Goal: Task Accomplishment & Management: Use online tool/utility

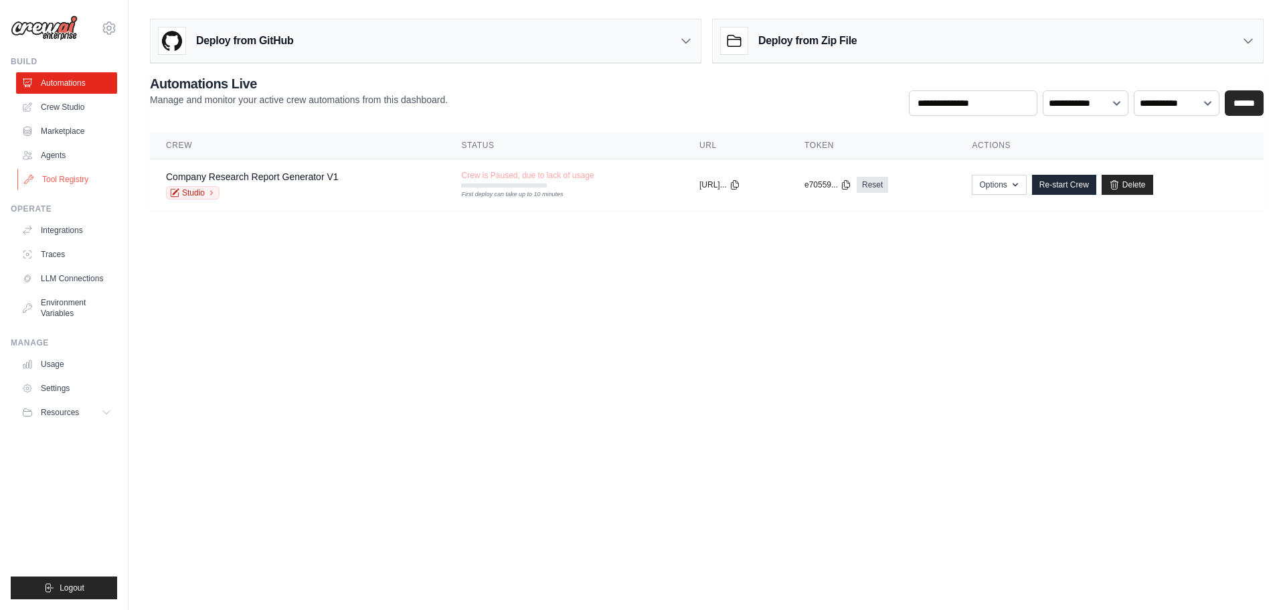
click at [68, 179] on link "Tool Registry" at bounding box center [67, 179] width 101 height 21
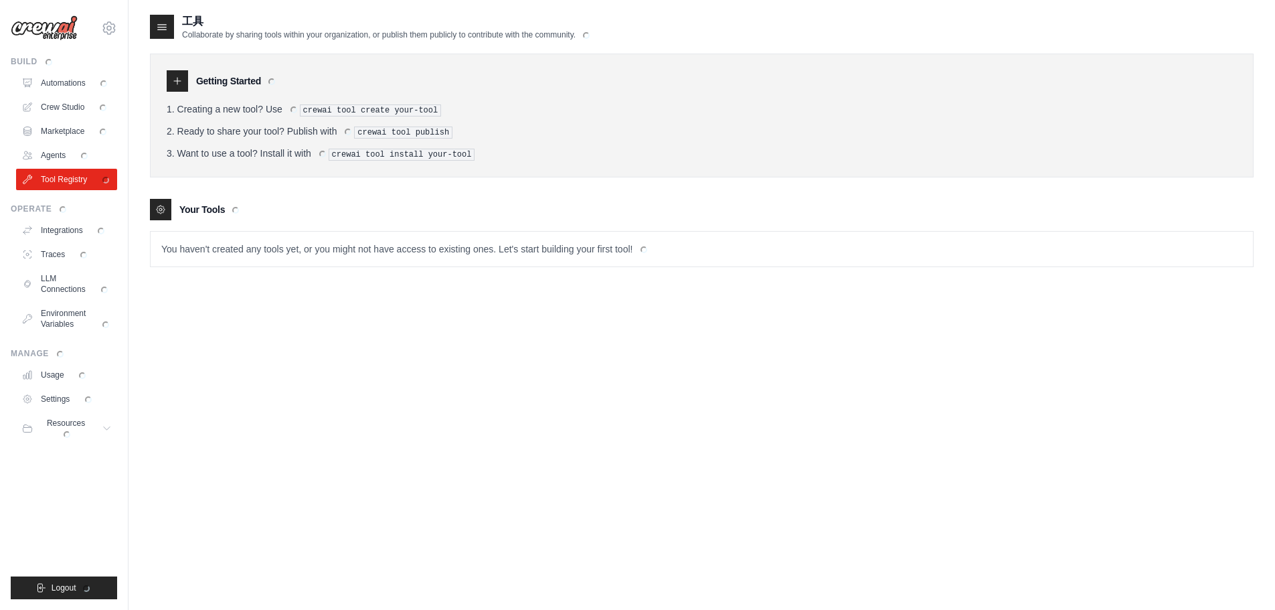
click at [359, 385] on div "工具 Collaborate by sharing tools within your organization, or publish them publi…" at bounding box center [702, 318] width 1104 height 610
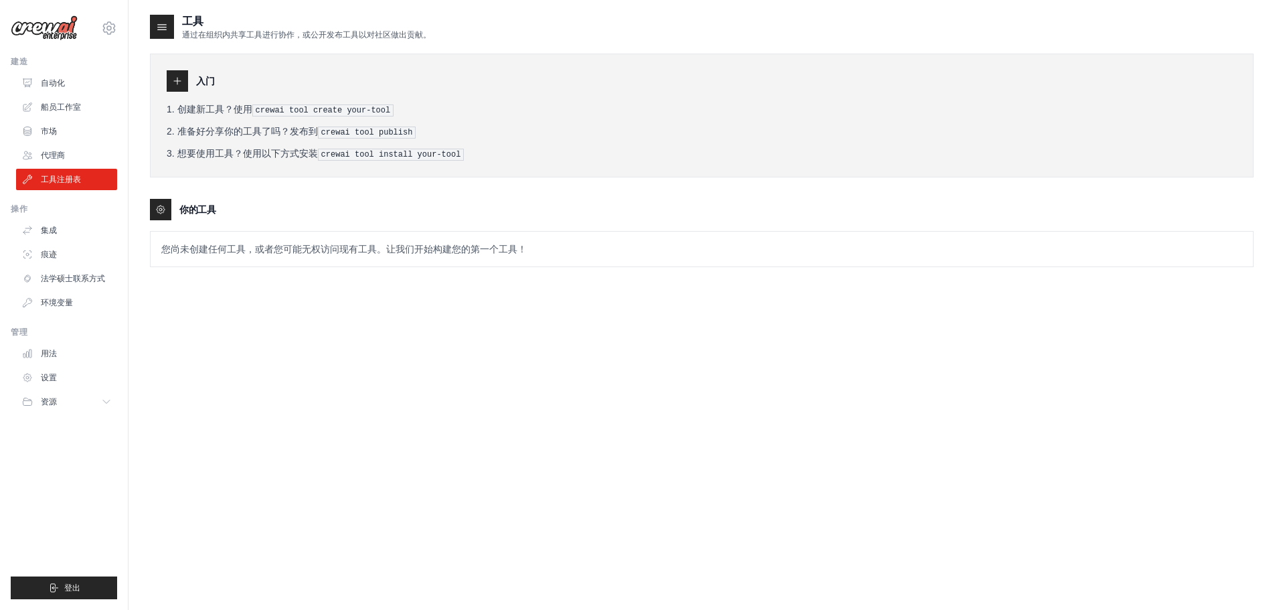
click at [387, 191] on div "入门 创建新工具？使用 crewai tool create your-tool 准备好分享你的工具了吗？发布到 crewai tool publish 想要…" at bounding box center [702, 153] width 1104 height 227
drag, startPoint x: 163, startPoint y: 252, endPoint x: 539, endPoint y: 241, distance: 376.9
click at [539, 241] on p "您尚未创建任何工具，或者您可能无权访问现有工具。让我们开始构建您的第一个工具！" at bounding box center [702, 249] width 1102 height 35
click at [515, 277] on div "工具 通过在组织内共享工具进行协作，或公开发布工具以对社区做出贡献。 入门 创建新工具？使用 crewai tool create your-tool 准备好…" at bounding box center [702, 150] width 1104 height 275
click at [309, 298] on div "工具 通过在组织内共享工具进行协作，或公开发布工具以对社区做出贡献。 入门 创建新工具？使用 crewai tool create your-tool 准备好…" at bounding box center [702, 318] width 1104 height 610
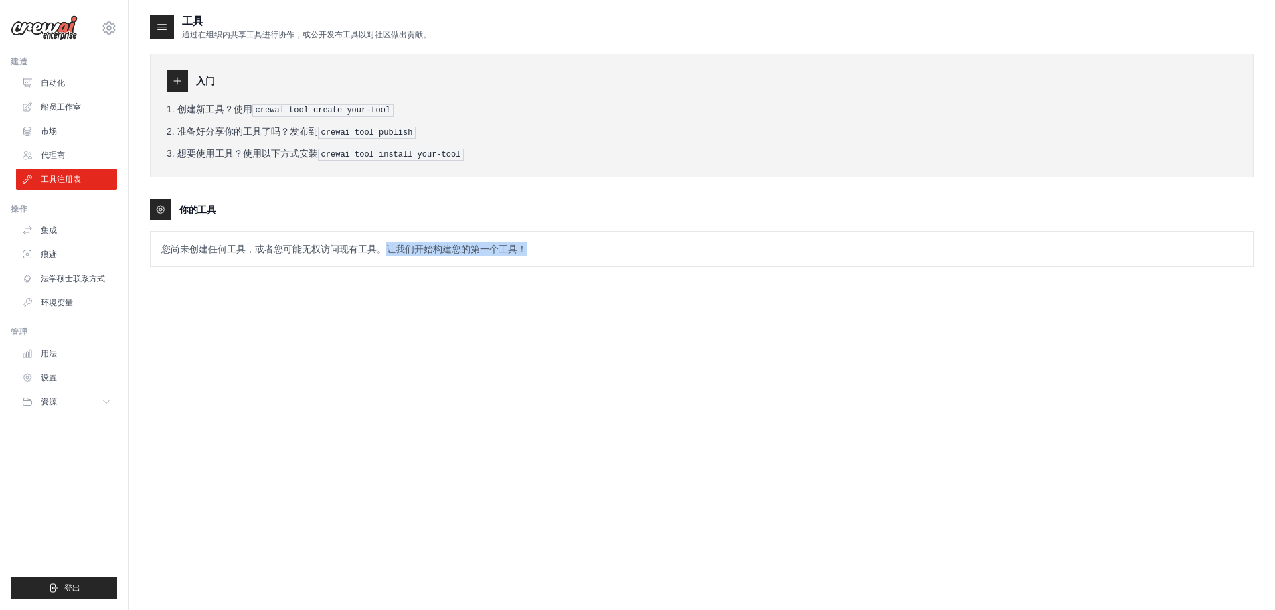
drag, startPoint x: 391, startPoint y: 250, endPoint x: 525, endPoint y: 250, distance: 134.5
click at [525, 250] on font "您尚未创建任何工具，或者您可能无权访问现有工具。让我们开始构建您的第一个工具！" at bounding box center [343, 249] width 365 height 11
click at [528, 294] on div "工具 通过在组织内共享工具进行协作，或公开发布工具以对社区做出贡献。 入门 创建新工具？使用 crewai tool create your-tool 准备好…" at bounding box center [702, 318] width 1104 height 610
click at [338, 200] on div "你的工具" at bounding box center [702, 209] width 1104 height 21
click at [177, 78] on icon at bounding box center [177, 81] width 11 height 11
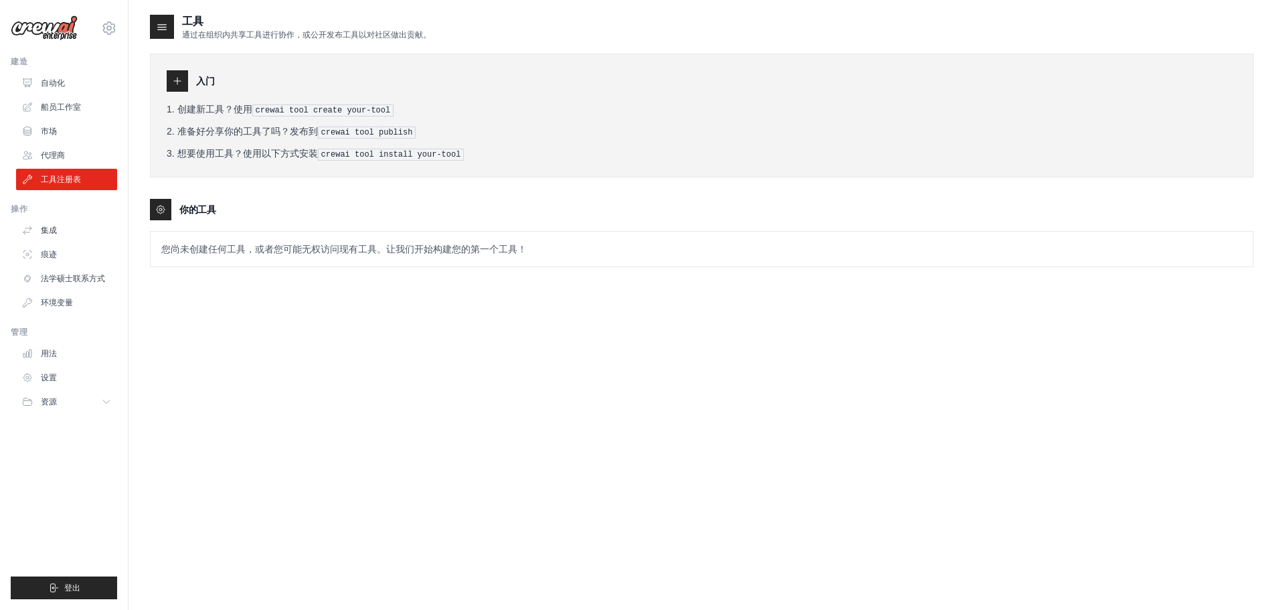
click at [339, 114] on pre "crewai tool create your-tool" at bounding box center [323, 110] width 142 height 12
click at [358, 171] on div "入门 创建新工具？使用 crewai tool create your-tool 准备好分享你的工具了吗？发布到 crewai tool publish 想要…" at bounding box center [702, 116] width 1104 height 124
drag, startPoint x: 357, startPoint y: 192, endPoint x: 350, endPoint y: 199, distance: 10.4
click at [357, 195] on div "入门 创建新工具？使用 crewai tool create your-tool 准备好分享你的工具了吗？发布到 crewai tool publish 想要…" at bounding box center [702, 153] width 1104 height 227
click at [165, 209] on icon at bounding box center [160, 209] width 11 height 11
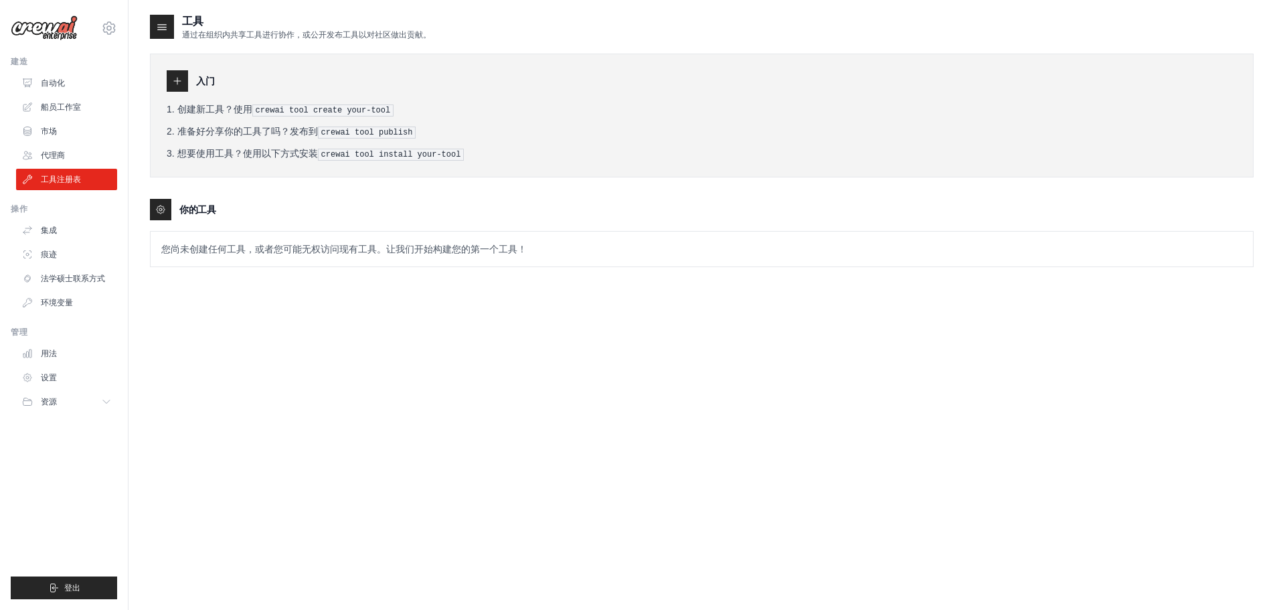
click at [266, 215] on div "你的工具" at bounding box center [702, 209] width 1104 height 21
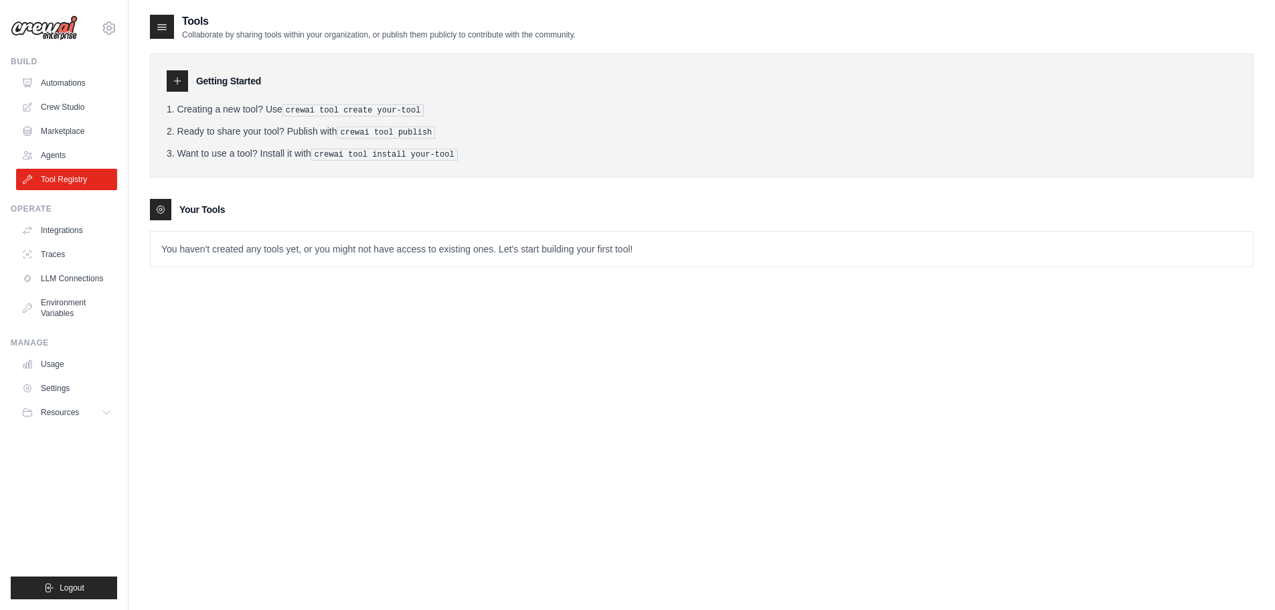
click at [585, 302] on div "Tools Collaborate by sharing tools within your organization, or publish them pu…" at bounding box center [702, 318] width 1104 height 610
drag, startPoint x: 439, startPoint y: 159, endPoint x: 432, endPoint y: 161, distance: 7.0
click at [432, 161] on div "Getting Started Creating a new tool? Use crewai tool create your-tool Ready to …" at bounding box center [702, 116] width 1104 height 124
click at [187, 203] on h3 "Your Tools" at bounding box center [202, 209] width 46 height 13
drag, startPoint x: 280, startPoint y: 256, endPoint x: 778, endPoint y: 252, distance: 497.2
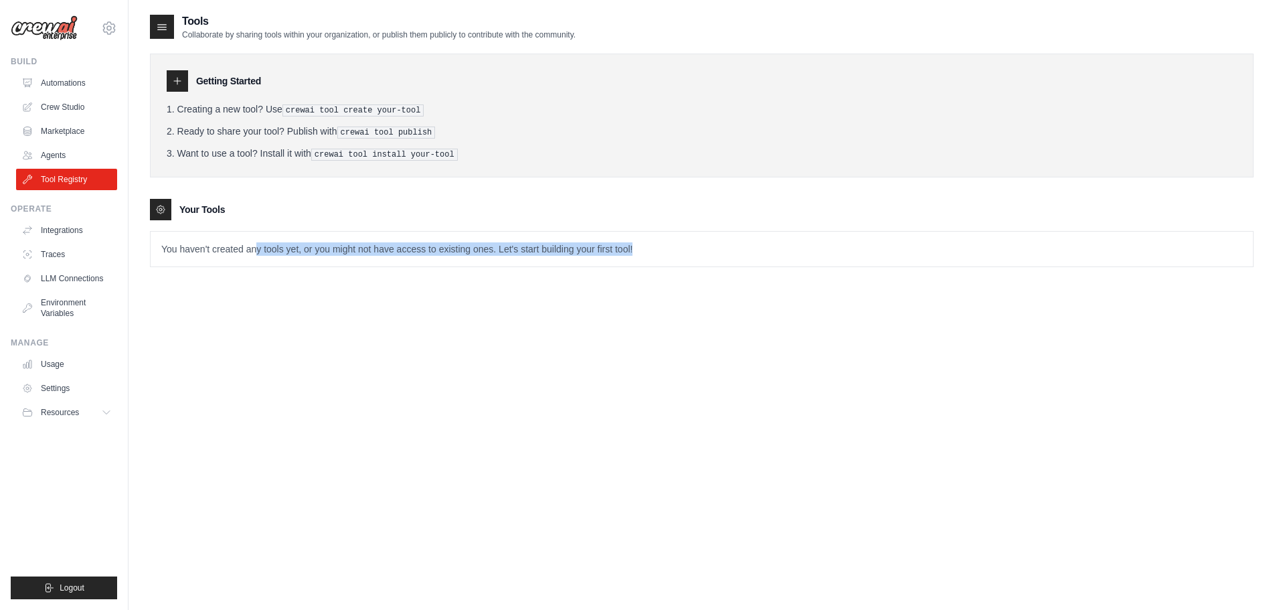
click at [778, 252] on p "You haven't created any tools yet, or you might not have access to existing one…" at bounding box center [702, 249] width 1102 height 35
click at [550, 211] on div "Your Tools" at bounding box center [702, 209] width 1104 height 21
drag, startPoint x: 326, startPoint y: 101, endPoint x: 311, endPoint y: 102, distance: 15.4
click at [325, 101] on div "Getting Started Creating a new tool? Use crewai tool create your-tool Ready to …" at bounding box center [702, 116] width 1104 height 124
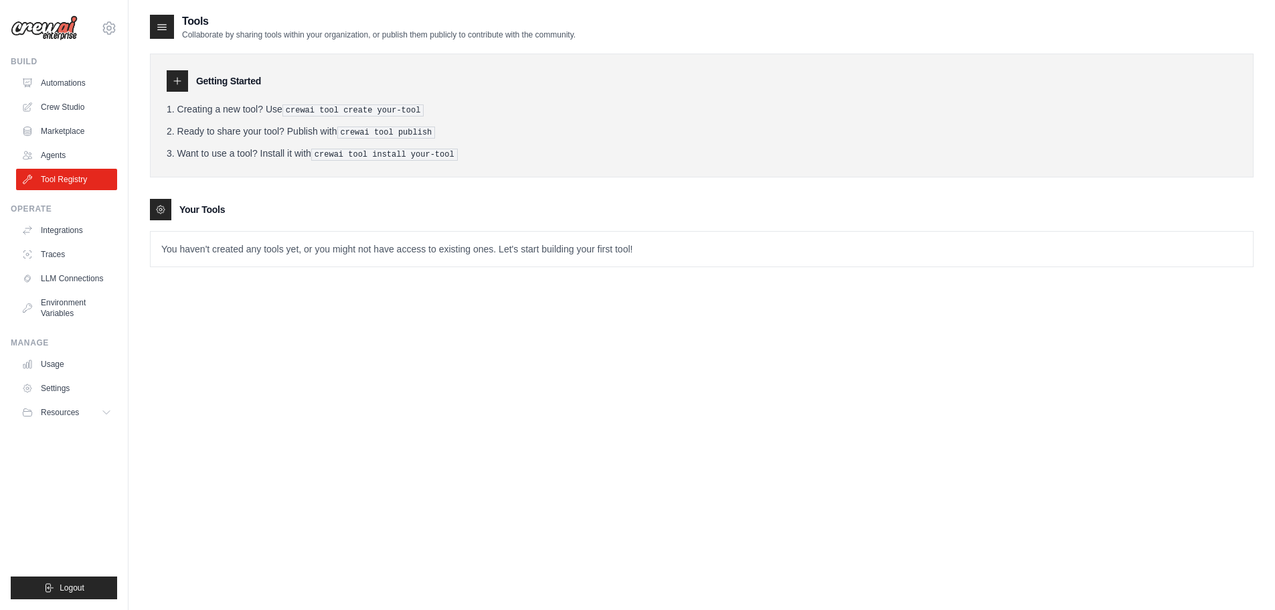
click at [284, 109] on li "Creating a new tool? Use crewai tool create your-tool" at bounding box center [702, 109] width 1070 height 14
drag, startPoint x: 328, startPoint y: 122, endPoint x: 388, endPoint y: 136, distance: 61.7
click at [329, 122] on ol "Creating a new tool? Use crewai tool create your-tool Ready to share your tool?…" at bounding box center [702, 131] width 1070 height 58
drag, startPoint x: 388, startPoint y: 136, endPoint x: 410, endPoint y: 136, distance: 21.4
click at [390, 136] on pre "crewai tool publish" at bounding box center [386, 132] width 98 height 12
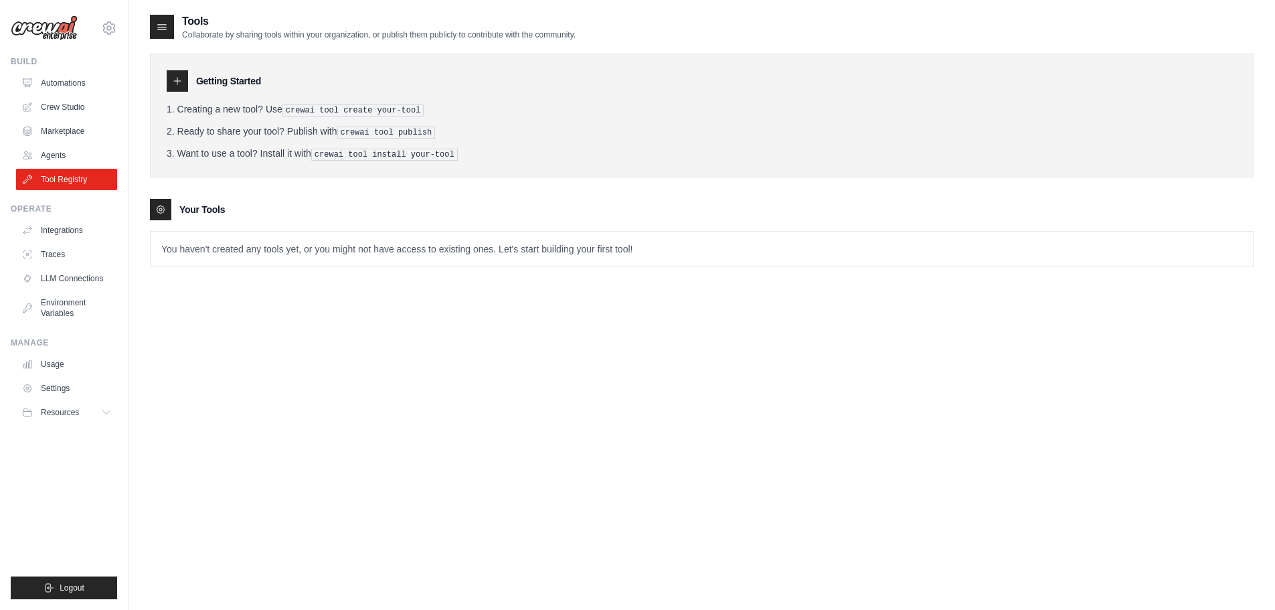
click at [465, 137] on li "Ready to share your tool? Publish with crewai tool publish" at bounding box center [702, 131] width 1070 height 14
click at [318, 107] on pre "crewai tool create your-tool" at bounding box center [353, 110] width 142 height 12
click at [444, 98] on div "Getting Started Creating a new tool? Use crewai tool create your-tool Ready to …" at bounding box center [702, 116] width 1104 height 124
click at [192, 112] on li "Creating a new tool? Use crewai tool create your-tool" at bounding box center [702, 109] width 1070 height 14
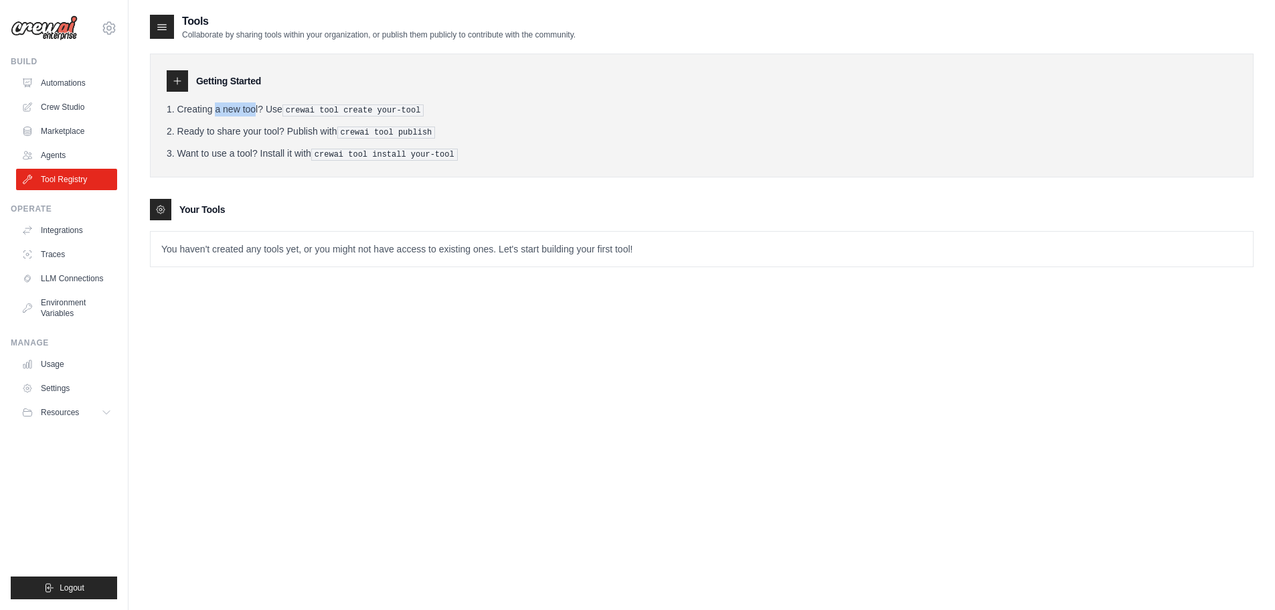
click at [192, 112] on li "Creating a new tool? Use crewai tool create your-tool" at bounding box center [702, 109] width 1070 height 14
click at [220, 112] on li "Creating a new tool? Use crewai tool create your-tool" at bounding box center [702, 109] width 1070 height 14
click at [222, 112] on li "Creating a new tool? Use crewai tool create your-tool" at bounding box center [702, 109] width 1070 height 14
click at [470, 110] on li "Creating a new tool? Use crewai tool create your-tool" at bounding box center [702, 109] width 1070 height 14
click at [44, 88] on link "Automations" at bounding box center [67, 82] width 101 height 21
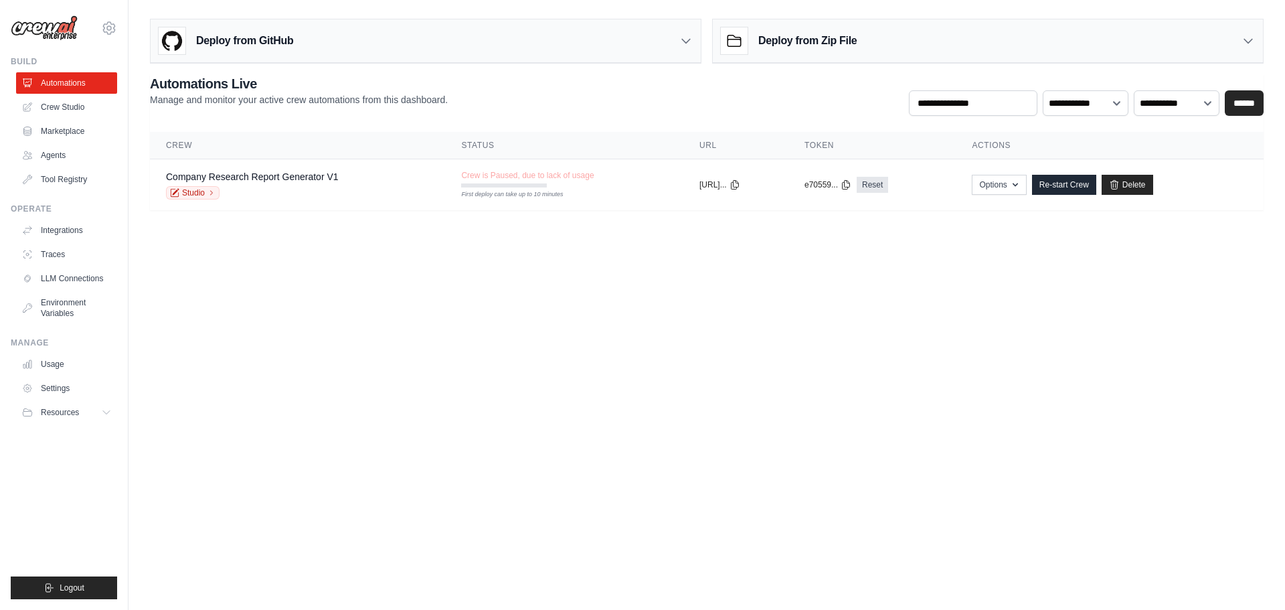
drag, startPoint x: 439, startPoint y: 288, endPoint x: 449, endPoint y: 288, distance: 10.0
click at [440, 288] on body "leip19125@gmail.com Settings Build Automations Crew Studio" at bounding box center [642, 305] width 1285 height 610
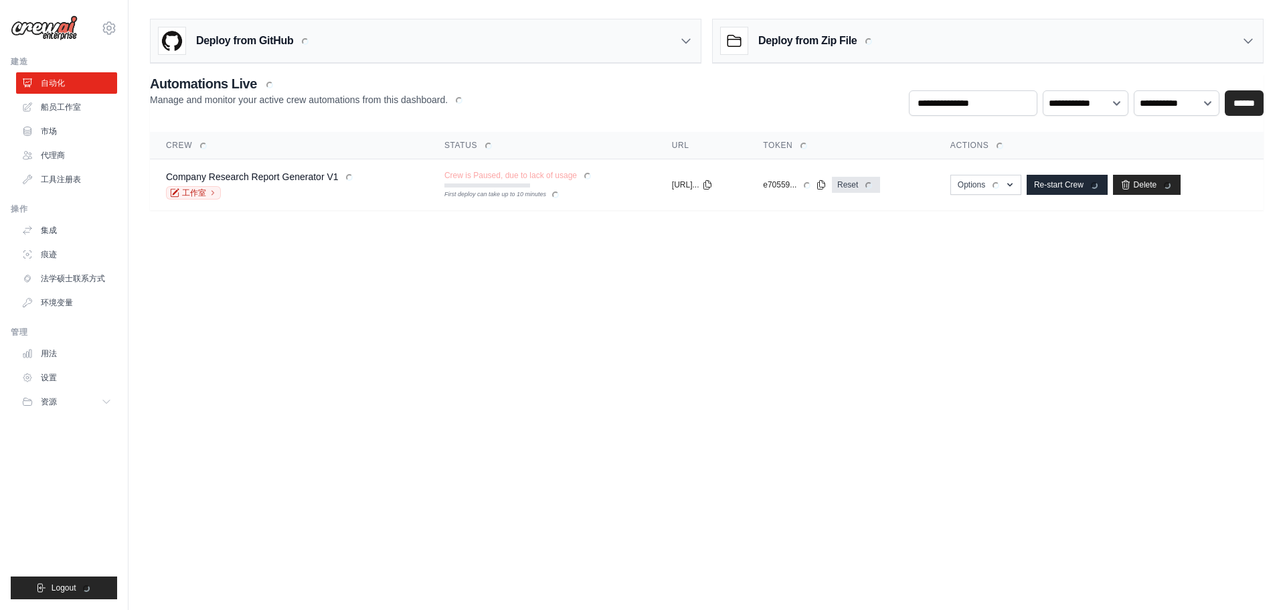
click at [501, 271] on body "leip19125@gmail.com Settings 建造 自动化 船员工作室 市场 代理商" at bounding box center [642, 305] width 1285 height 610
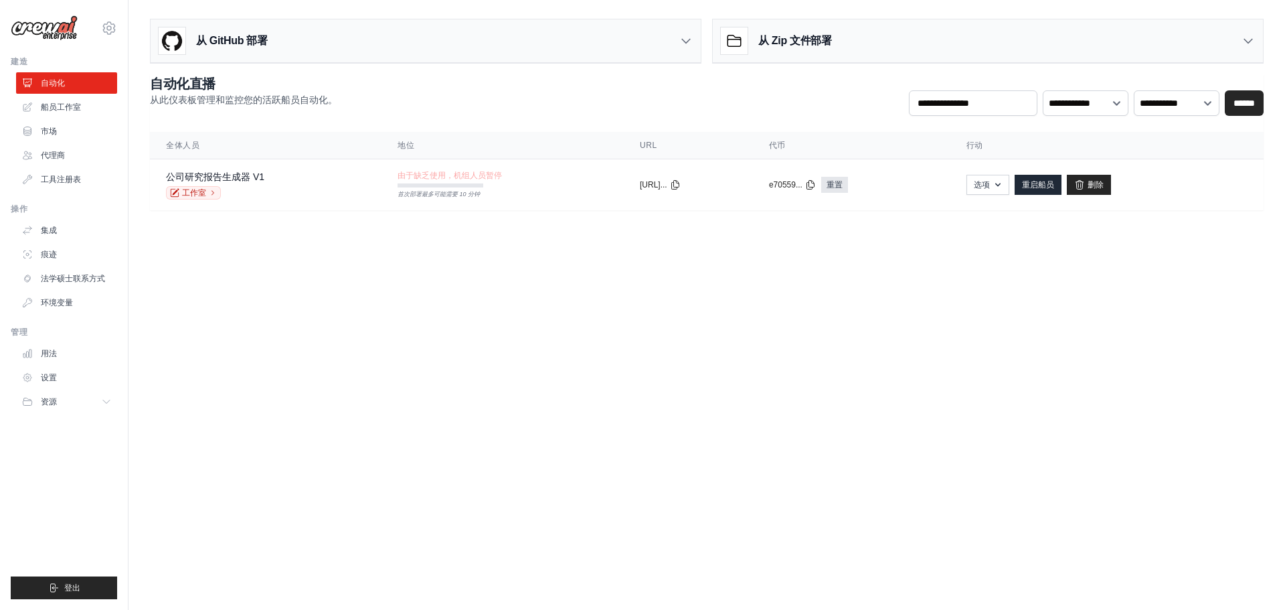
click at [466, 248] on body "leip19125@gmail.com Settings 建造 自动化 船员工作室 市场 代理商" at bounding box center [642, 305] width 1285 height 610
click at [681, 185] on icon at bounding box center [675, 184] width 11 height 11
drag, startPoint x: 705, startPoint y: 245, endPoint x: 712, endPoint y: 246, distance: 6.7
click at [707, 245] on body "leip19125@gmail.com Settings 建造 自动化 船员工作室 市场 代理商" at bounding box center [642, 305] width 1285 height 610
click at [612, 288] on body "leip19125@gmail.com Settings 建造 自动化 船员工作室 市场 代理商" at bounding box center [642, 305] width 1285 height 610
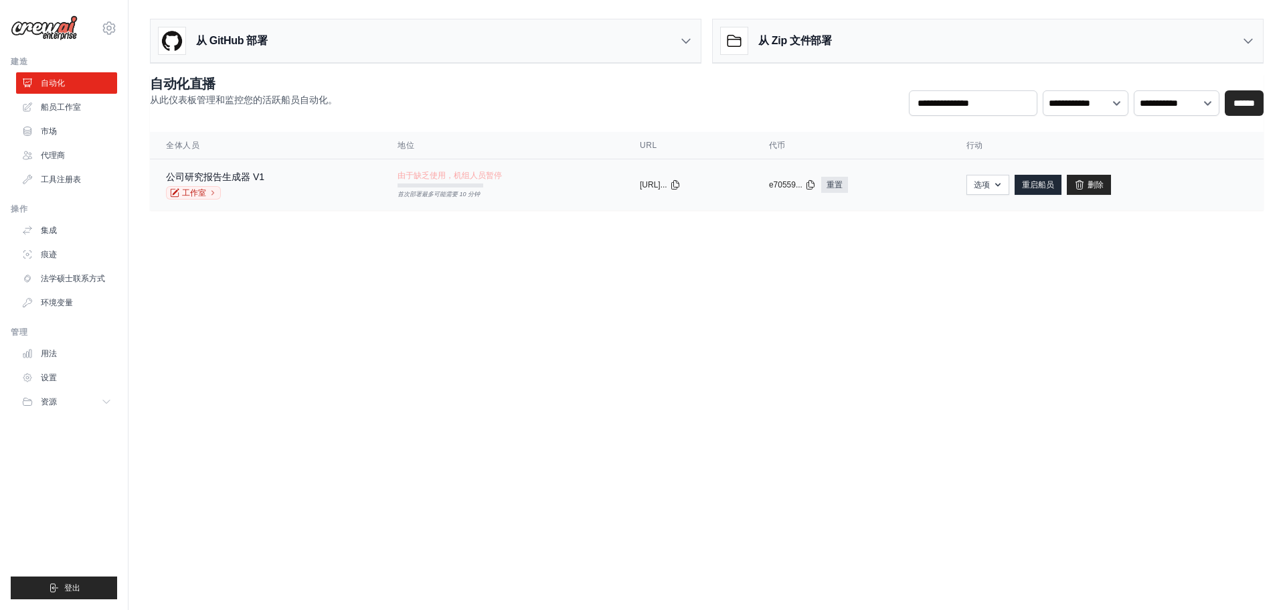
click at [326, 193] on div "公司研究报告生成器 V1 工作室" at bounding box center [265, 184] width 199 height 29
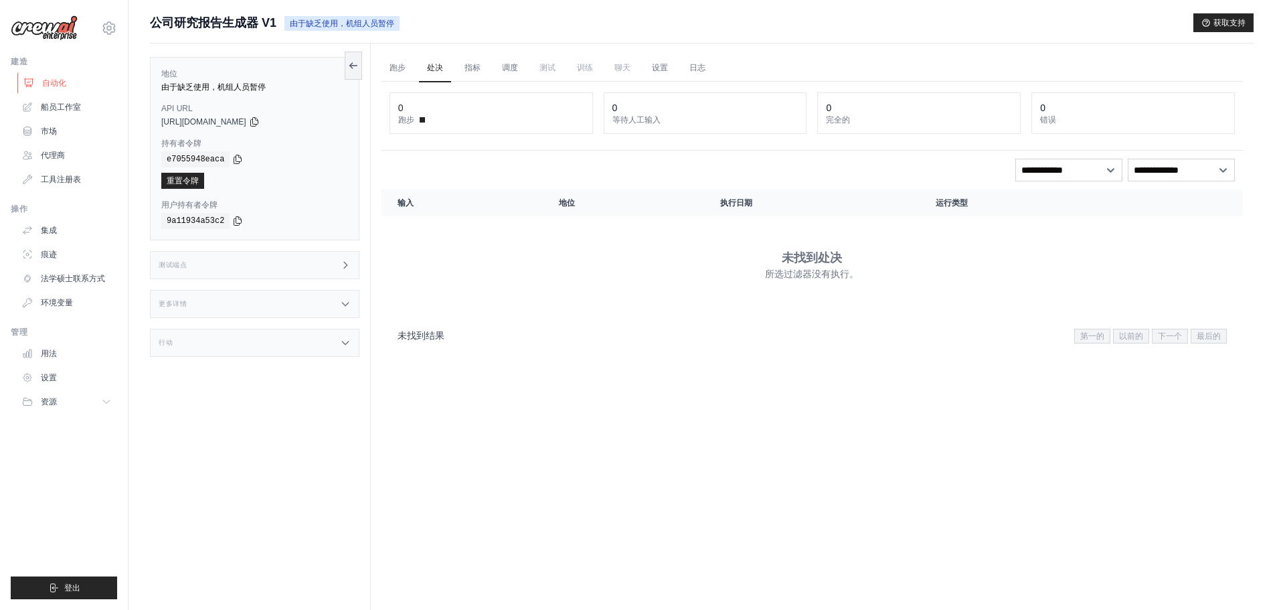
click at [43, 86] on font "自动化" at bounding box center [54, 82] width 24 height 9
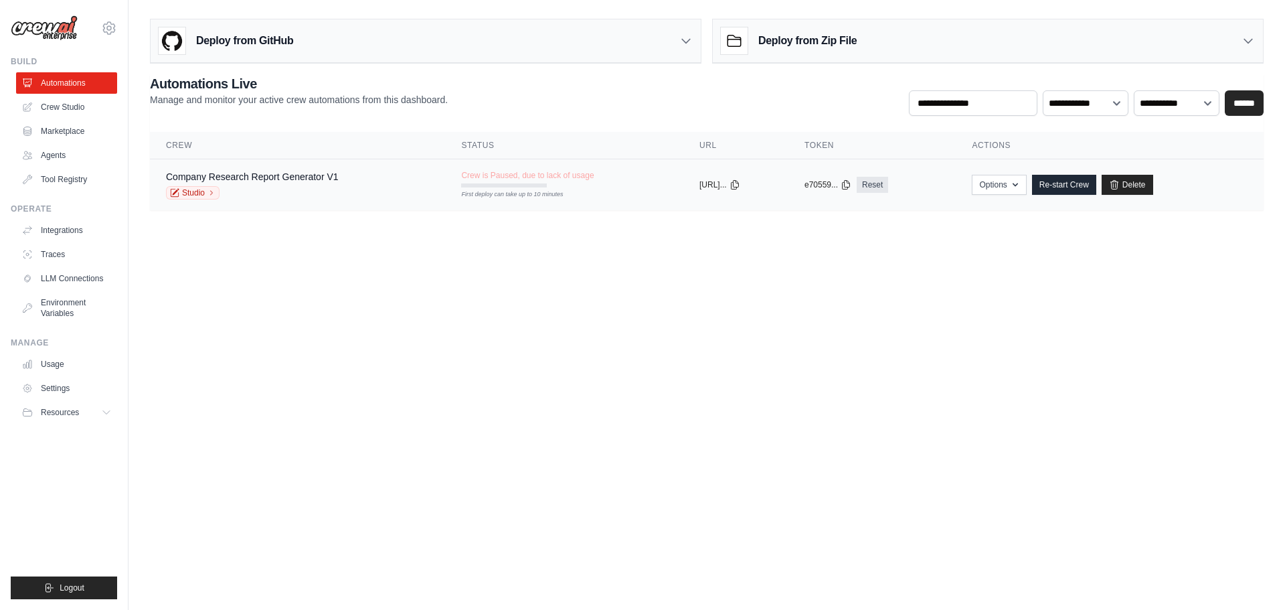
click at [511, 191] on div "First deploy can take up to 10 minutes" at bounding box center [504, 194] width 86 height 9
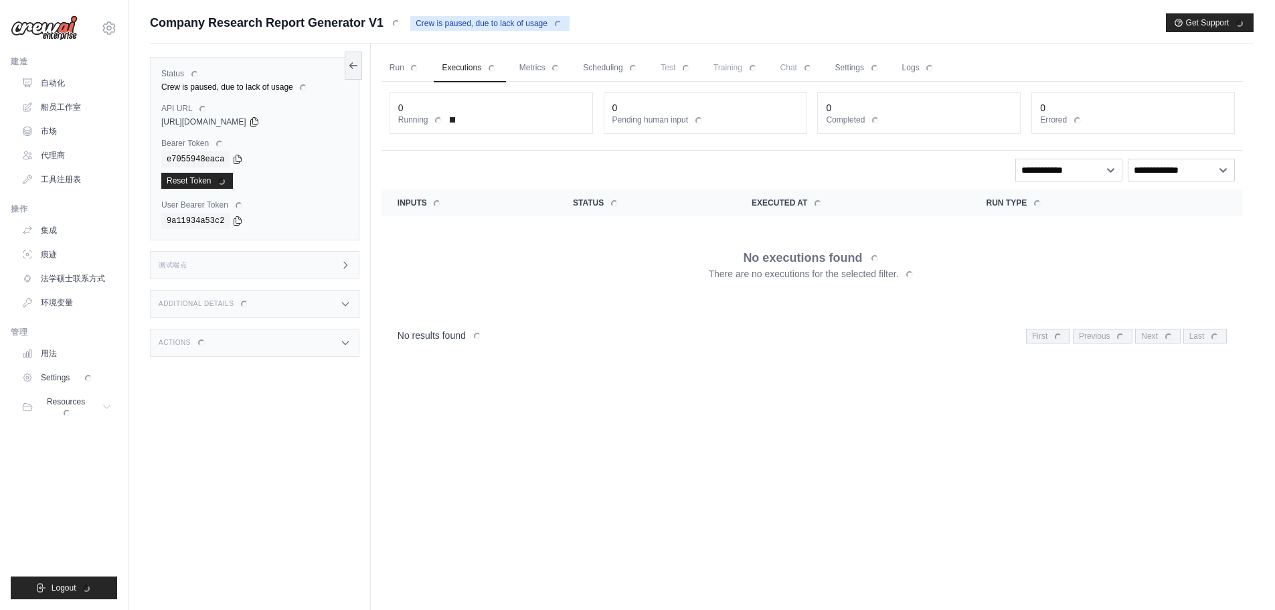
click at [830, 11] on main "Submit a support request Describe your issue or question * Please be specific a…" at bounding box center [701, 333] width 1146 height 667
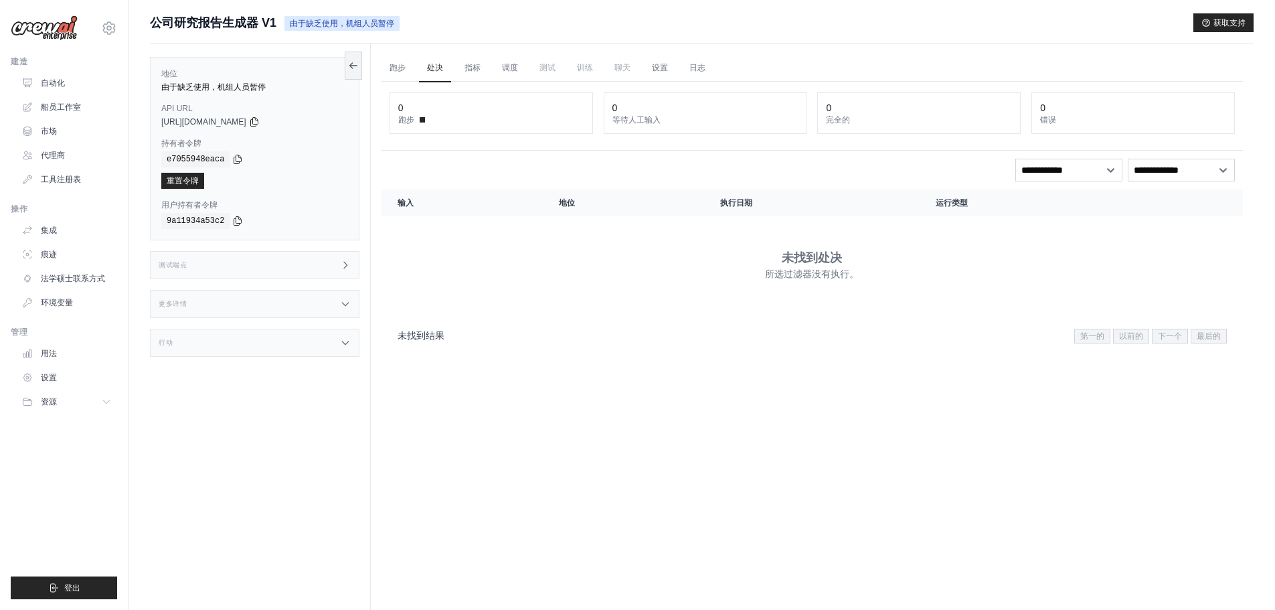
click at [550, 454] on div "跑步 处决 指标 调度 测试 训练 聊天 设置 日志 0 跑步 0 等待人工输入 0 完全的" at bounding box center [812, 348] width 883 height 610
click at [476, 71] on font "指标" at bounding box center [472, 67] width 16 height 9
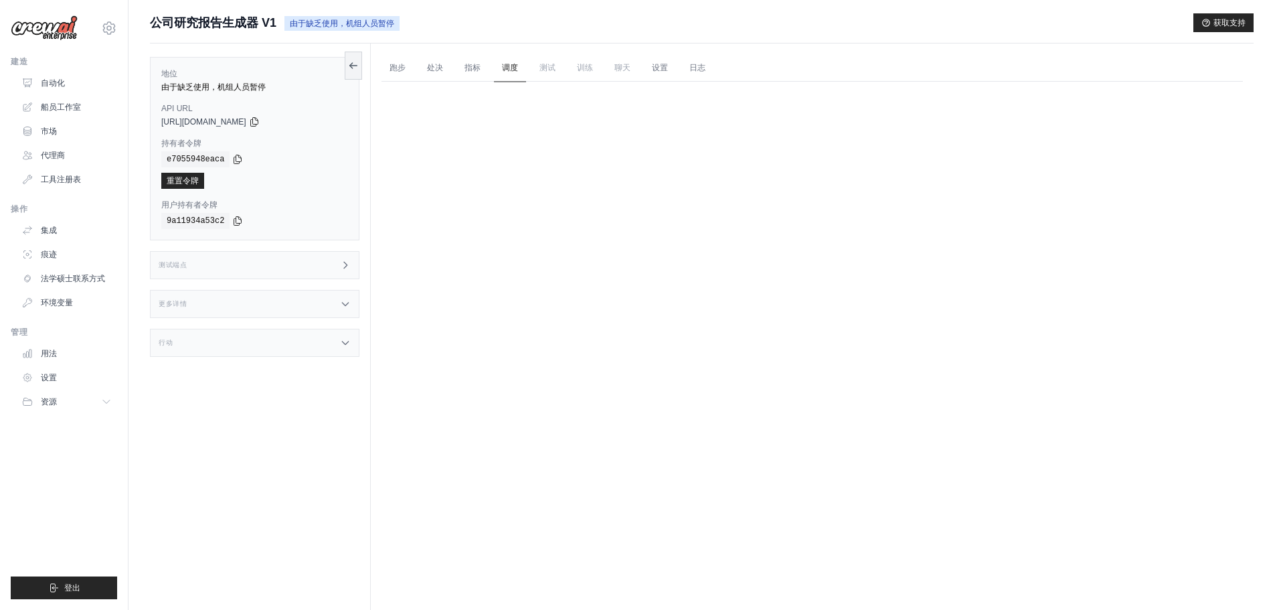
click at [513, 71] on font "调度" at bounding box center [510, 67] width 16 height 9
click at [456, 66] on link "指标" at bounding box center [472, 68] width 32 height 28
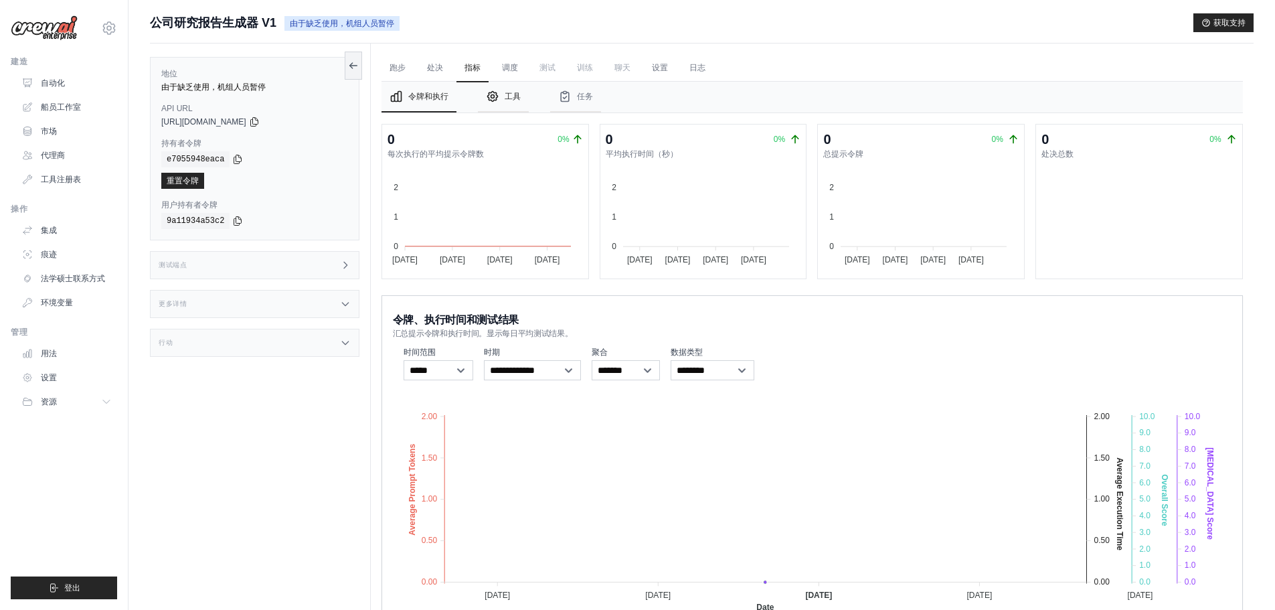
click at [505, 99] on font "工具" at bounding box center [513, 96] width 16 height 9
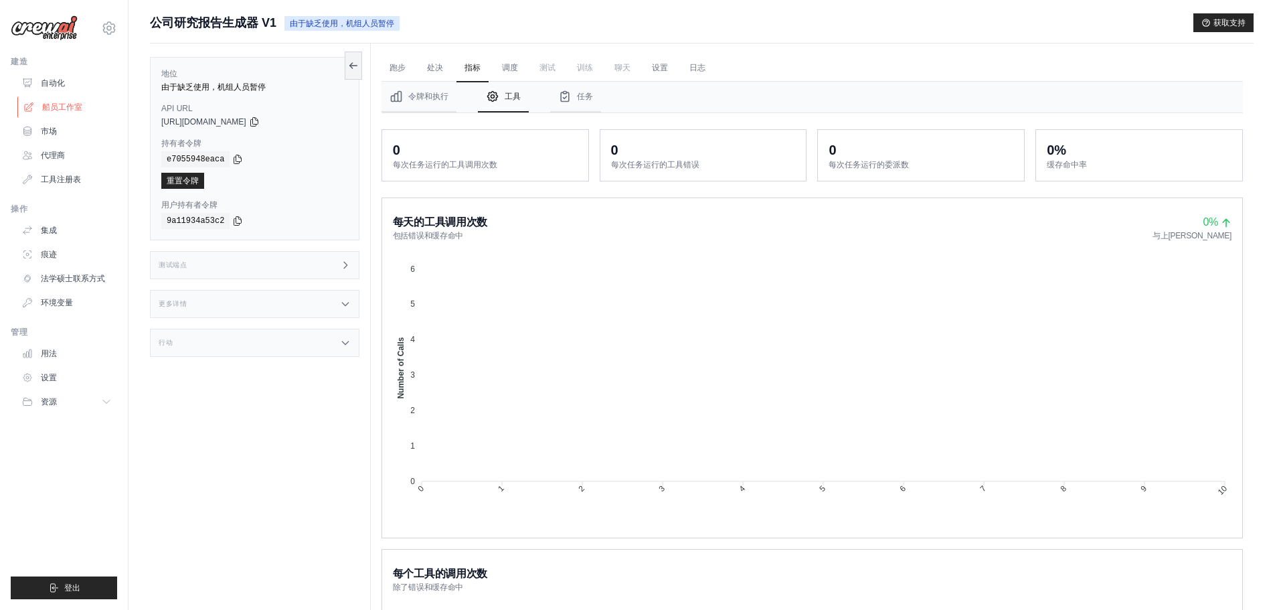
click at [52, 110] on font "船员工作室" at bounding box center [62, 106] width 40 height 9
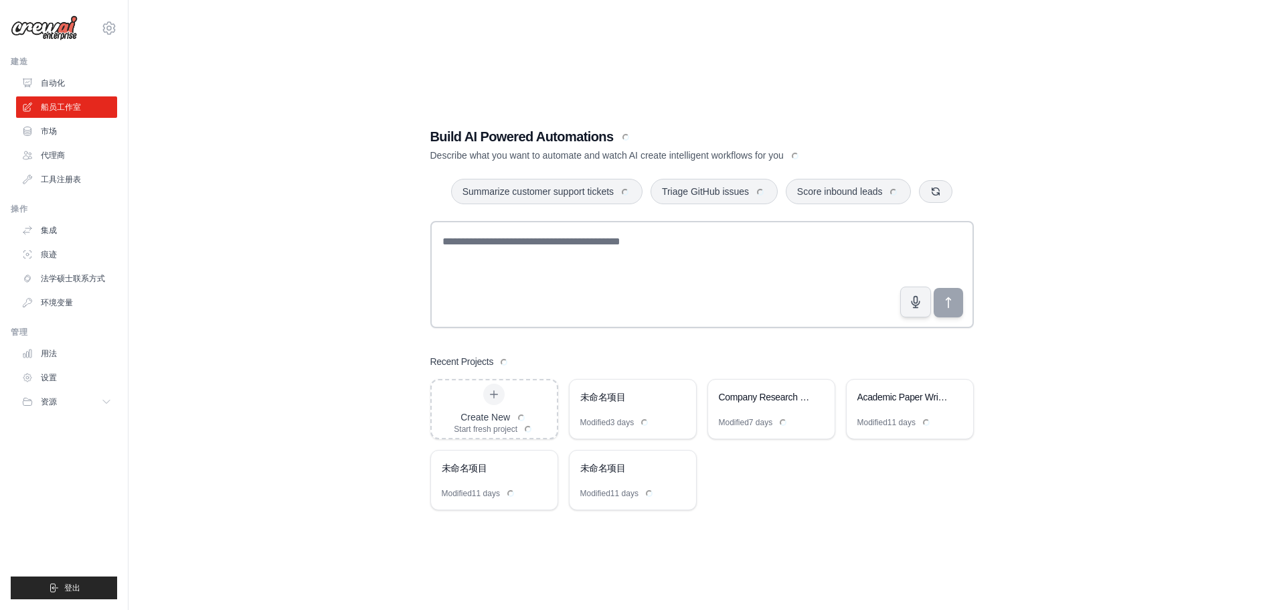
click at [264, 126] on div "Build AI Powered Automations Describe what you want to automate and watch AI cr…" at bounding box center [702, 318] width 1104 height 610
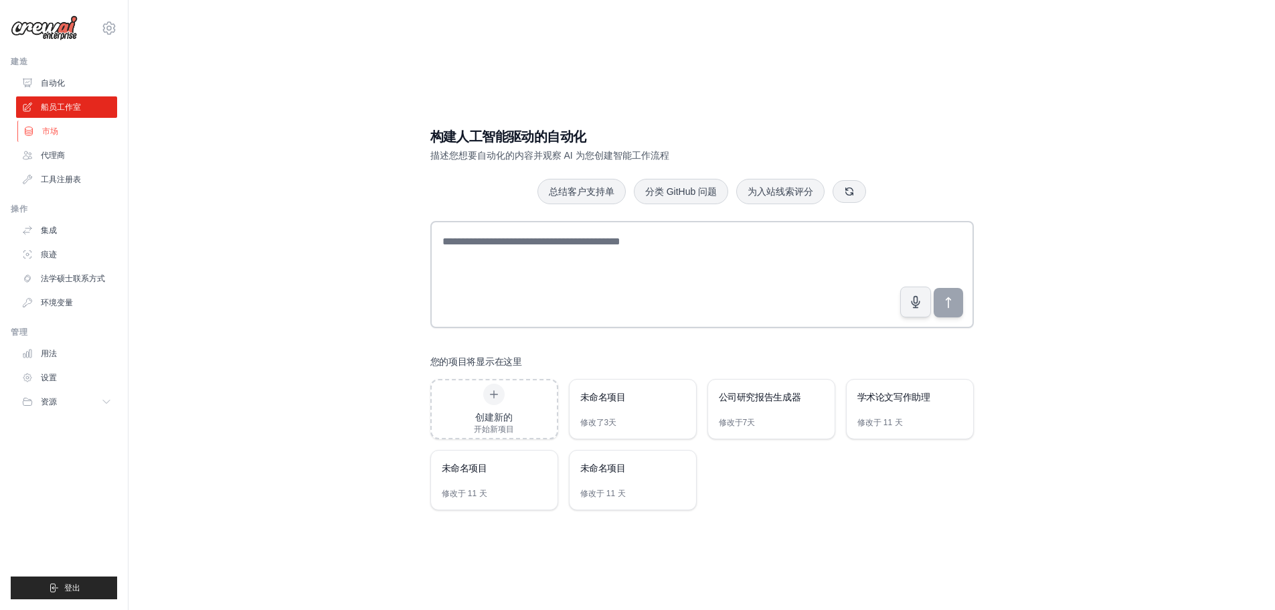
click at [56, 135] on font "市场" at bounding box center [50, 130] width 16 height 9
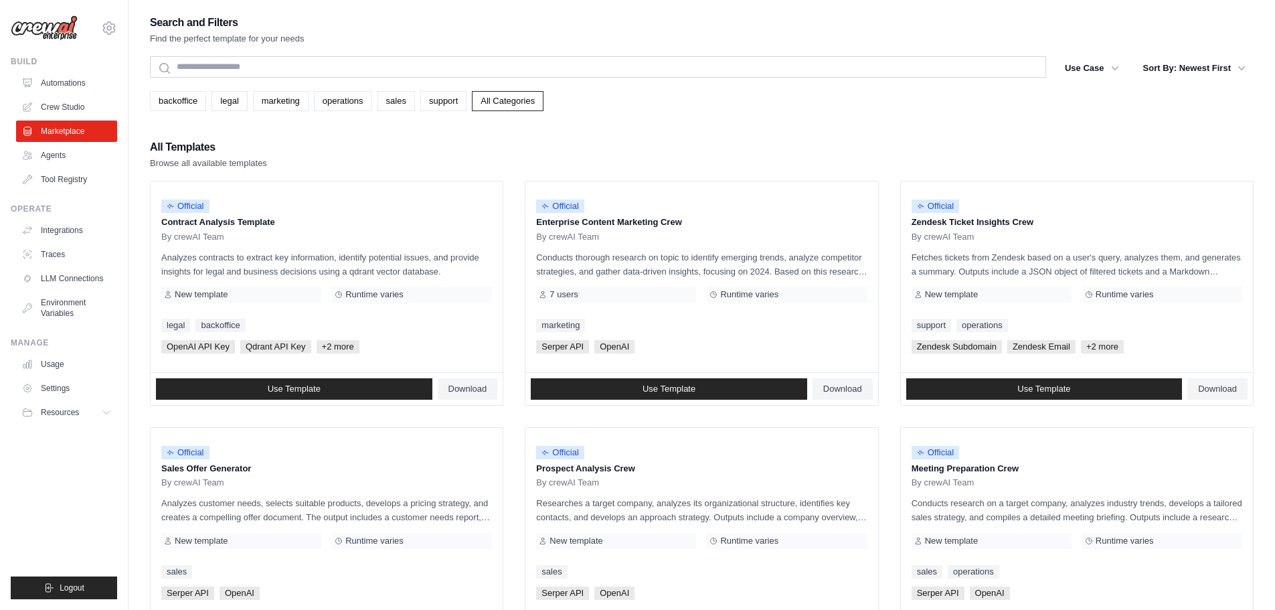
click at [793, 147] on div "All Templates Browse all available templates" at bounding box center [702, 154] width 1104 height 32
click at [68, 165] on link "Agents" at bounding box center [67, 155] width 101 height 21
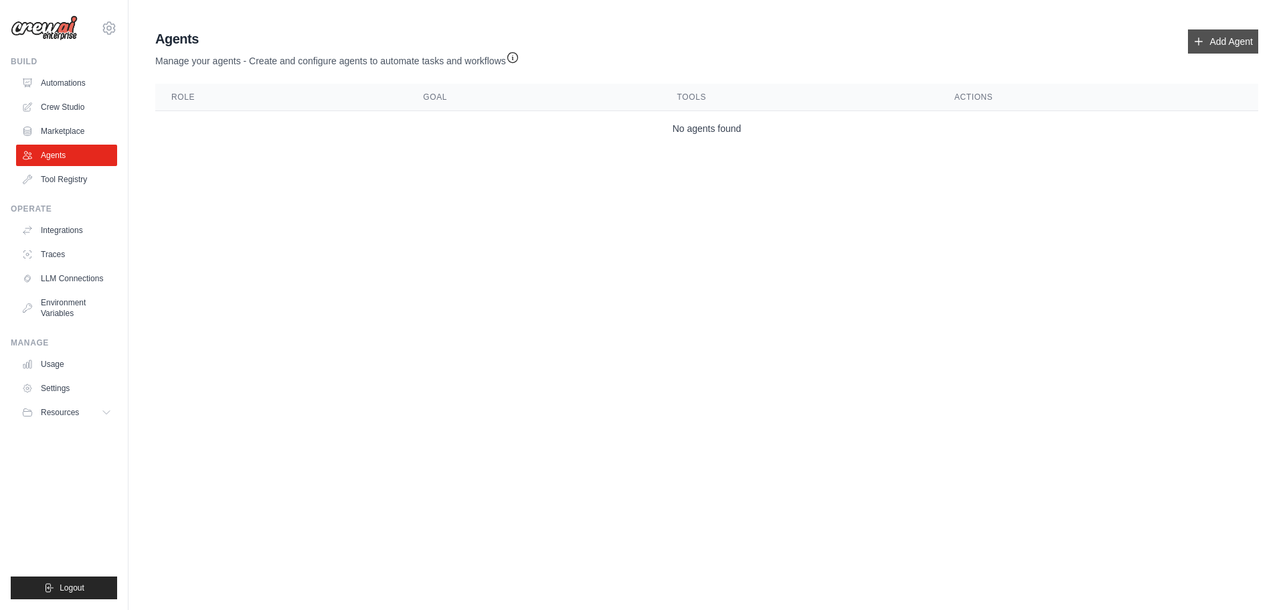
click at [1231, 41] on link "Add Agent" at bounding box center [1223, 41] width 70 height 24
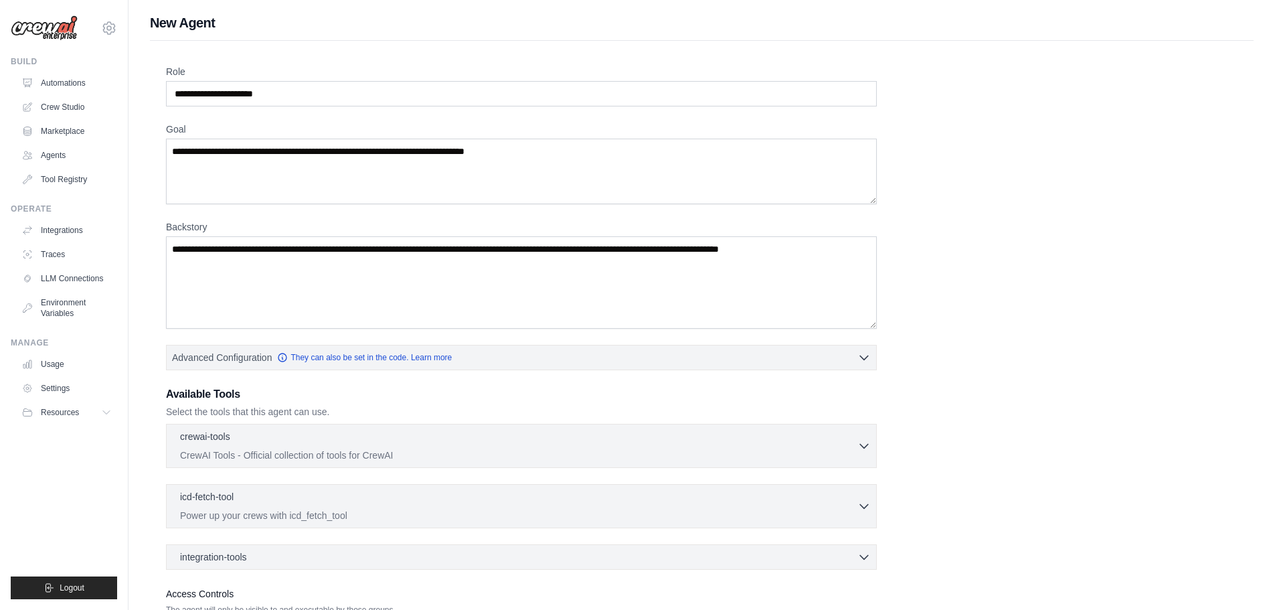
click at [966, 245] on div "Role Goal Backstory Advanced Configuration They can also be set in the code. Le…" at bounding box center [701, 361] width 1071 height 593
click at [1097, 195] on div "Role Goal Backstory Advanced Configuration They can also be set in the code. Le…" at bounding box center [701, 361] width 1071 height 593
drag, startPoint x: 1041, startPoint y: 196, endPoint x: 1047, endPoint y: 187, distance: 11.1
click at [1042, 195] on div "Role Goal Backstory Advanced Configuration They can also be set in the code. Le…" at bounding box center [701, 361] width 1071 height 593
click at [1031, 293] on div "Role Goal Backstory Advanced Configuration They can also be set in the code. Le…" at bounding box center [701, 361] width 1071 height 593
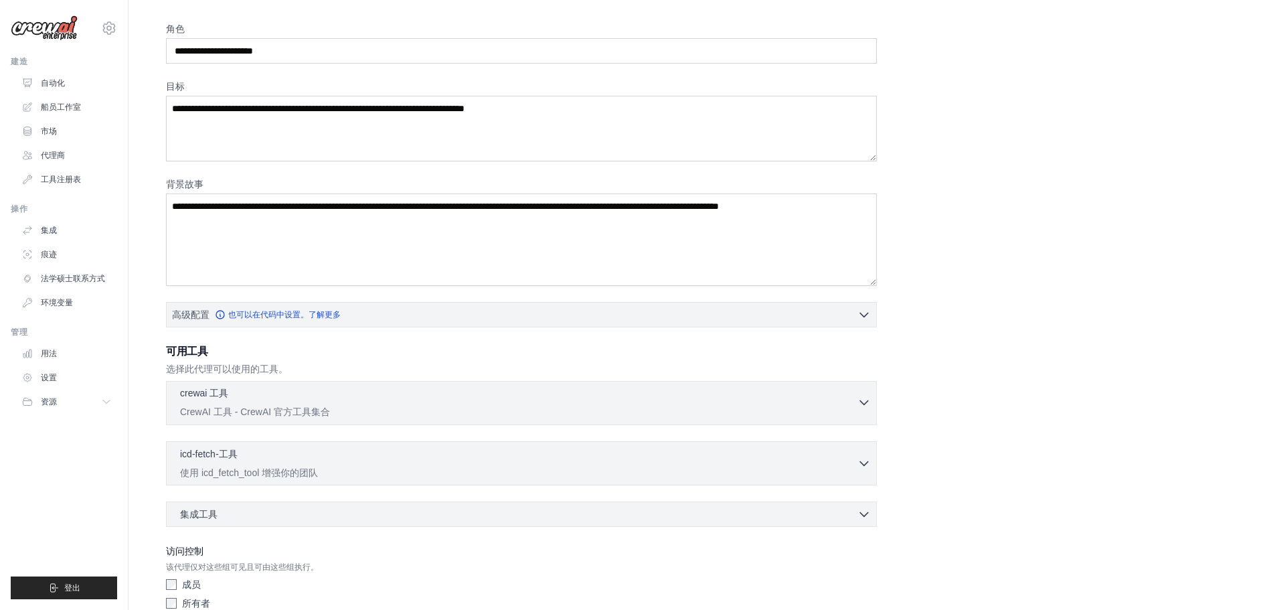
scroll to position [67, 0]
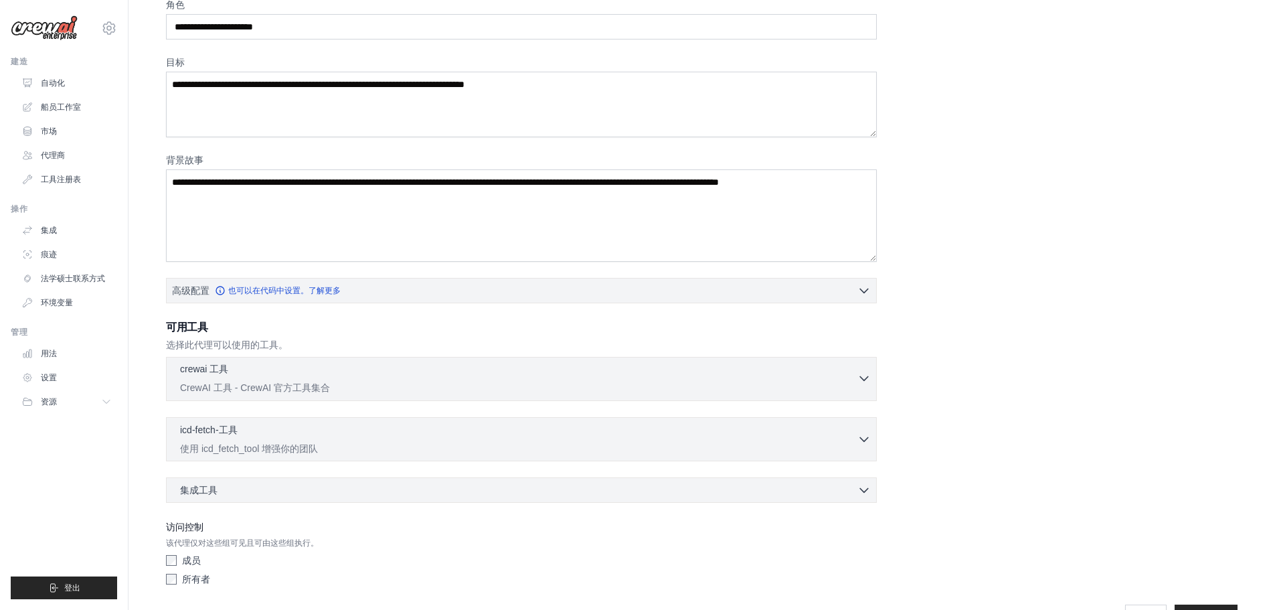
click at [240, 384] on font "CrewAI 工具 - CrewAI 官方工具集合" at bounding box center [255, 387] width 150 height 11
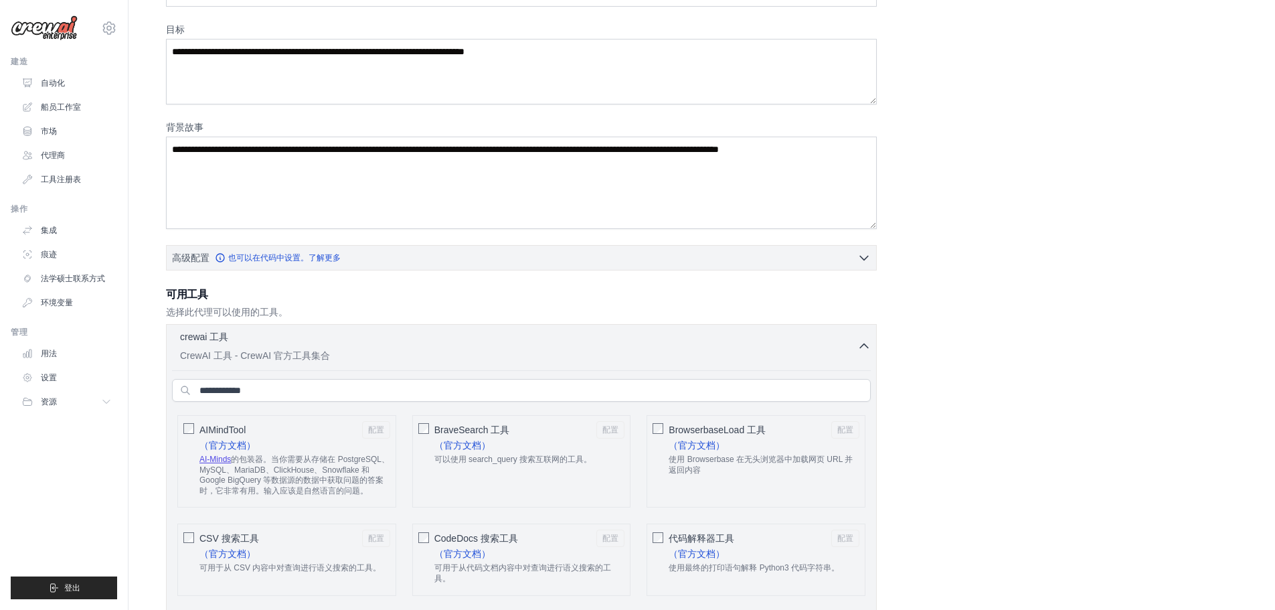
scroll to position [201, 0]
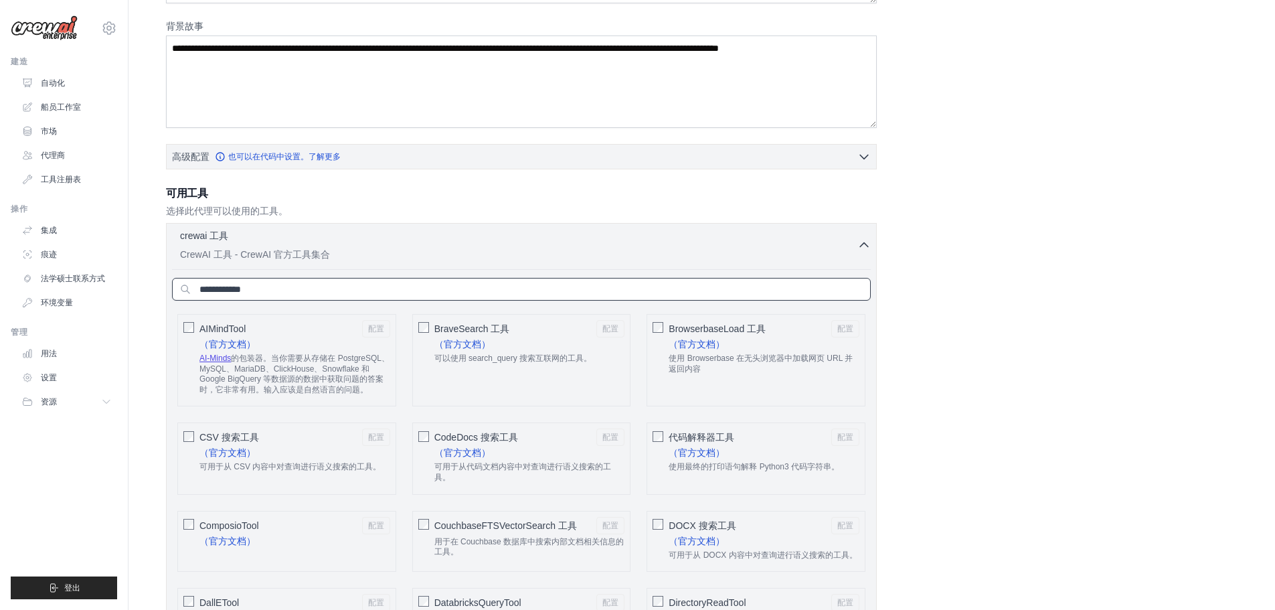
click at [663, 294] on input "text" at bounding box center [521, 289] width 699 height 23
click at [817, 247] on p "CrewAI 工具 - CrewAI 官方工具集合" at bounding box center [518, 253] width 677 height 13
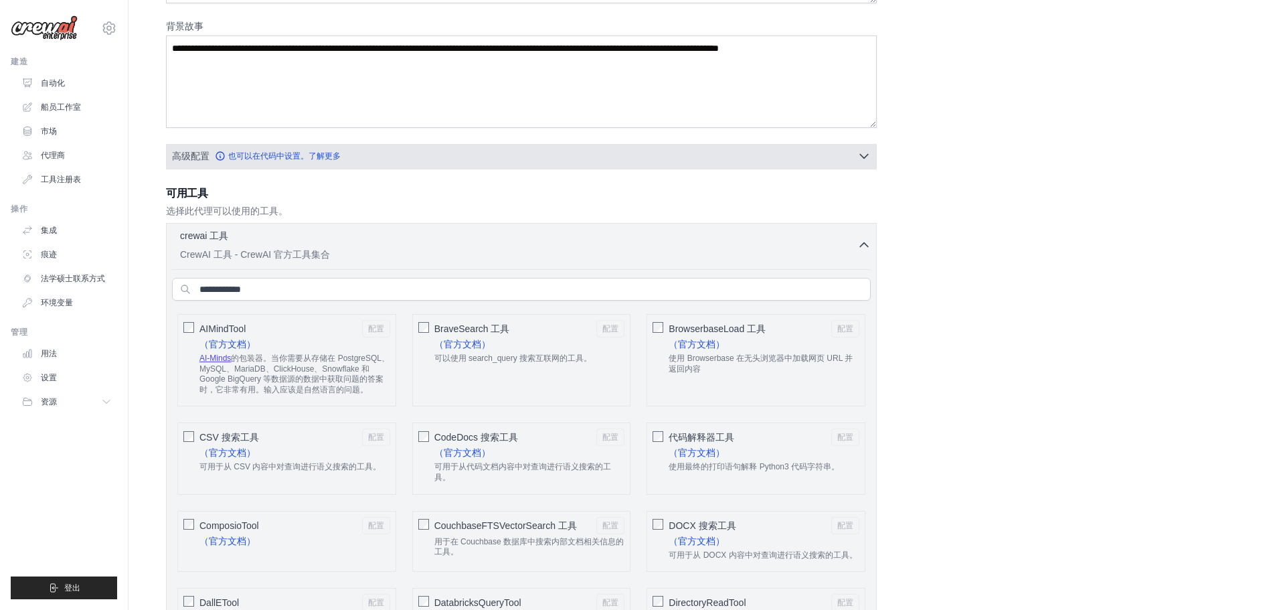
scroll to position [108, 0]
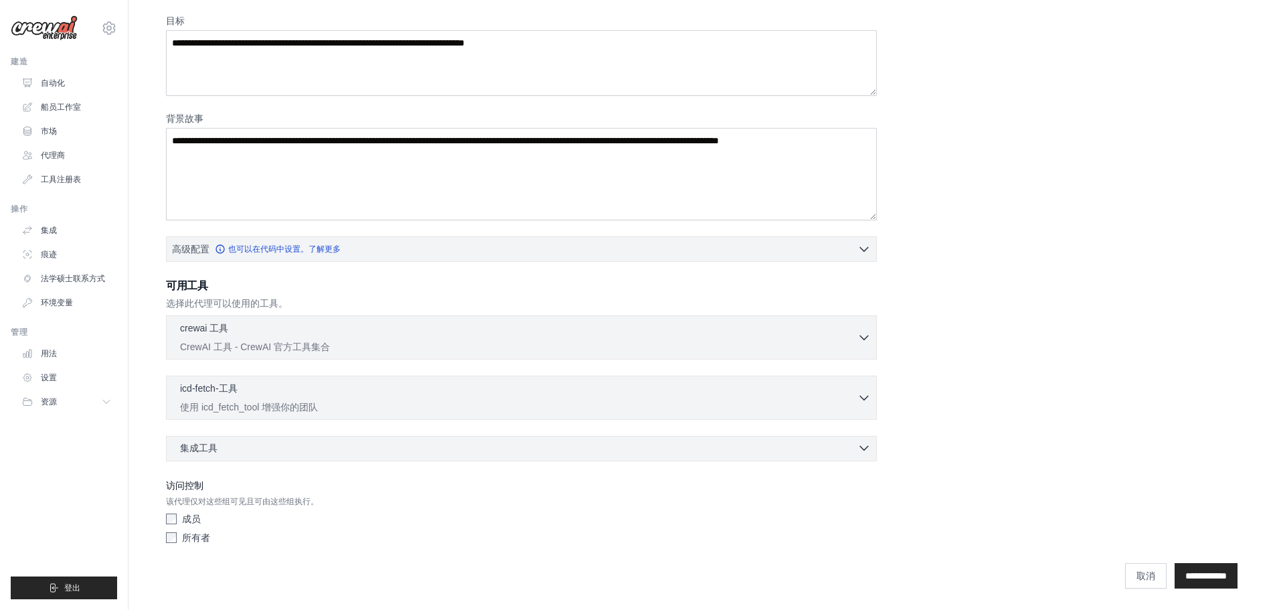
click at [582, 450] on div "集成工具 0 selected" at bounding box center [525, 447] width 691 height 13
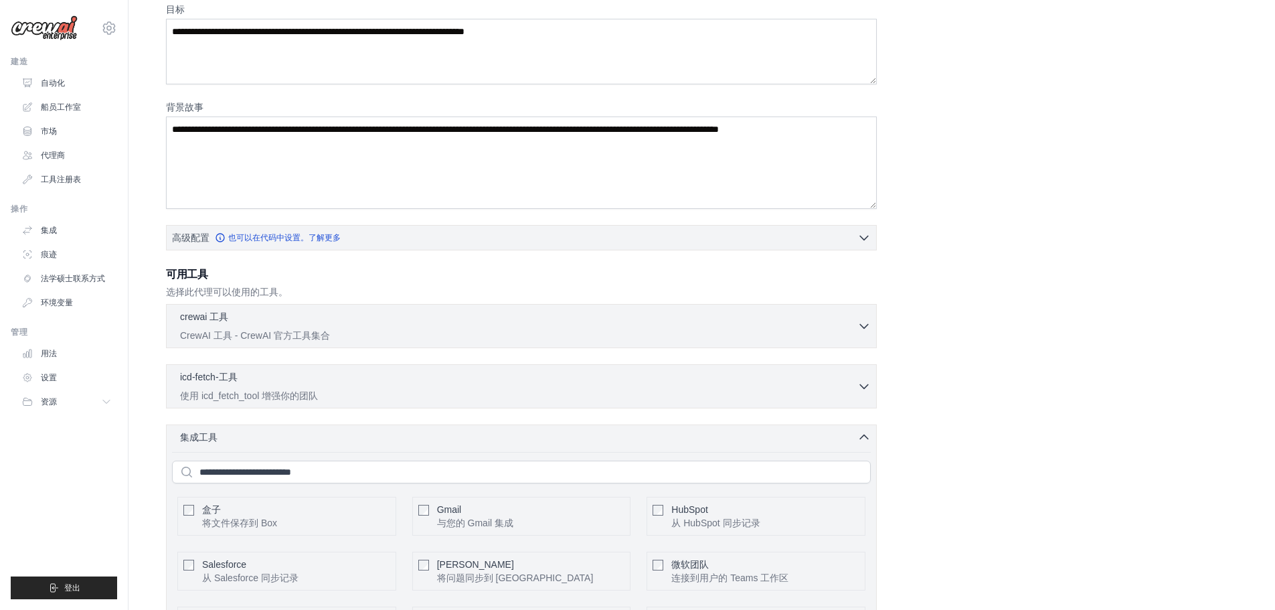
scroll to position [443, 0]
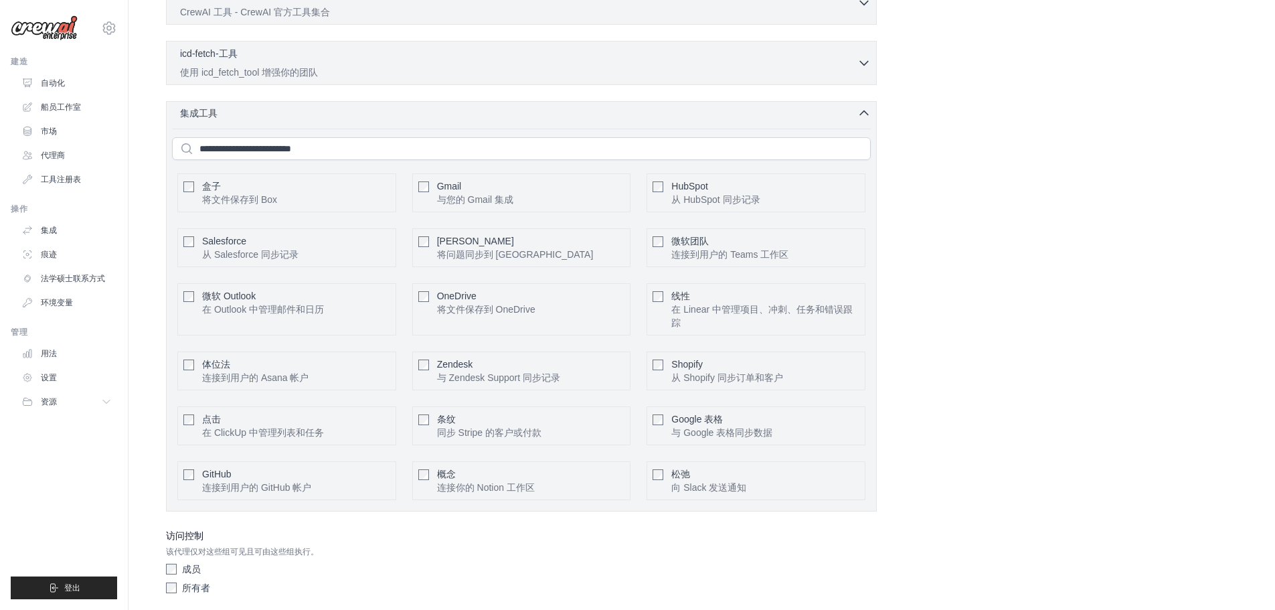
click at [829, 120] on div "集成工具 0 selected 盒子 将文件保存到 Box" at bounding box center [521, 306] width 711 height 410
click at [863, 110] on icon "button" at bounding box center [863, 112] width 13 height 13
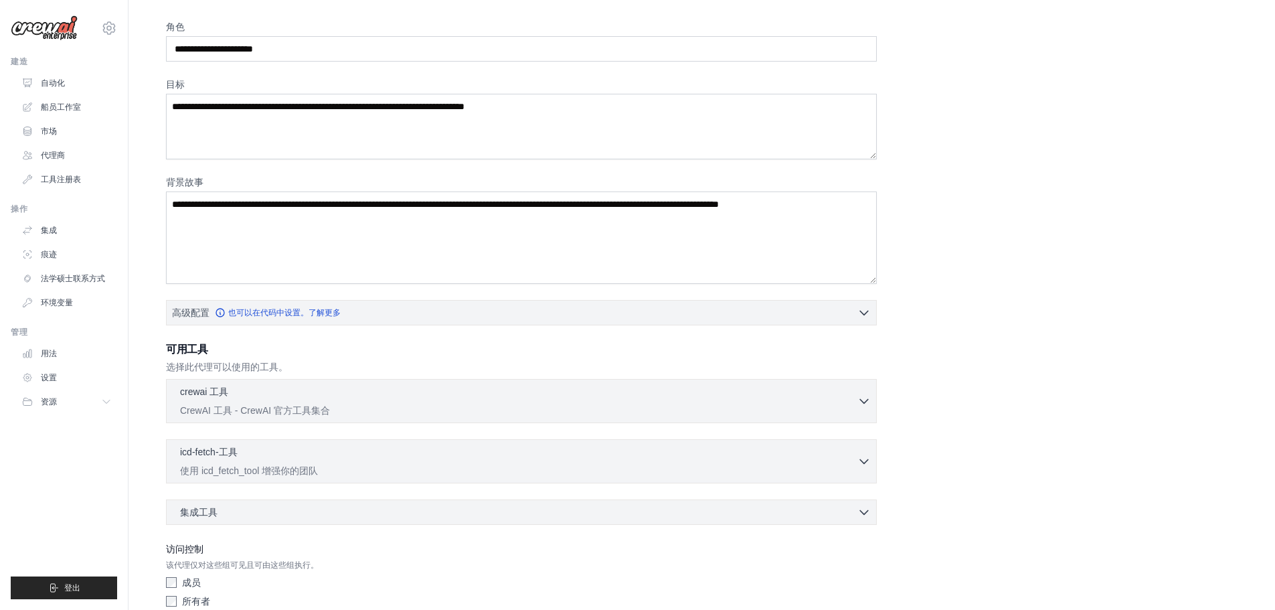
scroll to position [0, 0]
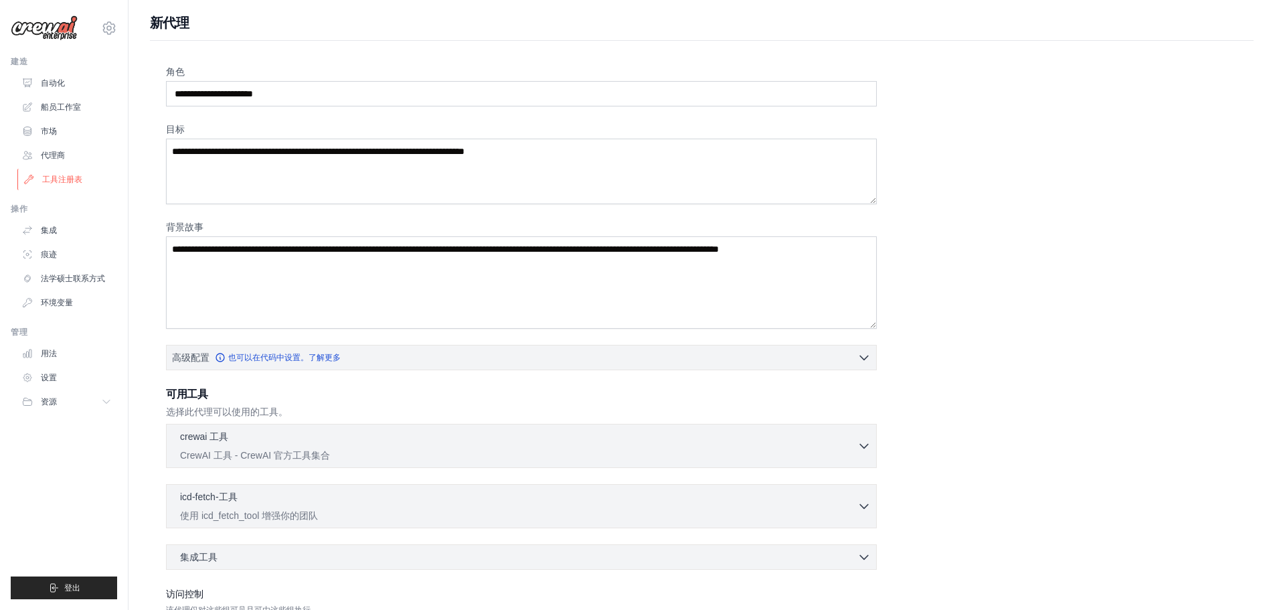
click at [60, 180] on font "工具注册表" at bounding box center [62, 179] width 40 height 9
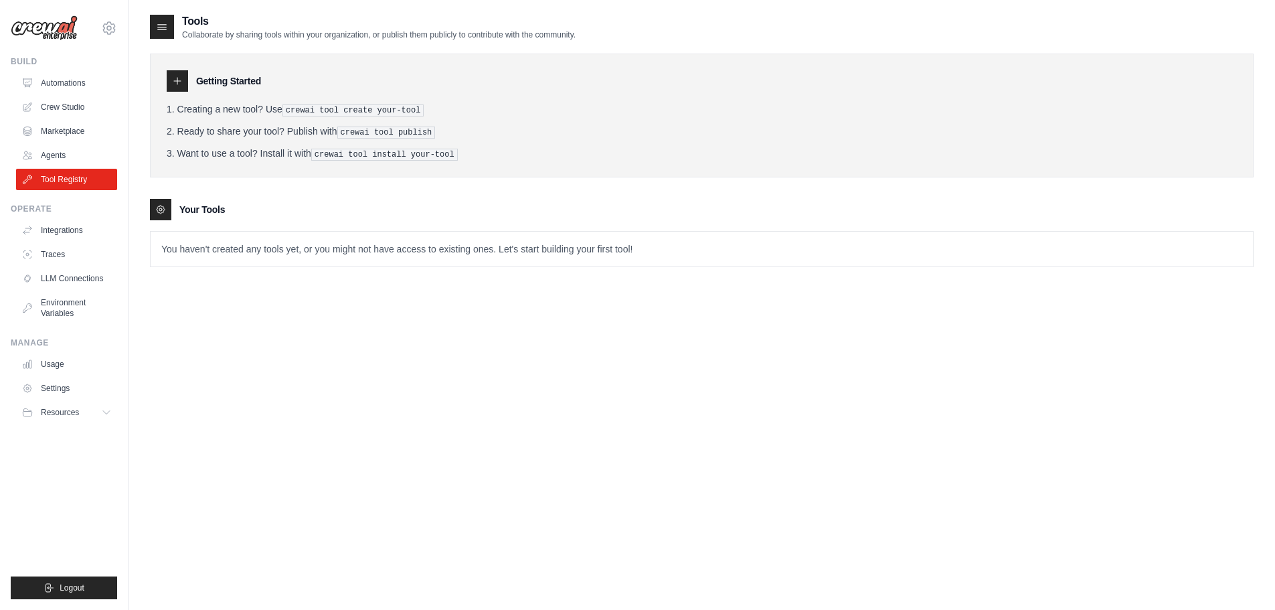
click at [167, 211] on div at bounding box center [160, 209] width 21 height 21
click at [161, 209] on icon at bounding box center [160, 209] width 11 height 11
click at [215, 209] on h3 "Your Tools" at bounding box center [202, 209] width 46 height 13
drag, startPoint x: 172, startPoint y: 246, endPoint x: 661, endPoint y: 251, distance: 489.2
click at [462, 268] on div "Tools Collaborate by sharing tools within your organization, or publish them pu…" at bounding box center [702, 150] width 1104 height 275
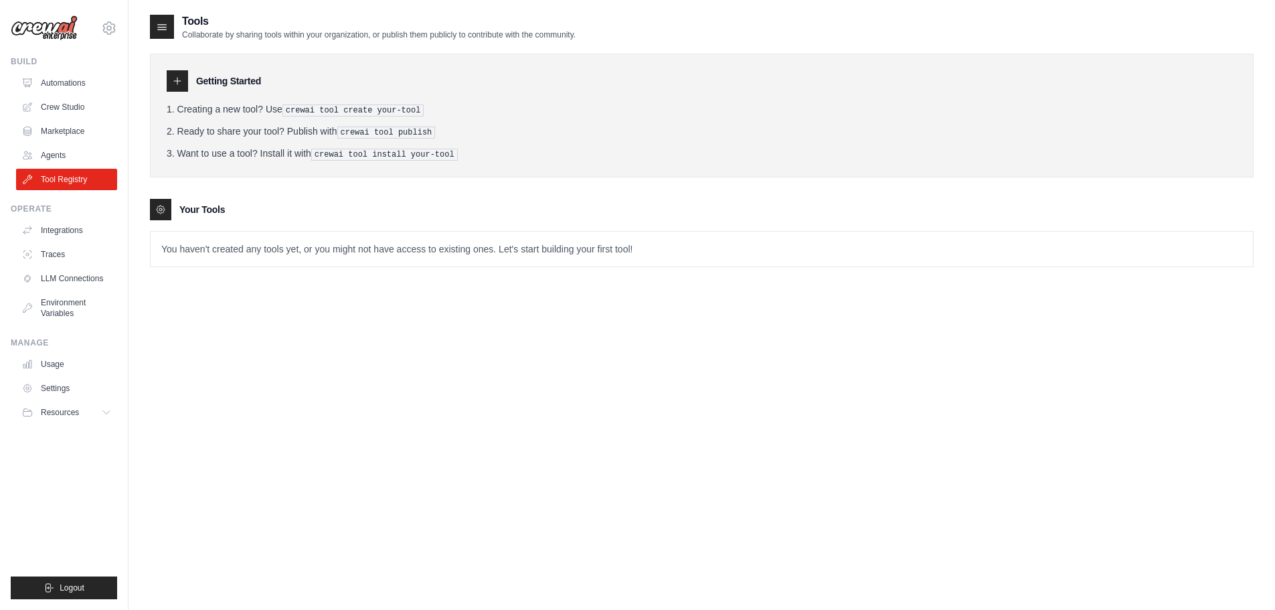
drag, startPoint x: 661, startPoint y: 251, endPoint x: 691, endPoint y: 248, distance: 30.3
click at [675, 250] on p "You haven't created any tools yet, or you might not have access to existing one…" at bounding box center [702, 249] width 1102 height 35
drag, startPoint x: 926, startPoint y: 172, endPoint x: 786, endPoint y: 203, distance: 143.4
click at [786, 203] on div "Your Tools" at bounding box center [702, 209] width 1104 height 21
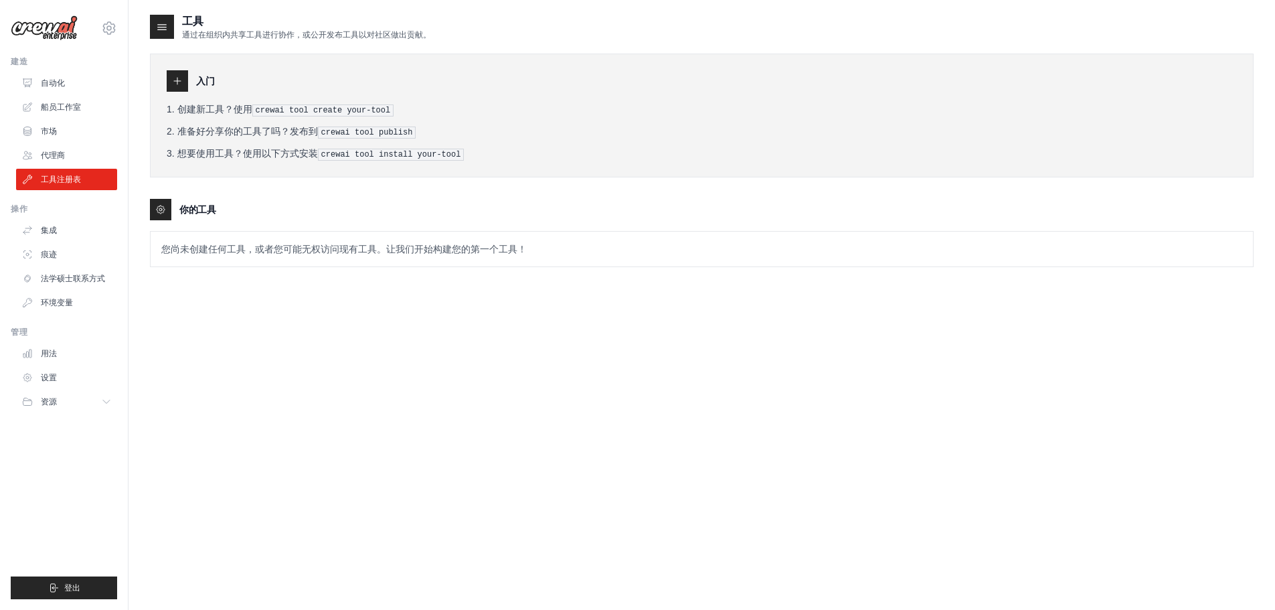
click at [569, 340] on div "工具 通过在组织内共享工具进行协作，或公开发布工具以对社区做出贡献。 入门 创建新工具？使用 crewai tool create your-tool 准备好…" at bounding box center [702, 318] width 1104 height 610
click at [497, 322] on div "工具 通过在组织内共享工具进行协作，或公开发布工具以对社区做出贡献。 入门 创建新工具？使用 crewai tool create your-tool 准备好…" at bounding box center [702, 318] width 1104 height 610
click at [164, 211] on icon at bounding box center [161, 209] width 8 height 8
click at [294, 215] on div "你的工具" at bounding box center [702, 209] width 1104 height 21
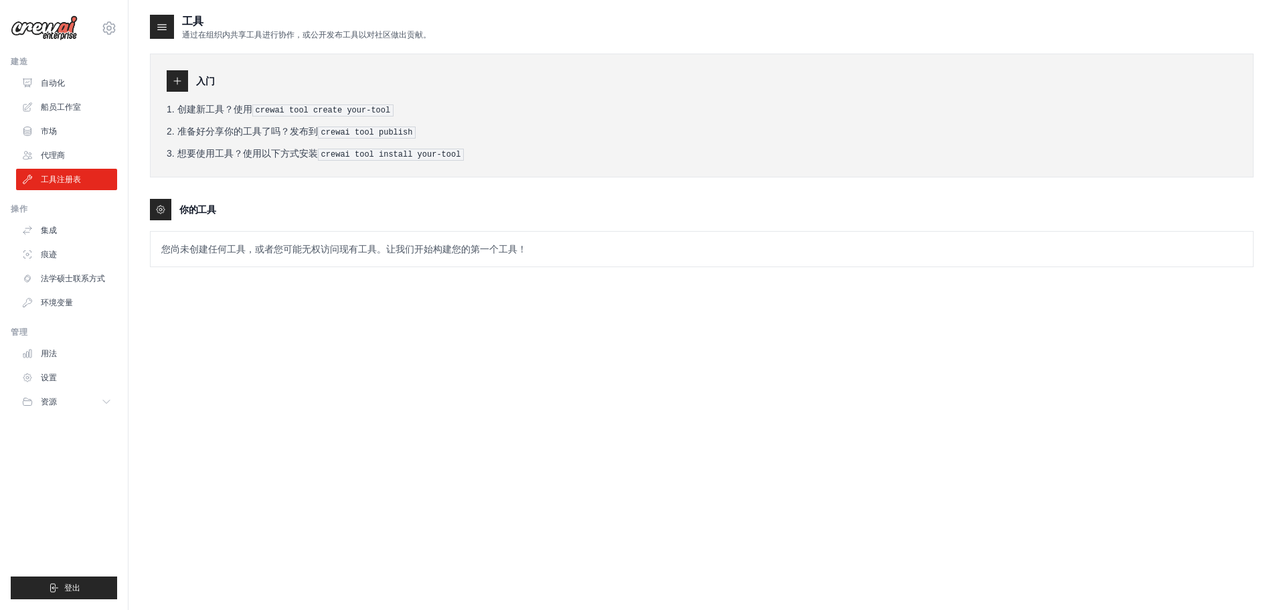
click at [265, 215] on div "你的工具" at bounding box center [702, 209] width 1104 height 21
click at [104, 24] on icon at bounding box center [109, 28] width 16 height 16
click at [82, 91] on link "设置" at bounding box center [109, 90] width 118 height 24
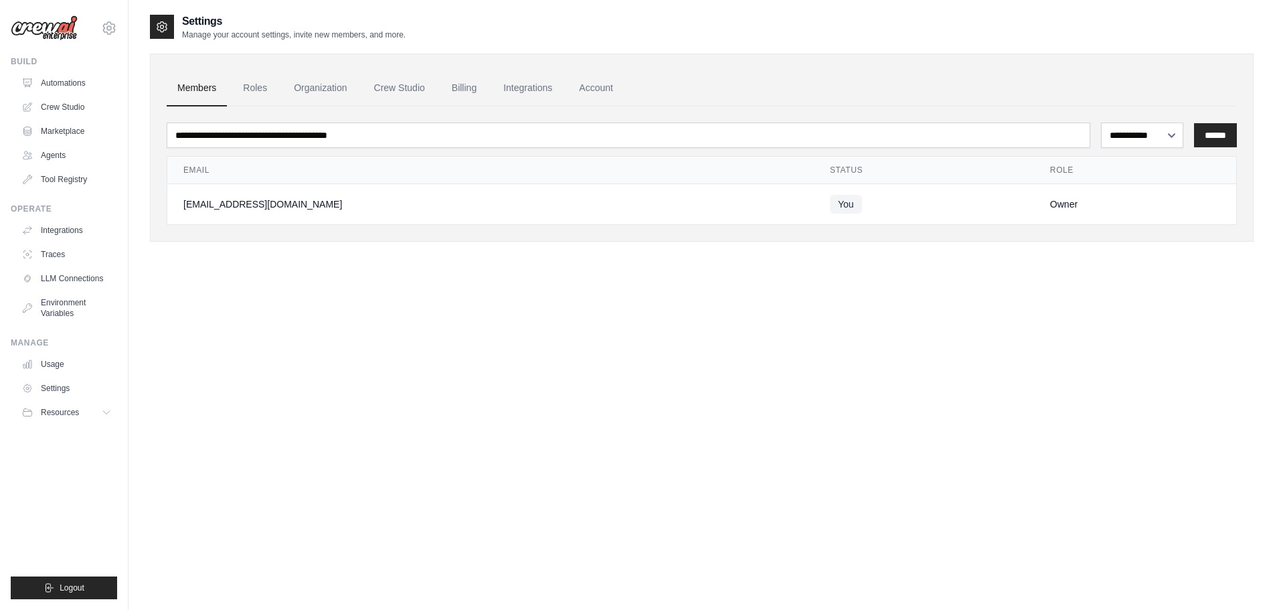
click at [400, 332] on div "**********" at bounding box center [702, 318] width 1104 height 610
drag, startPoint x: 725, startPoint y: 331, endPoint x: 718, endPoint y: 331, distance: 7.4
click at [725, 331] on div "**********" at bounding box center [702, 318] width 1104 height 610
click at [508, 360] on div "**********" at bounding box center [702, 318] width 1104 height 610
click at [327, 92] on font "船员工作室" at bounding box center [337, 87] width 47 height 11
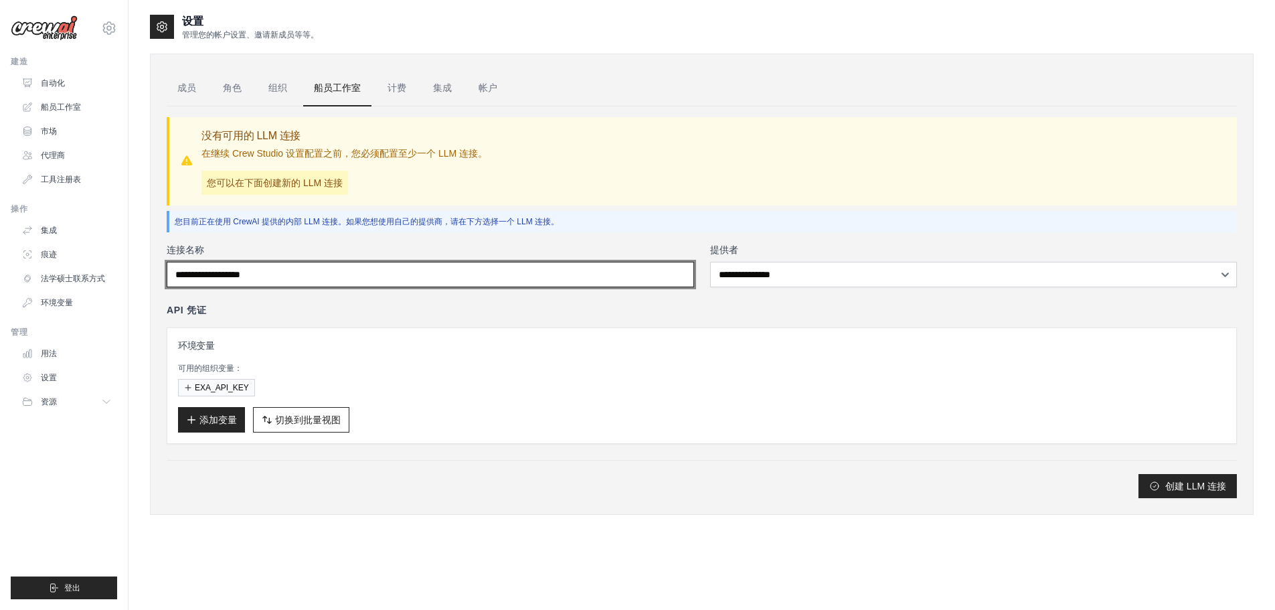
click at [285, 272] on input "连接名称" at bounding box center [430, 274] width 527 height 25
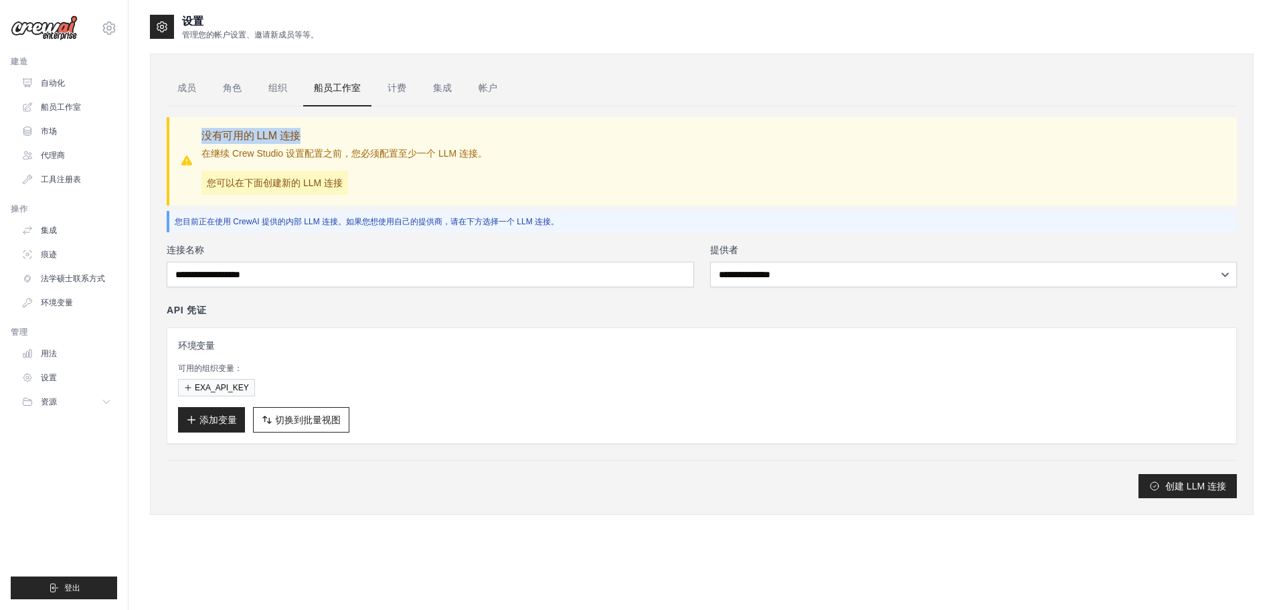
drag, startPoint x: 211, startPoint y: 138, endPoint x: 312, endPoint y: 129, distance: 100.8
click at [312, 129] on h3 "没有可用的 LLM 连接" at bounding box center [344, 136] width 286 height 16
click at [401, 136] on h3 "没有可用的 LLM 连接" at bounding box center [344, 136] width 286 height 16
drag, startPoint x: 205, startPoint y: 151, endPoint x: 288, endPoint y: 155, distance: 83.1
click at [288, 155] on font "在继续 Crew Studio 设置配置之前，您必须配置至少一个 LLM 连接。" at bounding box center [344, 153] width 286 height 11
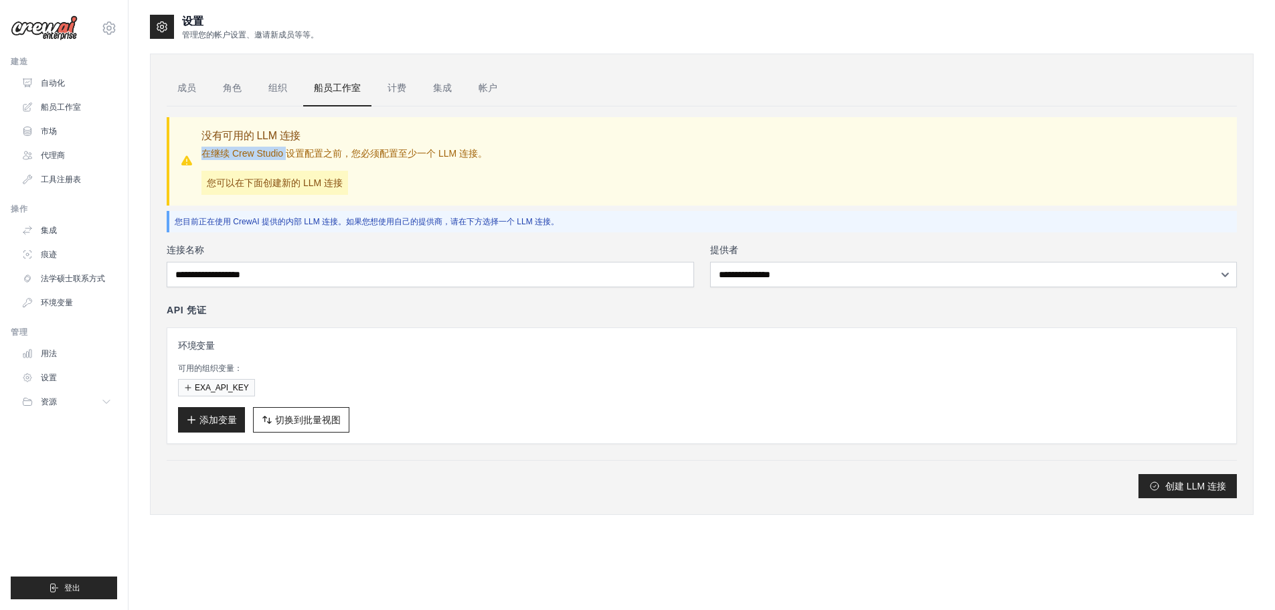
click at [288, 155] on font "在继续 Crew Studio 设置配置之前，您必须配置至少一个 LLM 连接。" at bounding box center [344, 153] width 286 height 11
click at [410, 163] on div "没有可用的 LLM 连接 在继续 Crew Studio 设置配置之前，您必须配置至少一个 LLM 连接。 您可以在下面创建新的 LLM 连接" at bounding box center [344, 161] width 286 height 67
click at [598, 437] on div "环境变量 可用的组织变量： EXA_API_KEY 添加变量 切换到批量视图 Switch to Table View" at bounding box center [702, 385] width 1070 height 116
click at [57, 179] on font "工具注册表" at bounding box center [62, 179] width 40 height 9
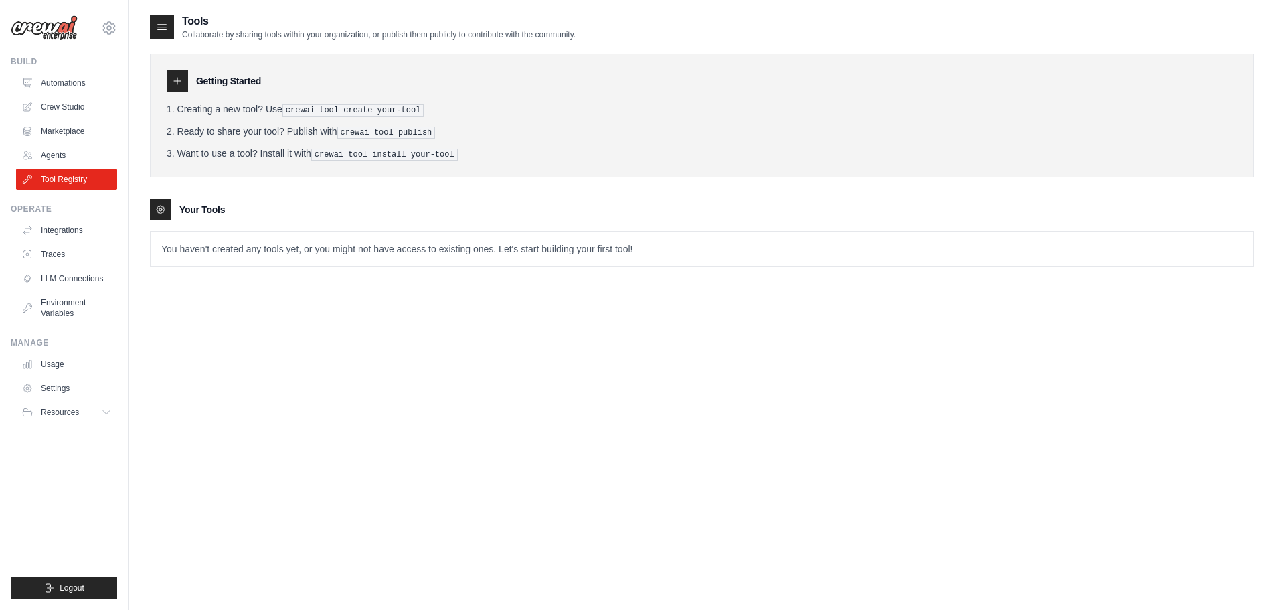
drag, startPoint x: 570, startPoint y: 244, endPoint x: 582, endPoint y: 244, distance: 12.0
click at [571, 244] on p "You haven't created any tools yet, or you might not have access to existing one…" at bounding box center [702, 249] width 1102 height 35
click at [63, 111] on link "Crew Studio" at bounding box center [67, 106] width 101 height 21
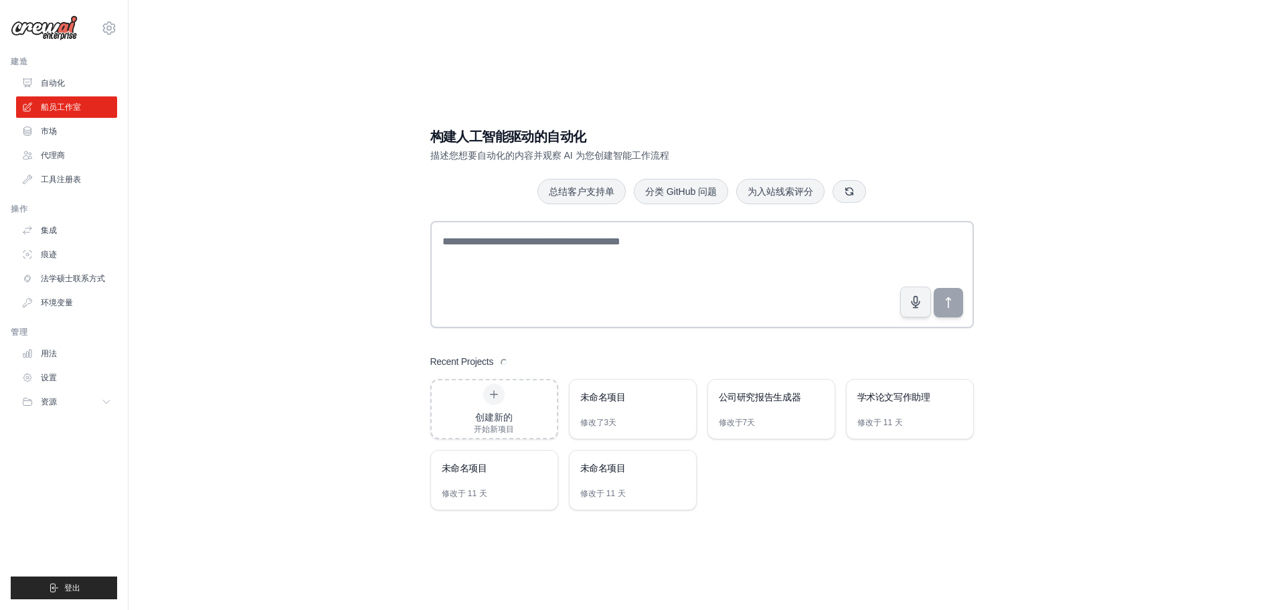
click at [307, 262] on div "构建人工智能驱动的自动化 描述您想要自动化的内容并观察 AI 为您创建智能工作流程 总结客户支持单 分类 GitHub 问题 为入站线索评分 Recent P…" at bounding box center [702, 318] width 1104 height 610
click at [241, 250] on div "构建人工智能驱动的自动化 描述您想要自动化的内容并观察 AI 为您创建智能工作流程 总结客户支持单 分类 GitHub 问题 为入站线索评分 最近的项目 创建…" at bounding box center [702, 318] width 1104 height 610
click at [309, 459] on div "构建人工智能驱动的自动化 描述您想要自动化的内容并观察 AI 为您创建智能工作流程 总结客户支持单 分类 GitHub 问题 为入站线索评分 最近的项目 创建…" at bounding box center [702, 318] width 1104 height 610
click at [638, 421] on div "修改了3天" at bounding box center [632, 427] width 126 height 21
click at [996, 540] on div "构建人工智能驱动的自动化 描述您想要自动化的内容并观察 AI 为您创建智能工作流程 总结客户支持单 分类 GitHub 问题 为入站线索评分 最近的项目 创建…" at bounding box center [702, 318] width 1104 height 610
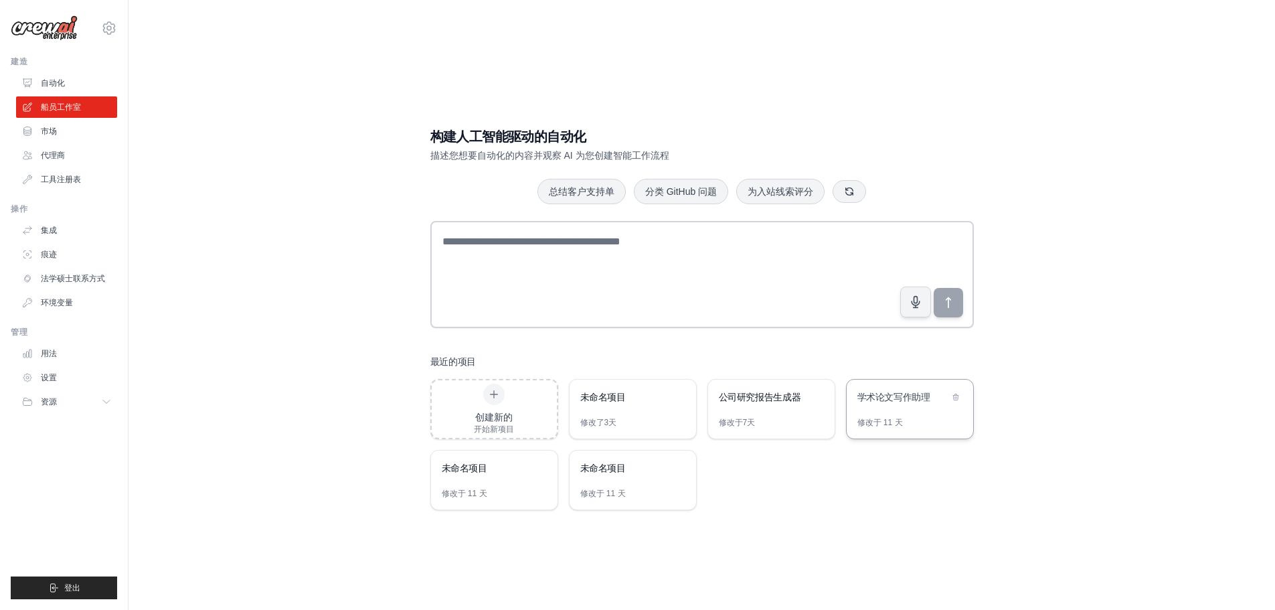
click at [913, 414] on div "学术论文写作助理" at bounding box center [910, 397] width 126 height 37
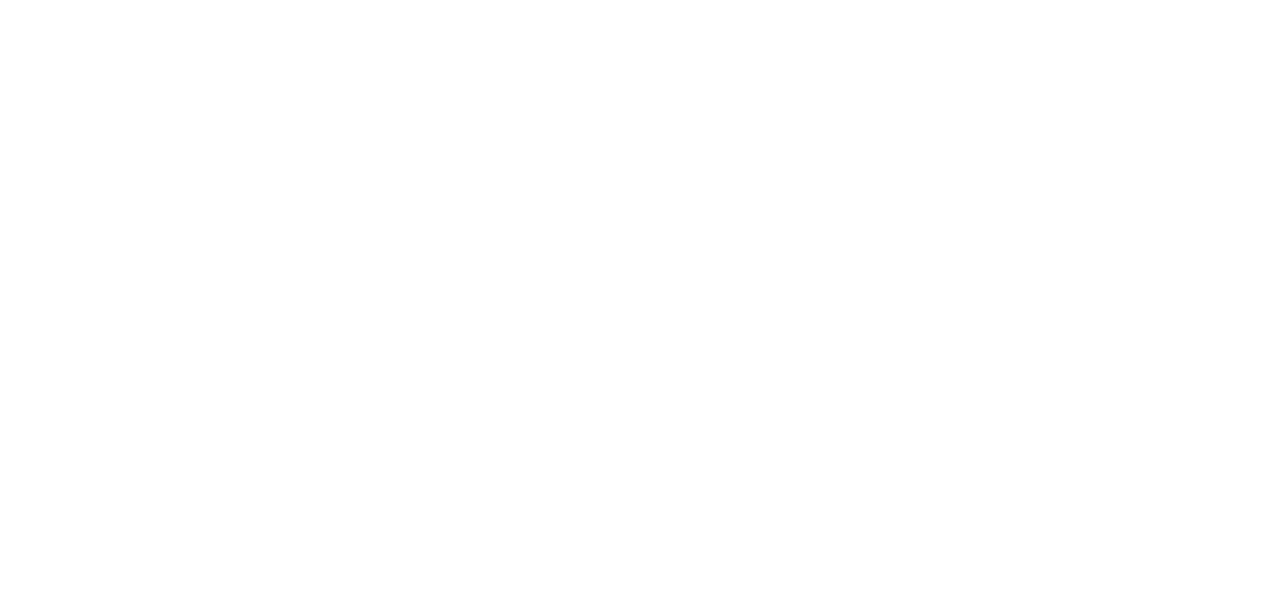
click at [889, 0] on html at bounding box center [642, 0] width 1285 height 0
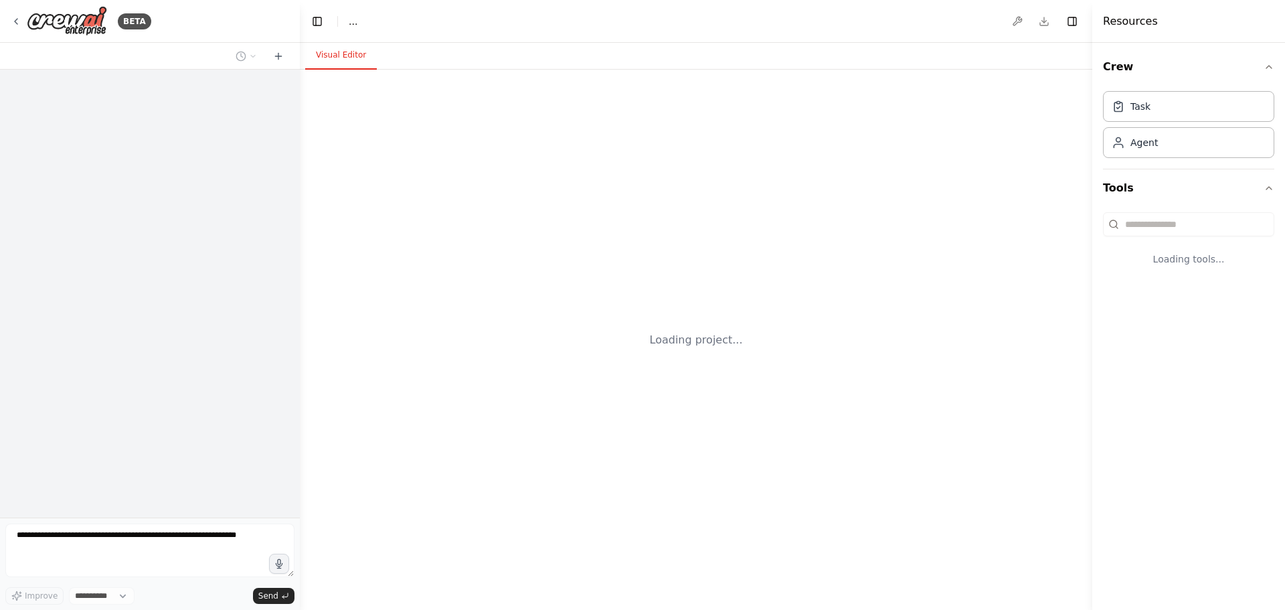
select select "****"
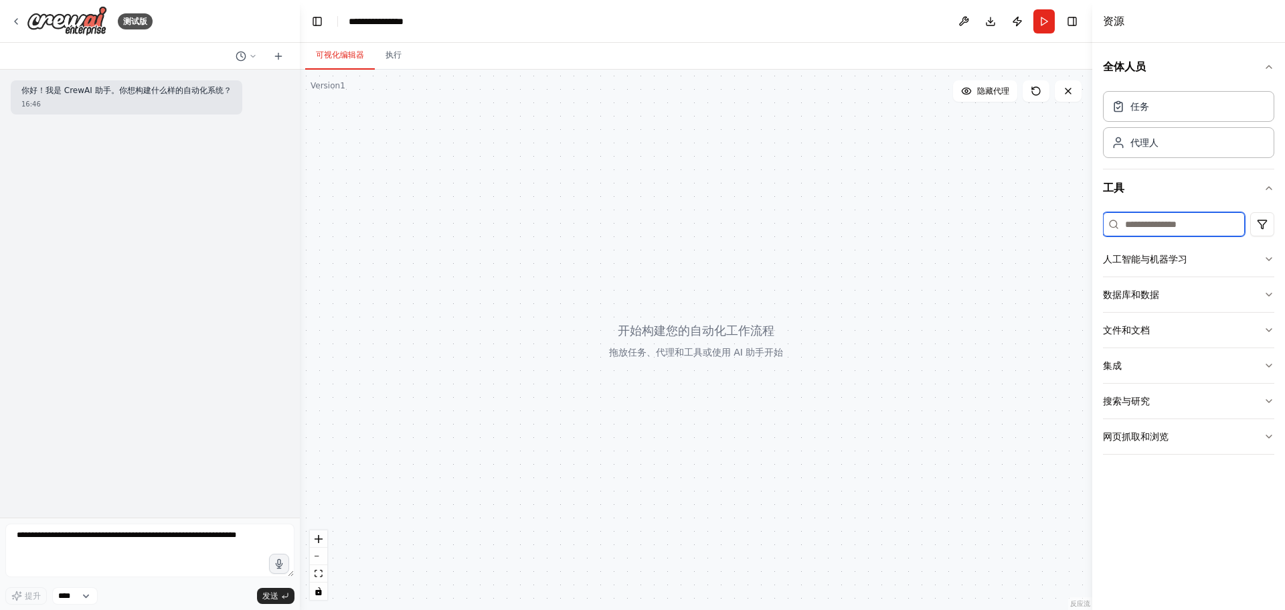
click at [1183, 225] on input at bounding box center [1174, 224] width 142 height 24
click at [1205, 255] on button "人工智能与机器学习" at bounding box center [1188, 259] width 171 height 35
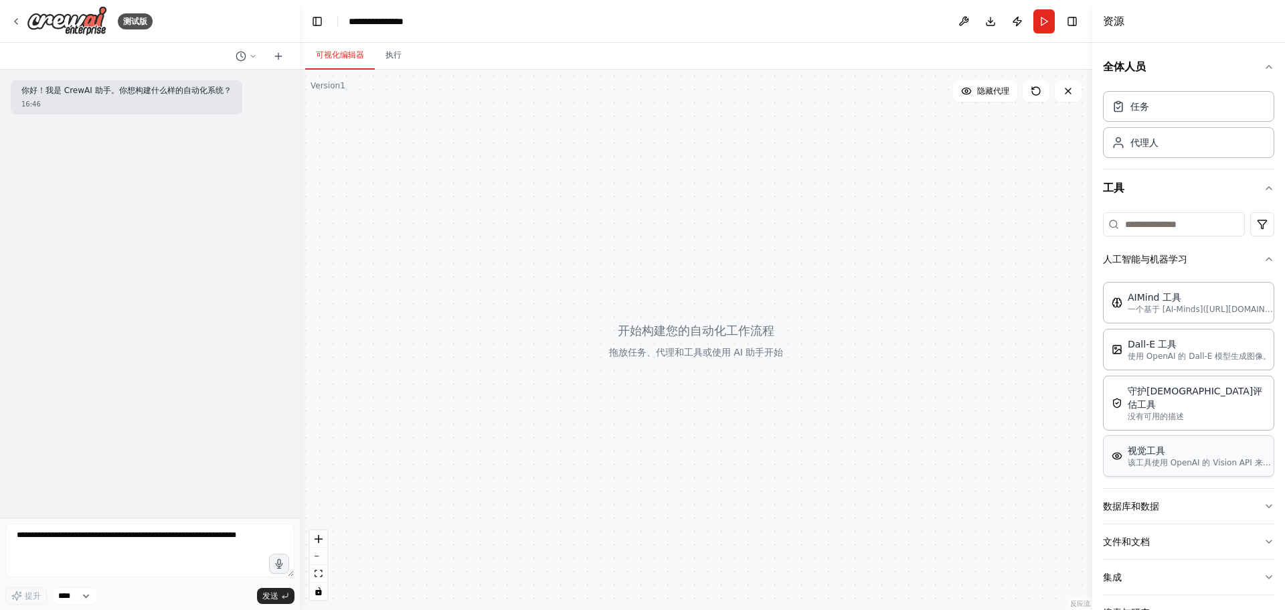
scroll to position [64, 0]
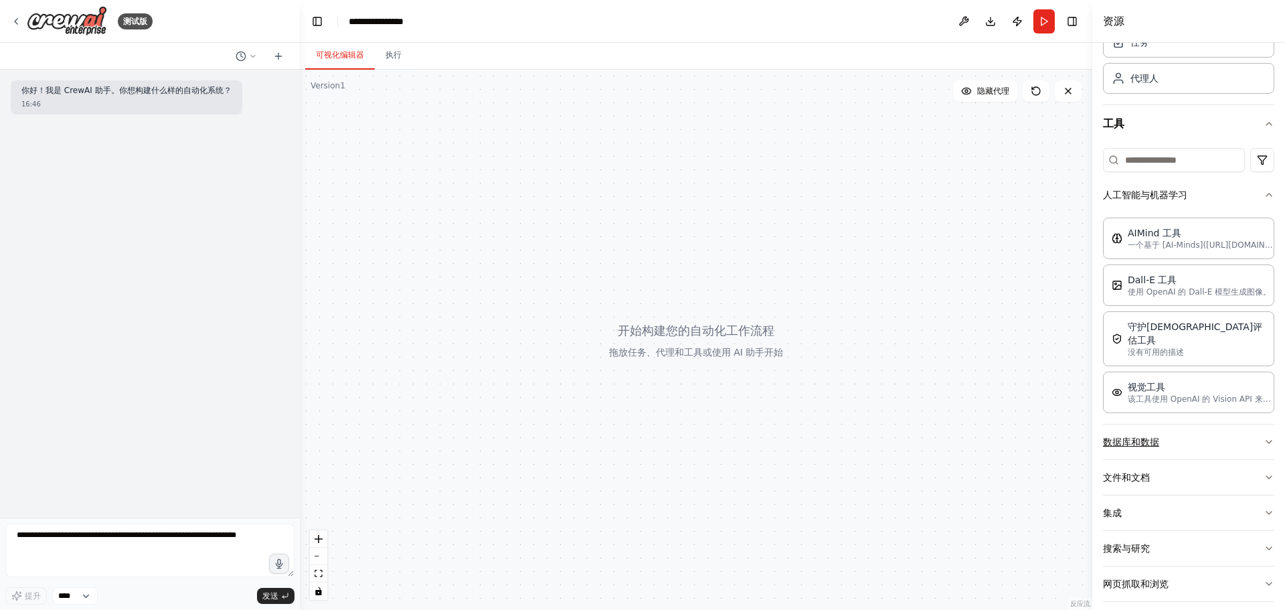
click at [1251, 433] on button "数据库和数据" at bounding box center [1188, 441] width 171 height 35
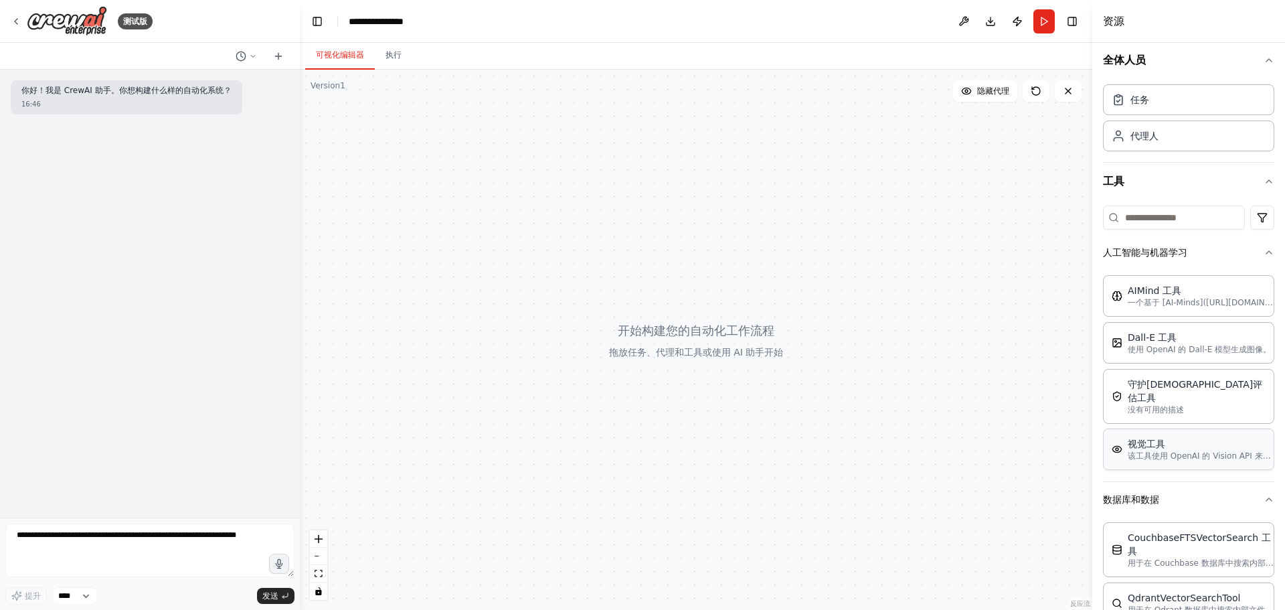
scroll to position [0, 0]
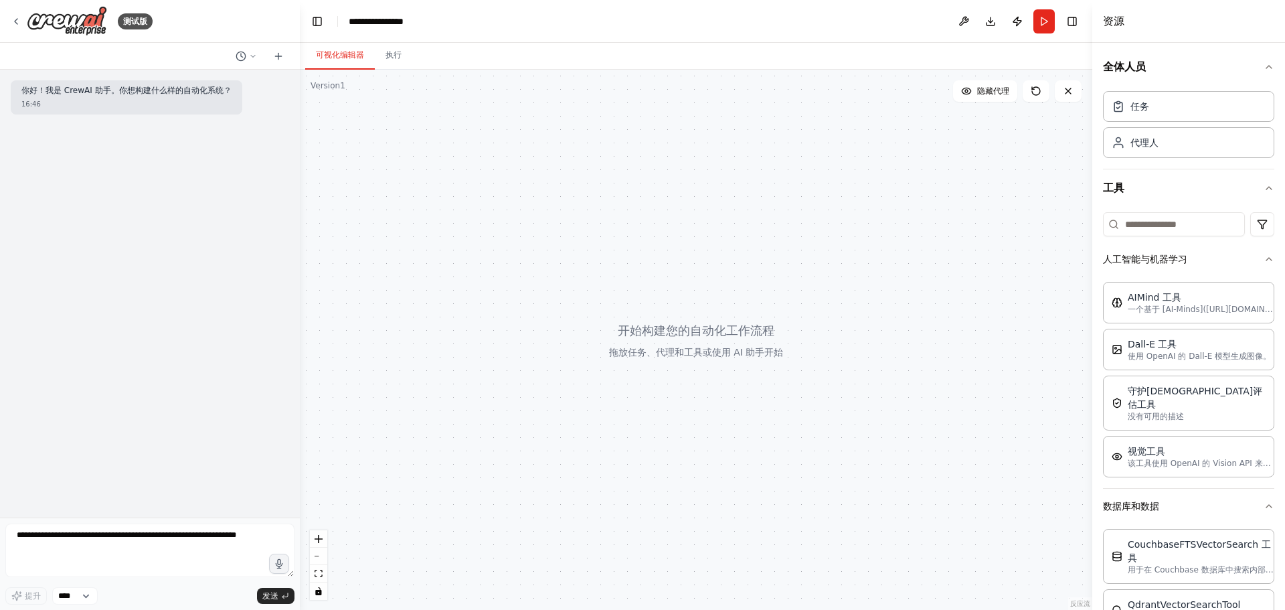
click at [656, 122] on div at bounding box center [696, 340] width 792 height 540
click at [959, 22] on button at bounding box center [963, 21] width 21 height 24
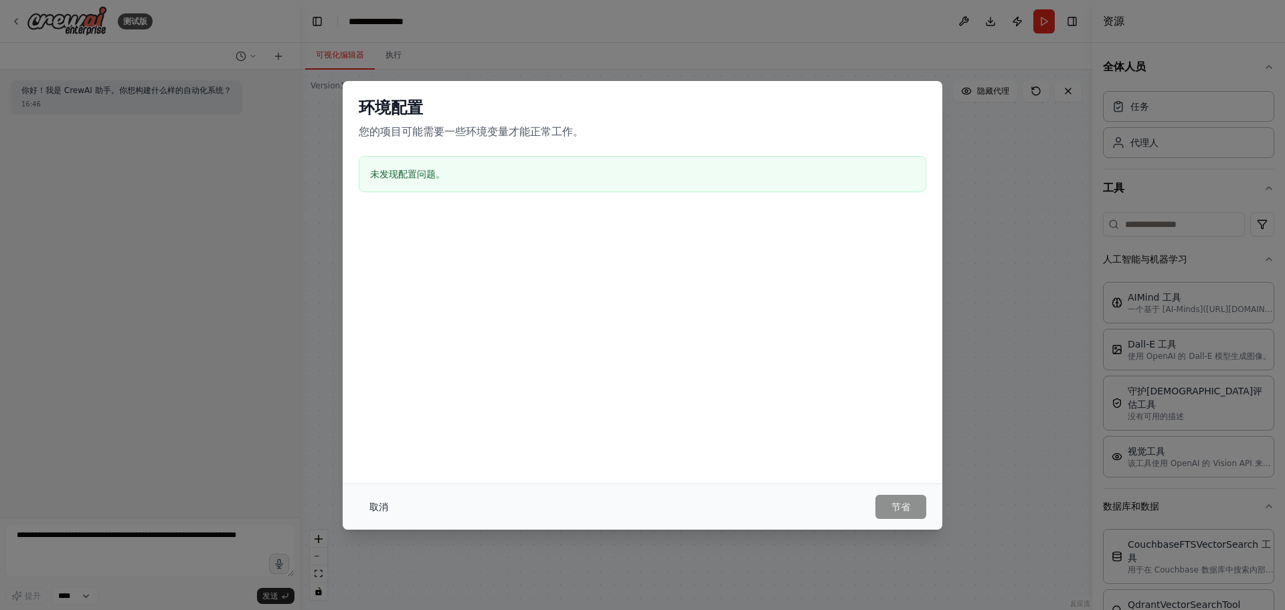
click at [374, 504] on font "取消" at bounding box center [378, 506] width 19 height 11
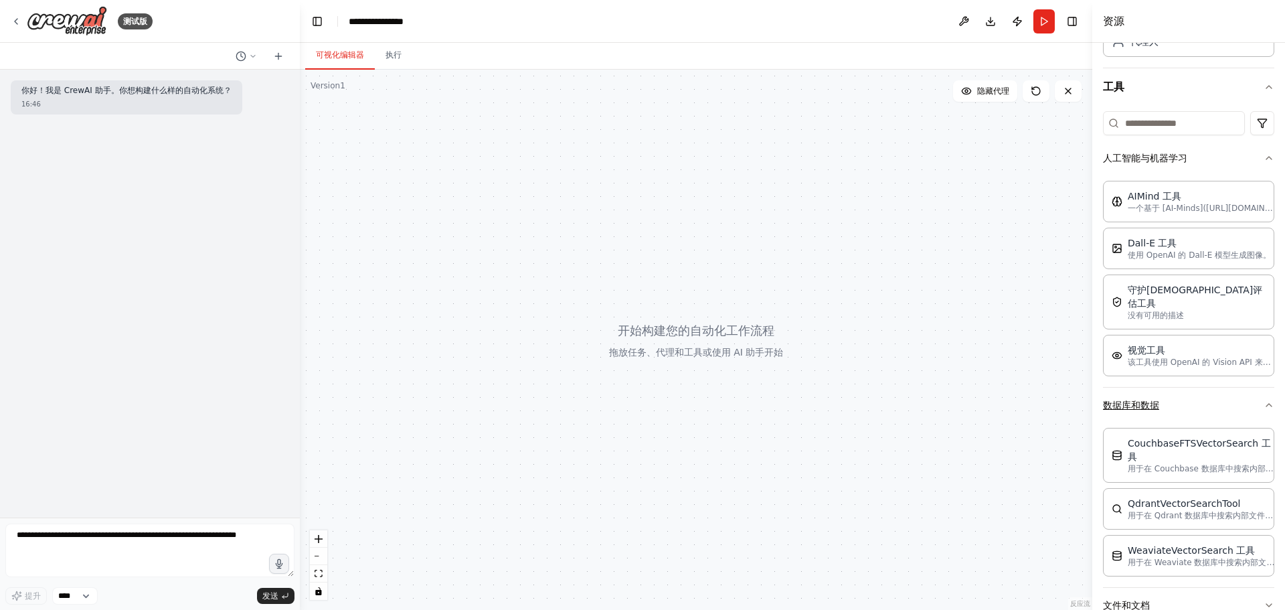
scroll to position [215, 0]
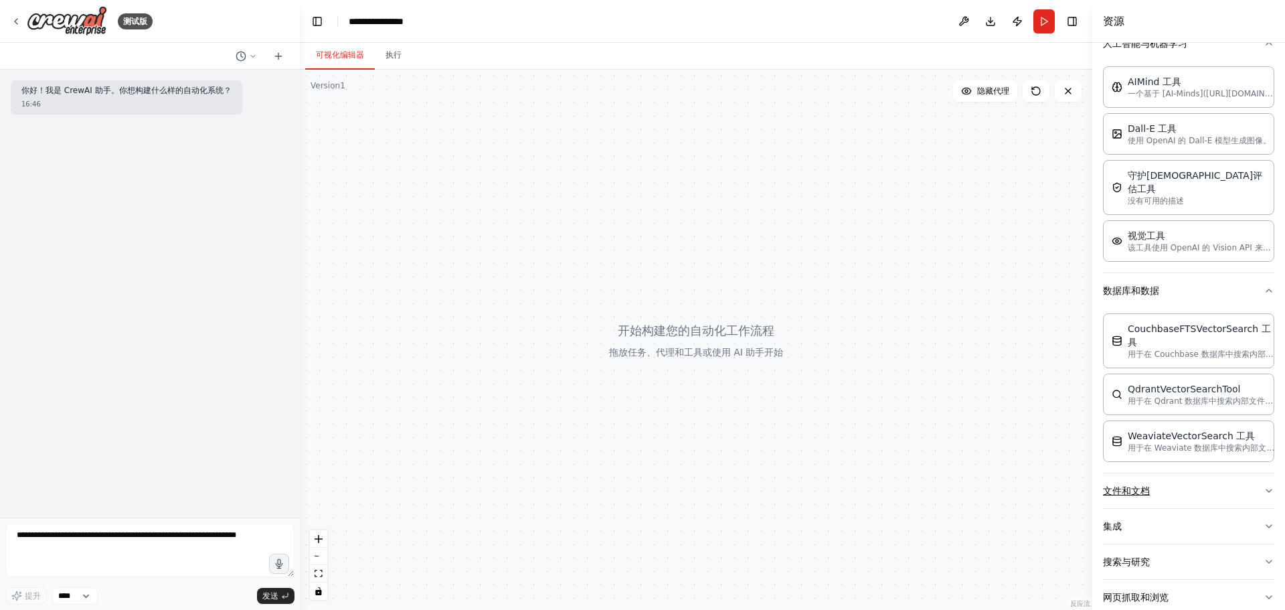
click at [1263, 485] on icon "button" at bounding box center [1268, 490] width 11 height 11
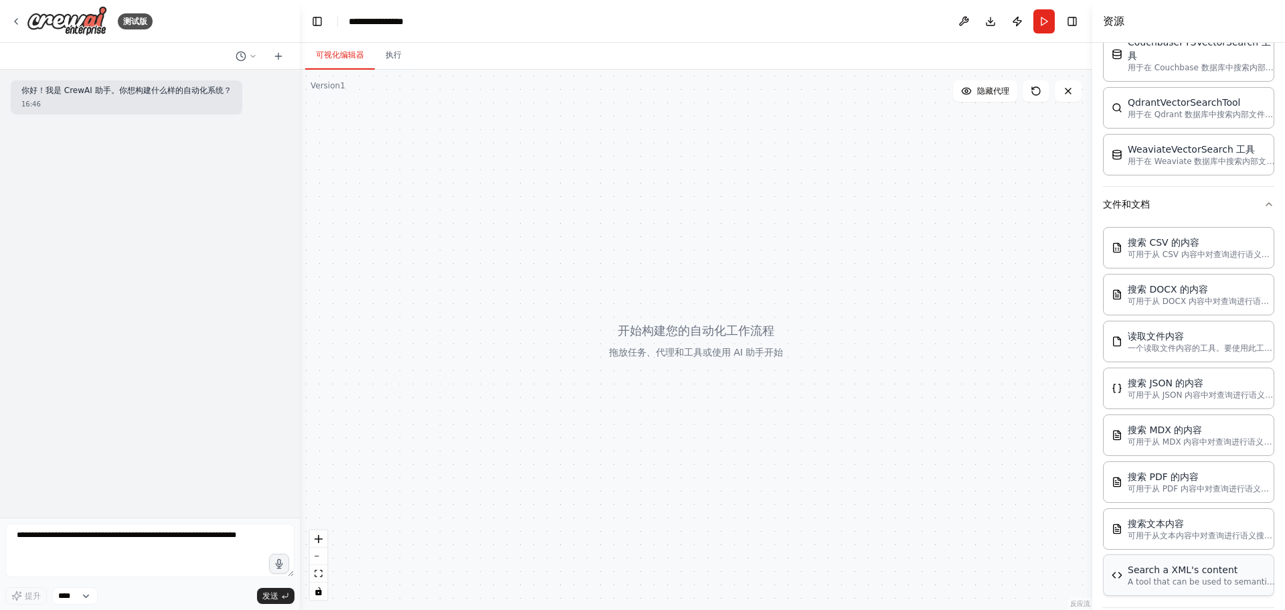
scroll to position [601, 0]
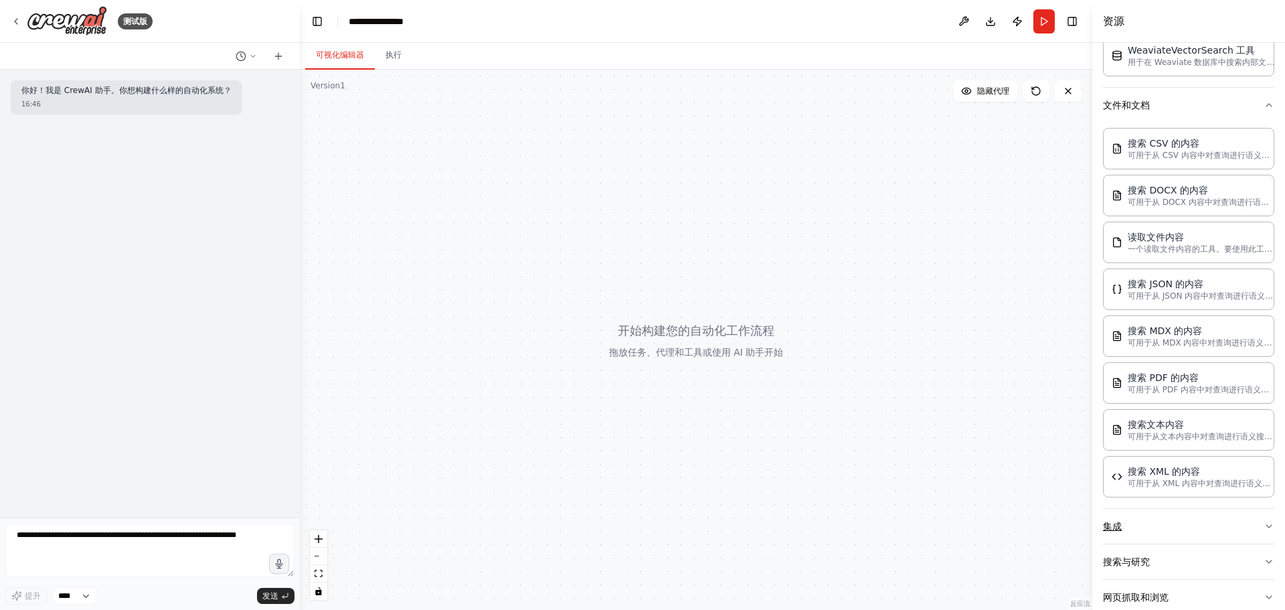
click at [1263, 521] on icon "button" at bounding box center [1268, 526] width 11 height 11
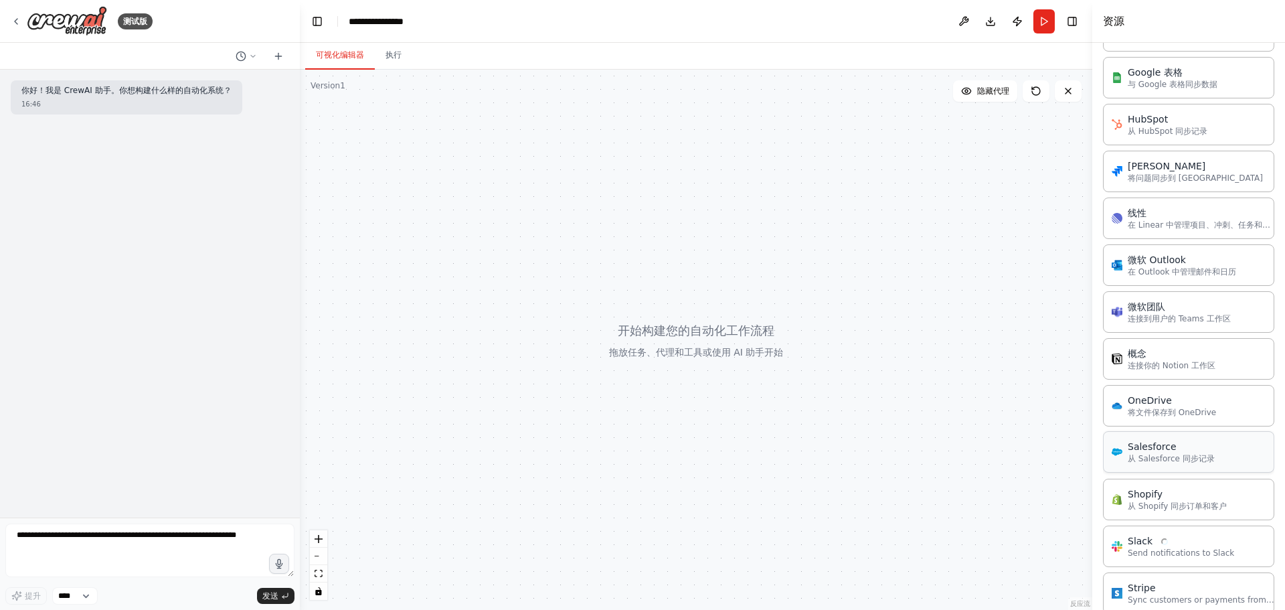
scroll to position [1595, 0]
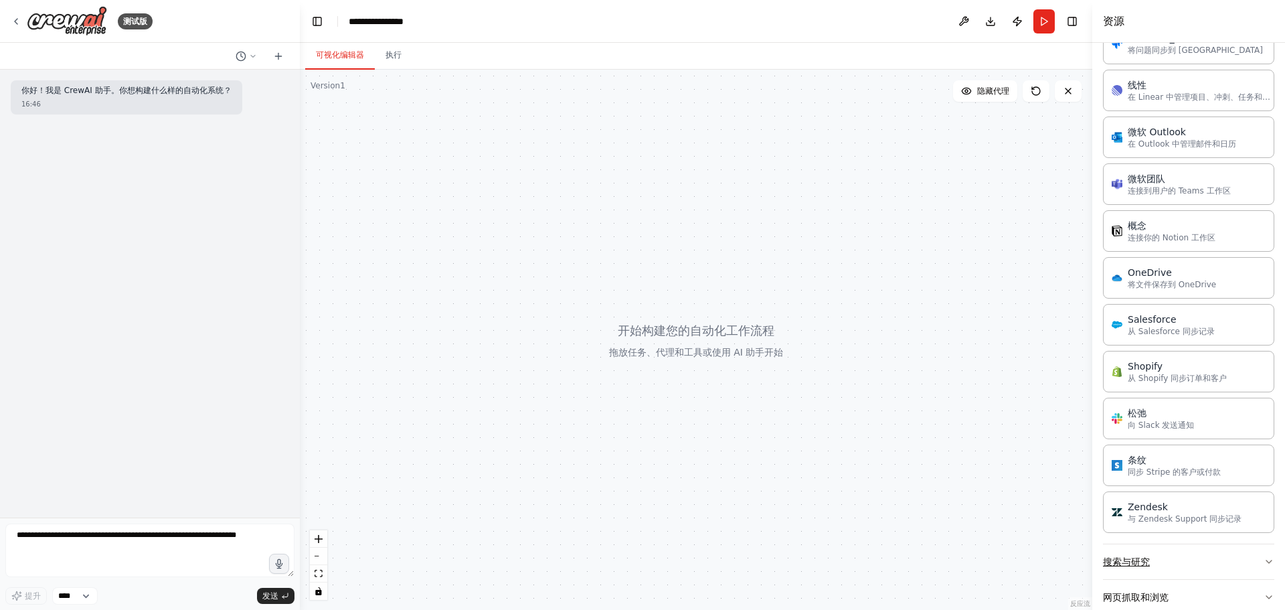
click at [1263, 556] on icon "button" at bounding box center [1268, 561] width 11 height 11
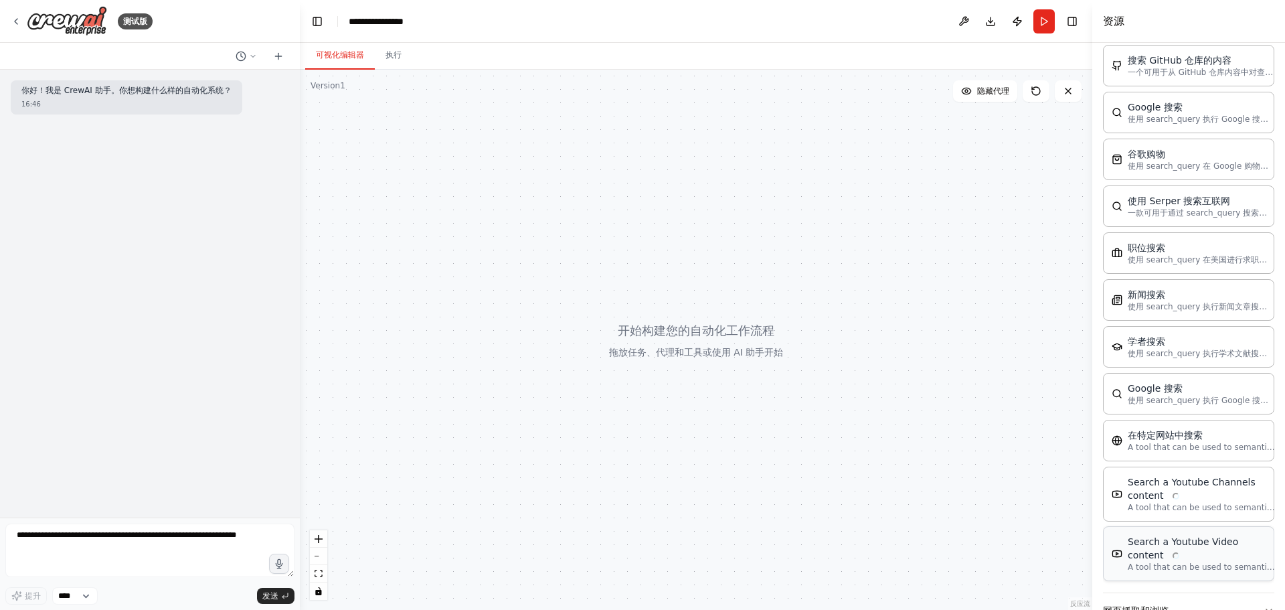
scroll to position [2262, 0]
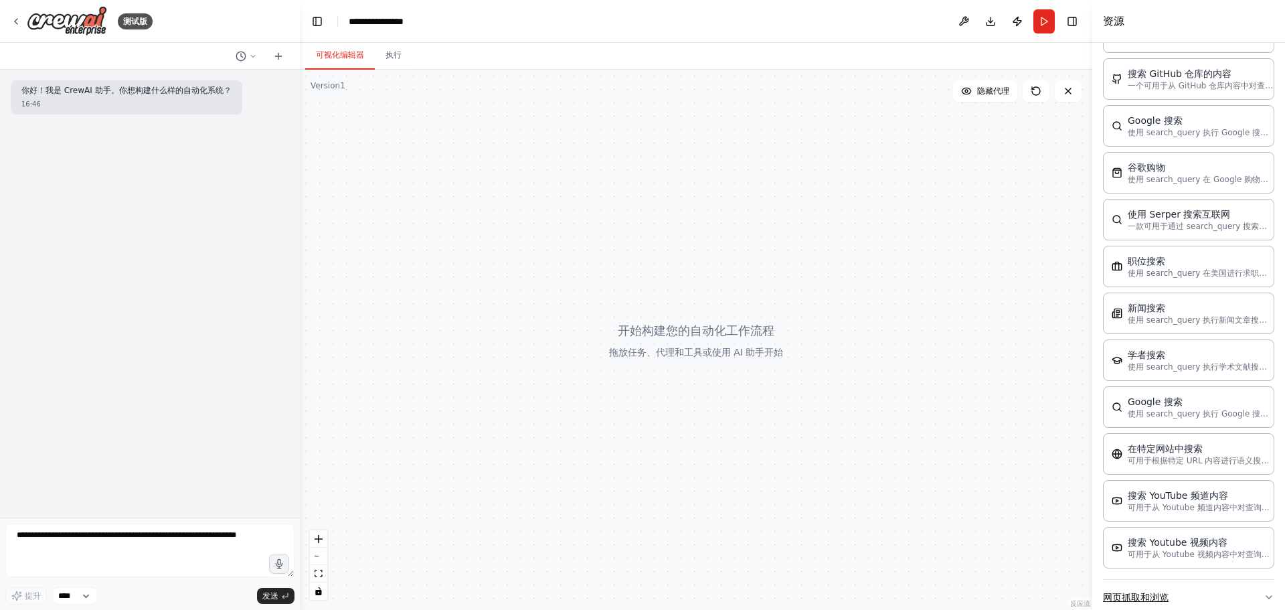
click at [1266, 596] on icon "button" at bounding box center [1268, 597] width 5 height 3
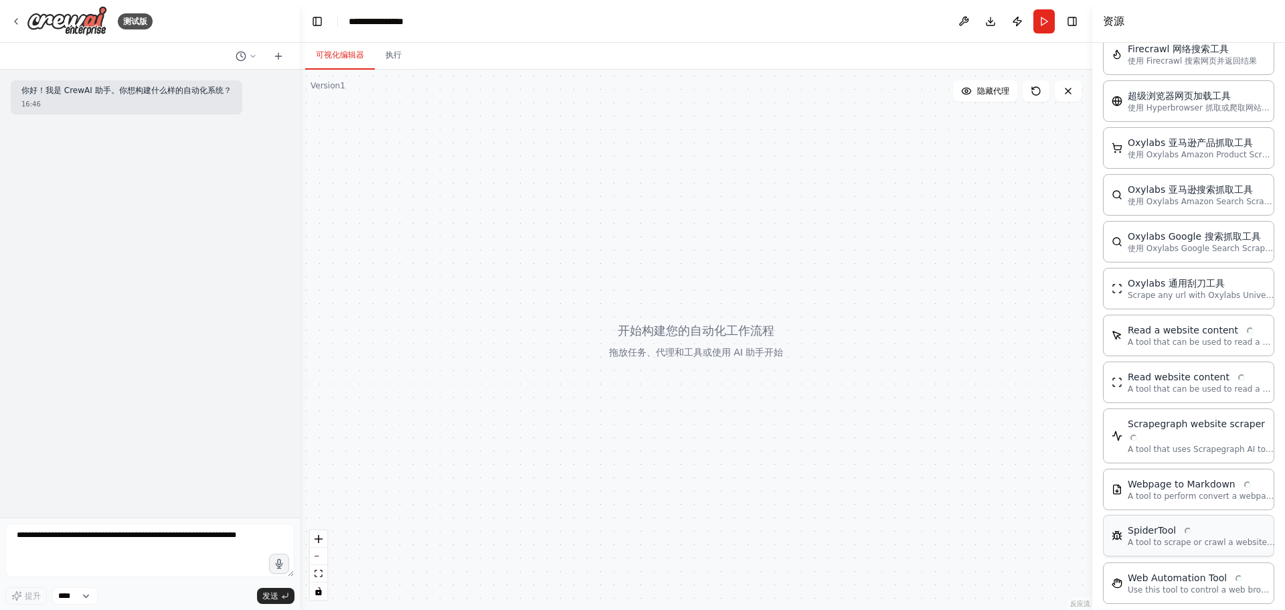
scroll to position [2975, 0]
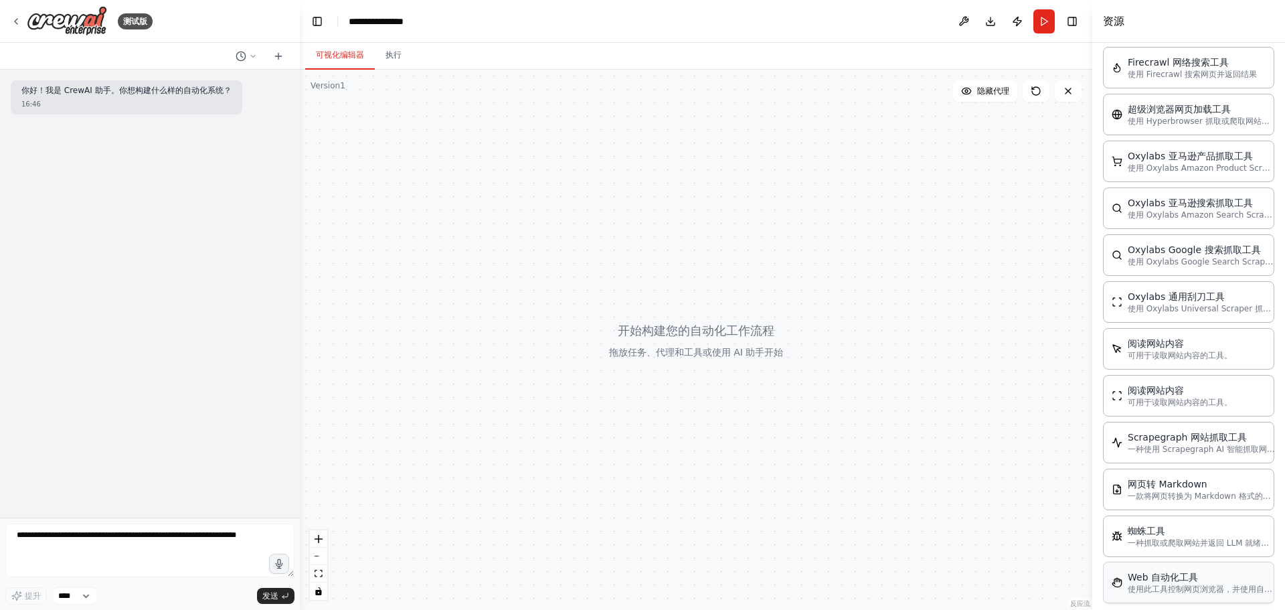
click at [1178, 567] on div "Web 自动化工具 使用此工具控制网页浏览器，并使用自然语言与网站互动。功能：- 导航至网站并跟踪链接 - 点击按钮、链接和其他元素 - 填写表单和输入字段 …" at bounding box center [1188, 581] width 171 height 41
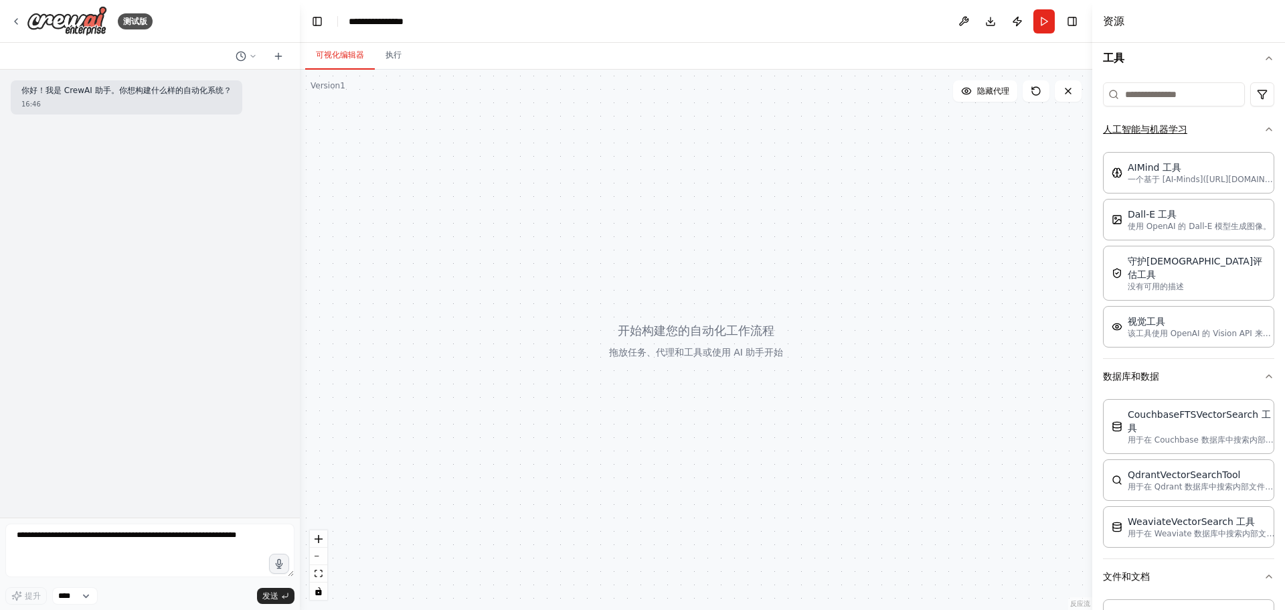
scroll to position [0, 0]
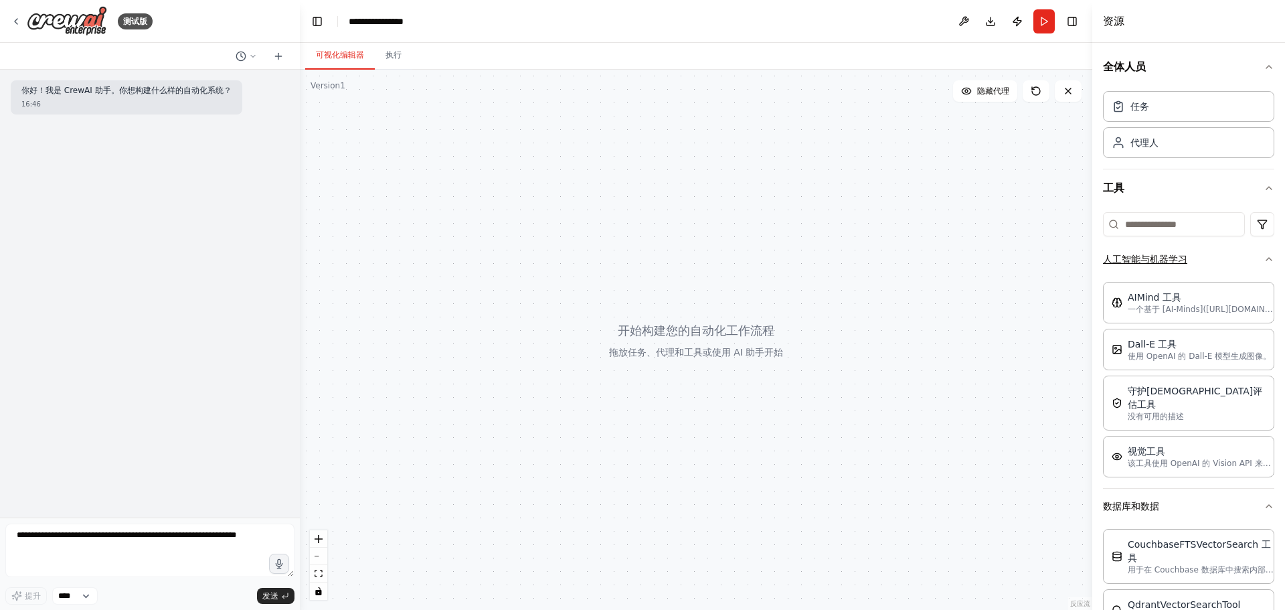
click at [1251, 260] on button "人工智能与机器学习" at bounding box center [1188, 259] width 171 height 35
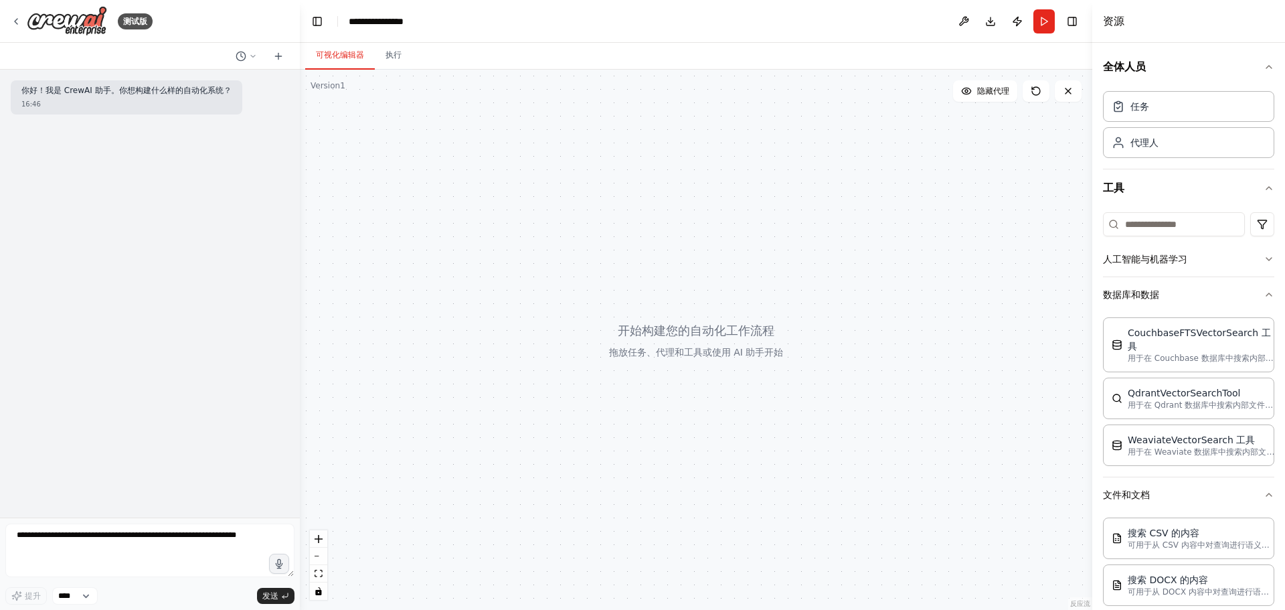
click at [721, 287] on div at bounding box center [696, 340] width 792 height 540
drag, startPoint x: 778, startPoint y: 261, endPoint x: 485, endPoint y: 292, distance: 295.5
click at [467, 300] on div at bounding box center [696, 340] width 792 height 540
drag, startPoint x: 569, startPoint y: 275, endPoint x: 708, endPoint y: 275, distance: 139.2
click at [708, 275] on div at bounding box center [696, 340] width 792 height 540
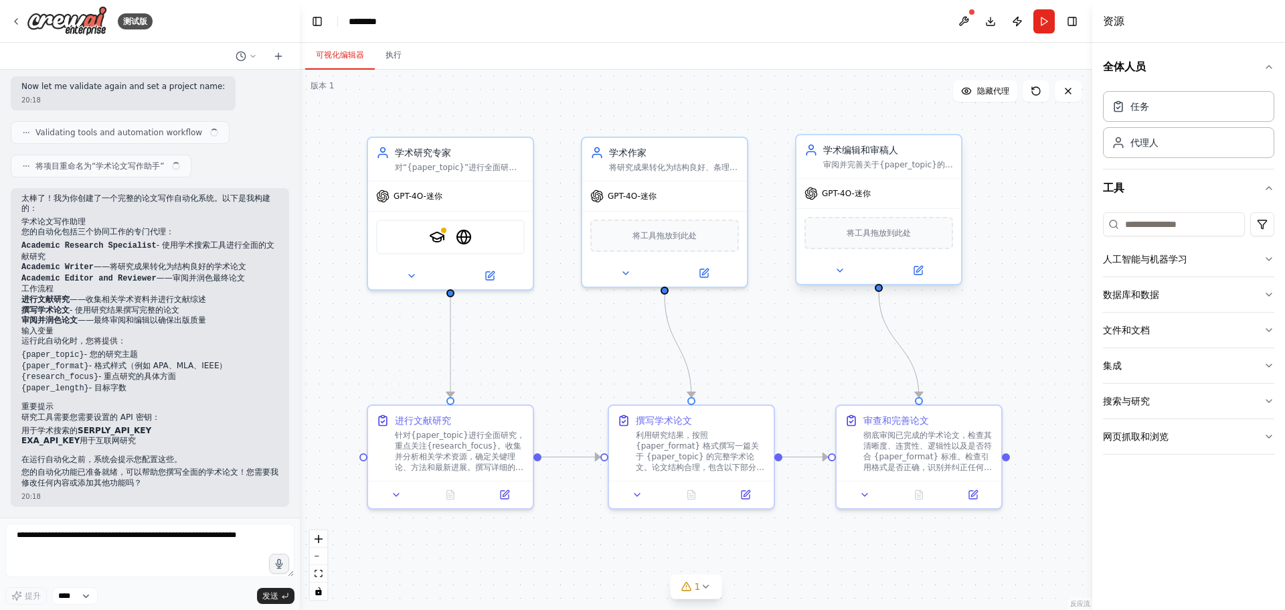
scroll to position [947, 0]
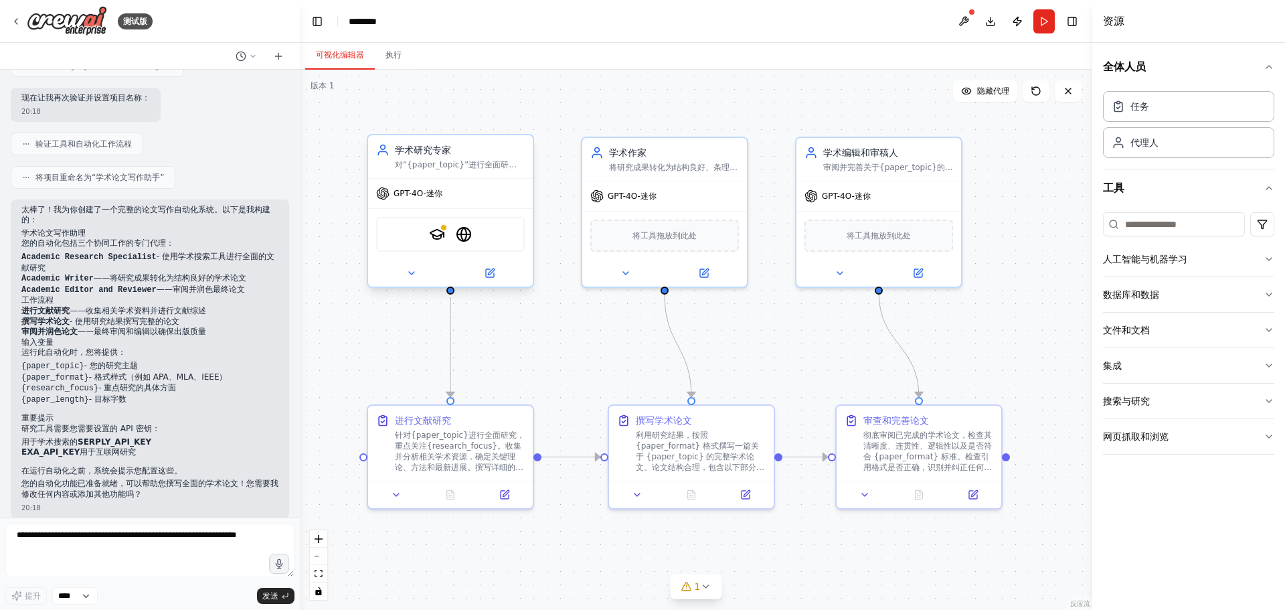
click at [482, 197] on div "GPT-4O-迷你" at bounding box center [450, 193] width 165 height 29
click at [717, 206] on div "GPT-4O-迷你" at bounding box center [664, 193] width 165 height 29
click at [539, 203] on div ".deletable-edge-delete-btn { width: 20px; height: 20px; border: 0px solid #ffff…" at bounding box center [696, 340] width 792 height 540
click at [514, 203] on div "GPT-4O-迷你" at bounding box center [450, 192] width 165 height 29
click at [394, 199] on div "GPT-4O-迷你" at bounding box center [450, 192] width 165 height 29
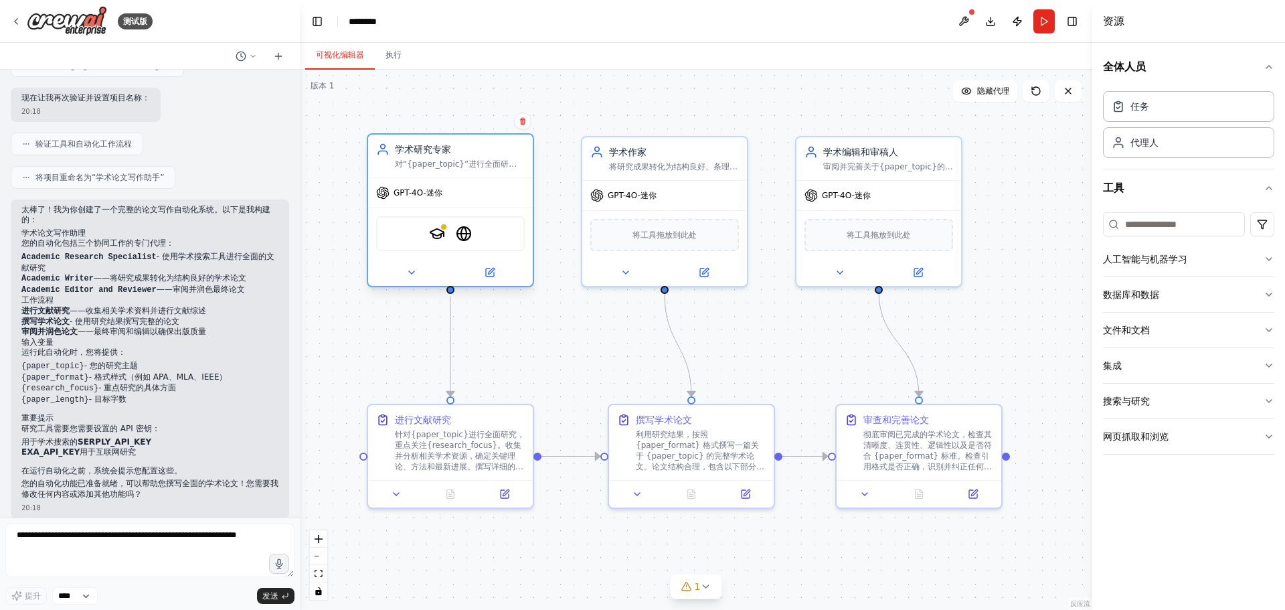
click at [383, 196] on icon at bounding box center [383, 193] width 12 height 12
drag, startPoint x: 383, startPoint y: 196, endPoint x: 407, endPoint y: 196, distance: 24.1
click at [384, 196] on icon at bounding box center [383, 193] width 12 height 12
click at [444, 197] on div "GPT-4O-迷你" at bounding box center [450, 192] width 165 height 29
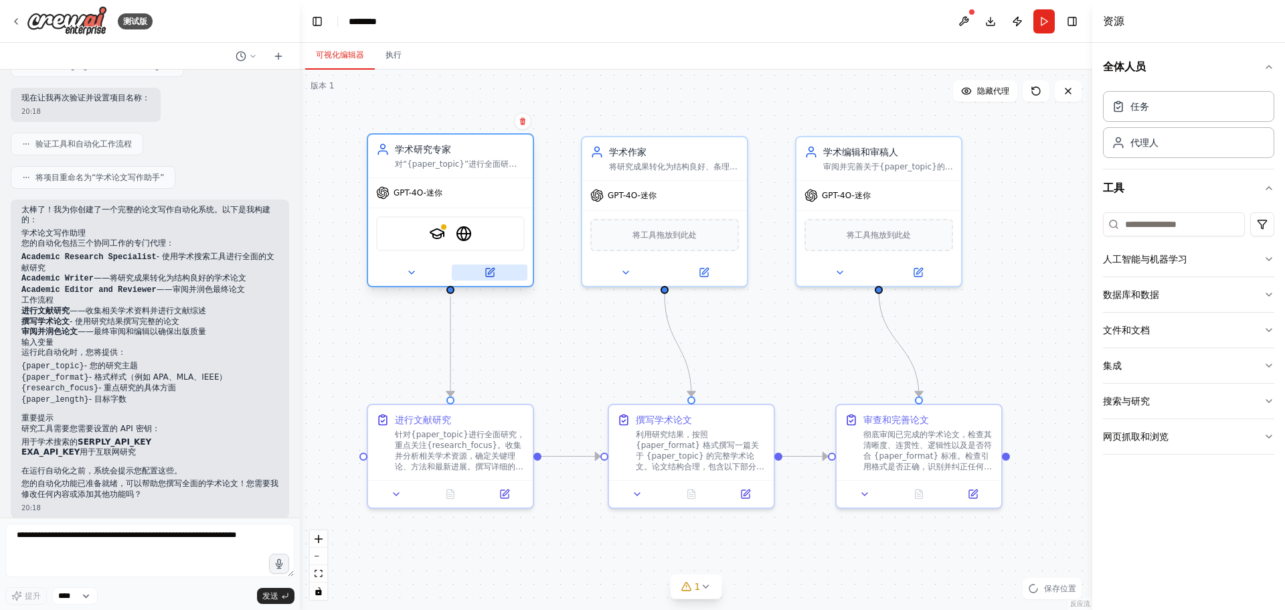
click at [486, 272] on icon at bounding box center [490, 272] width 8 height 8
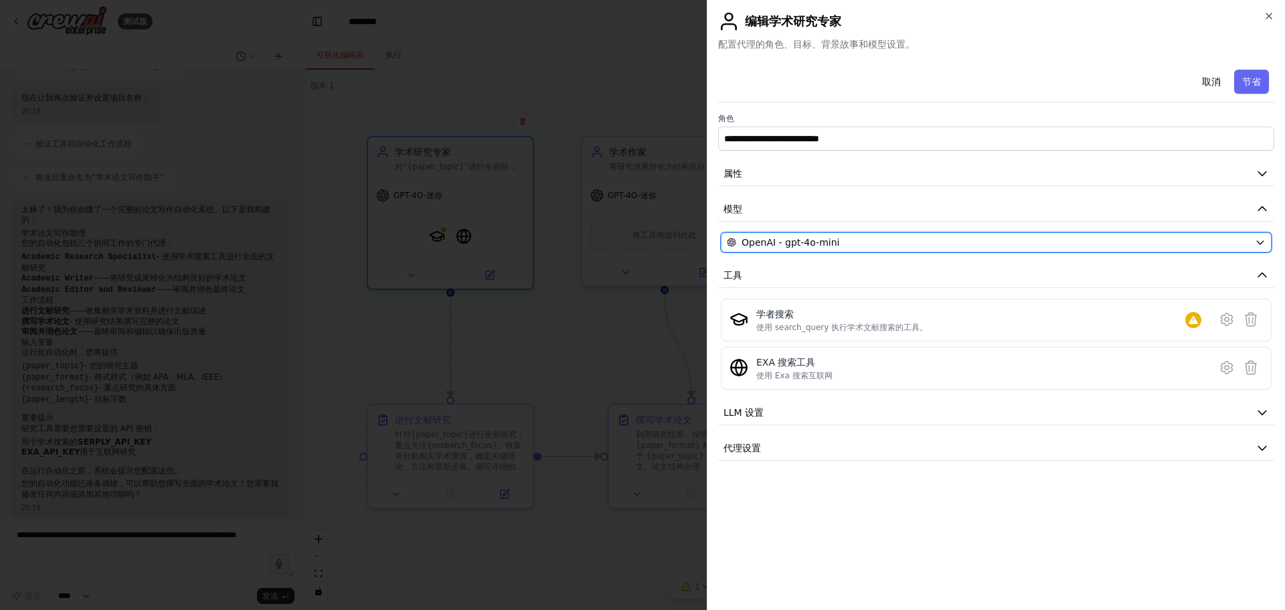
click at [988, 241] on div "OpenAI - gpt-4o-mini" at bounding box center [988, 242] width 523 height 13
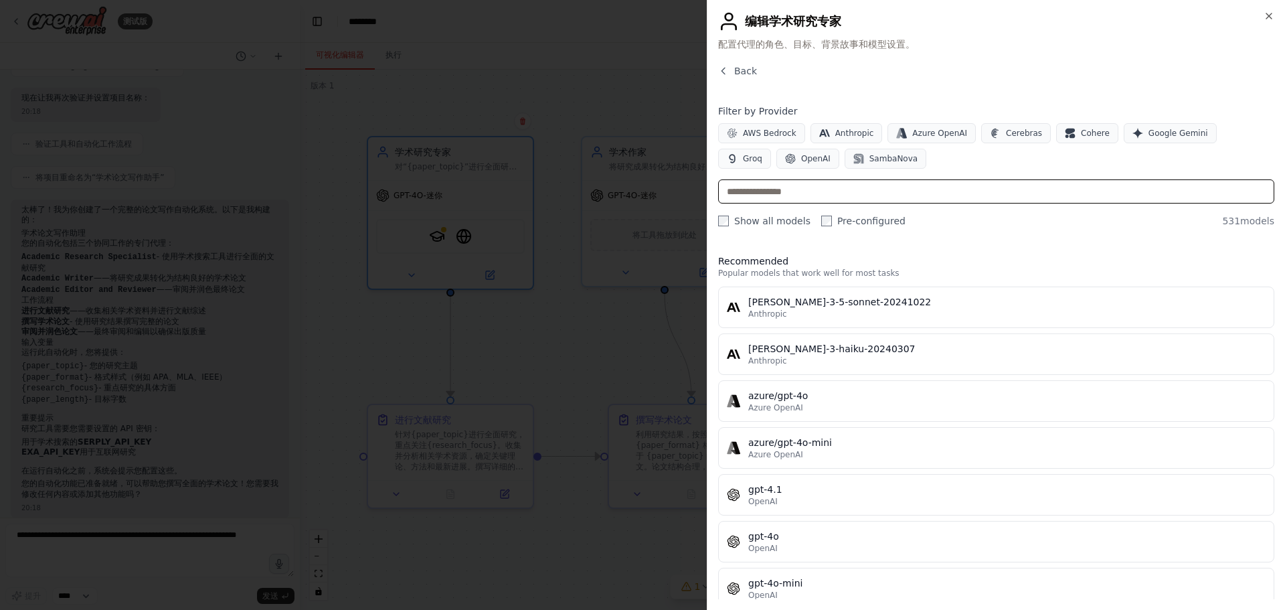
click at [902, 191] on input "text" at bounding box center [996, 191] width 556 height 24
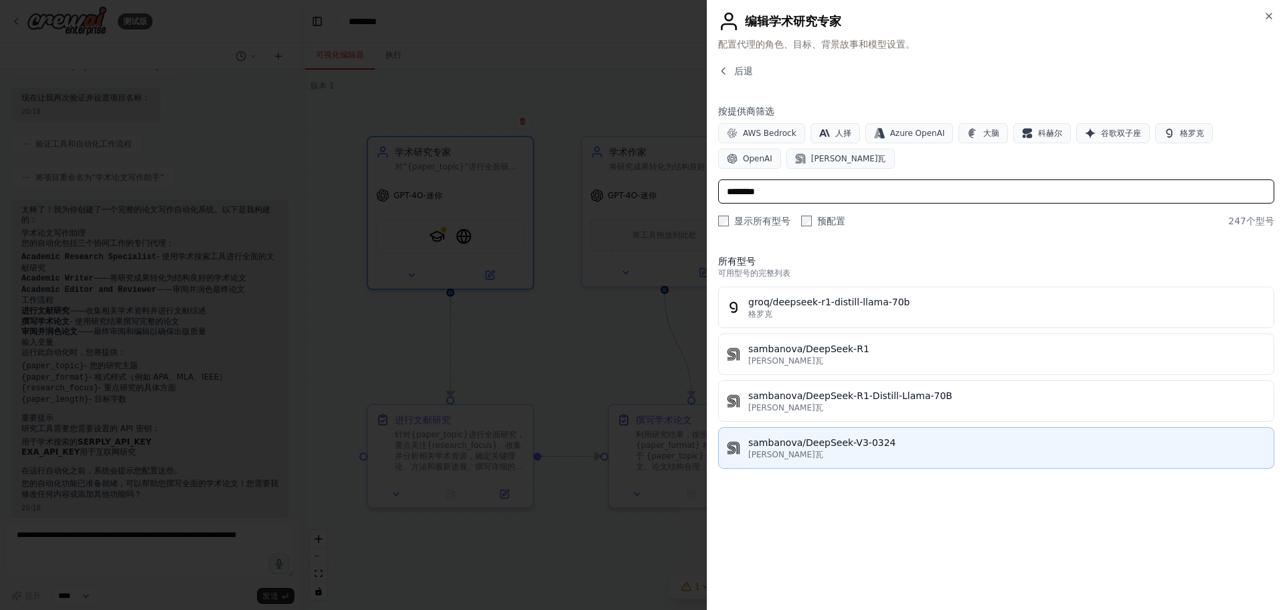
type input "********"
click at [903, 454] on div "桑巴诺瓦" at bounding box center [1006, 454] width 517 height 11
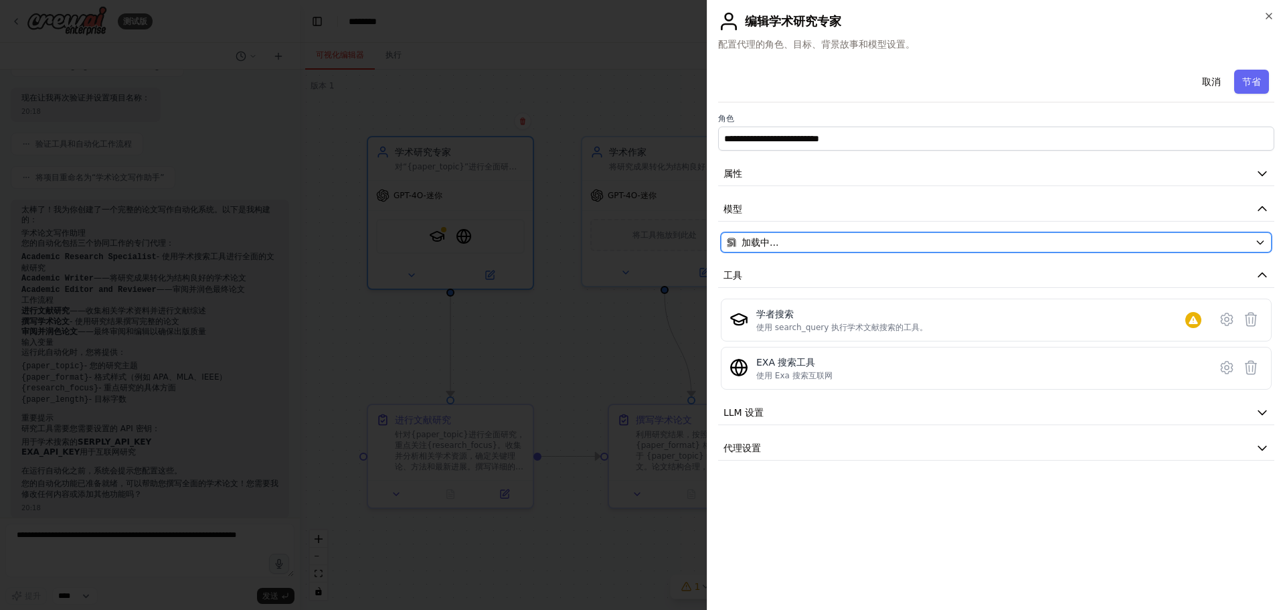
click at [829, 239] on div "加载中..." at bounding box center [988, 242] width 523 height 13
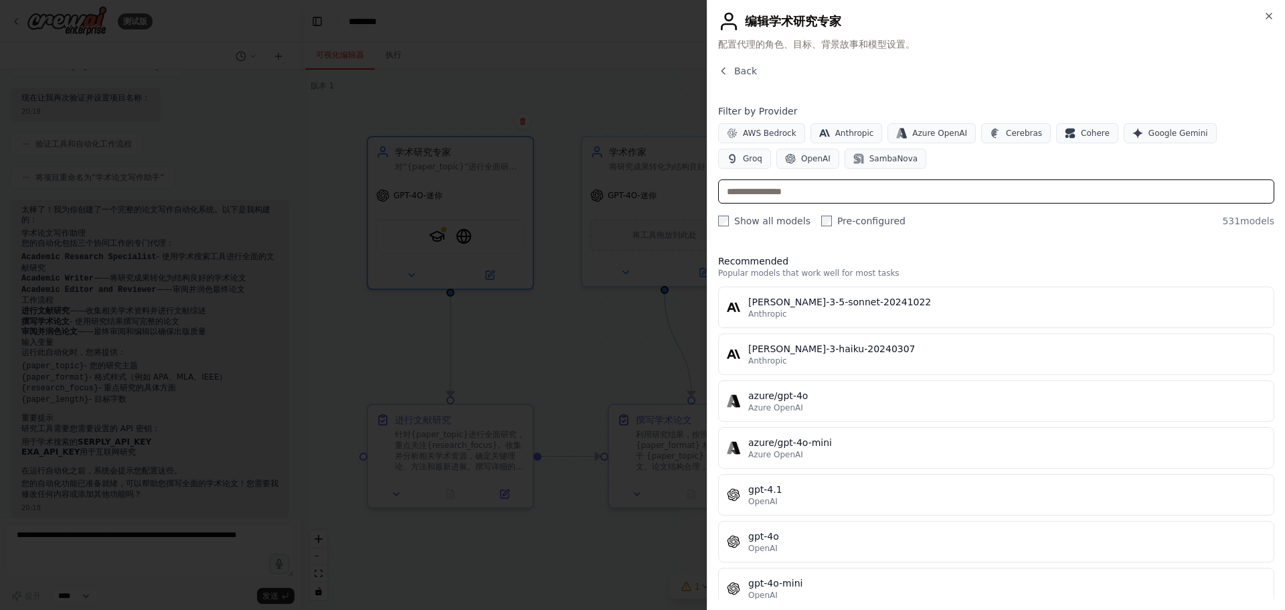
click at [851, 189] on input "text" at bounding box center [996, 191] width 556 height 24
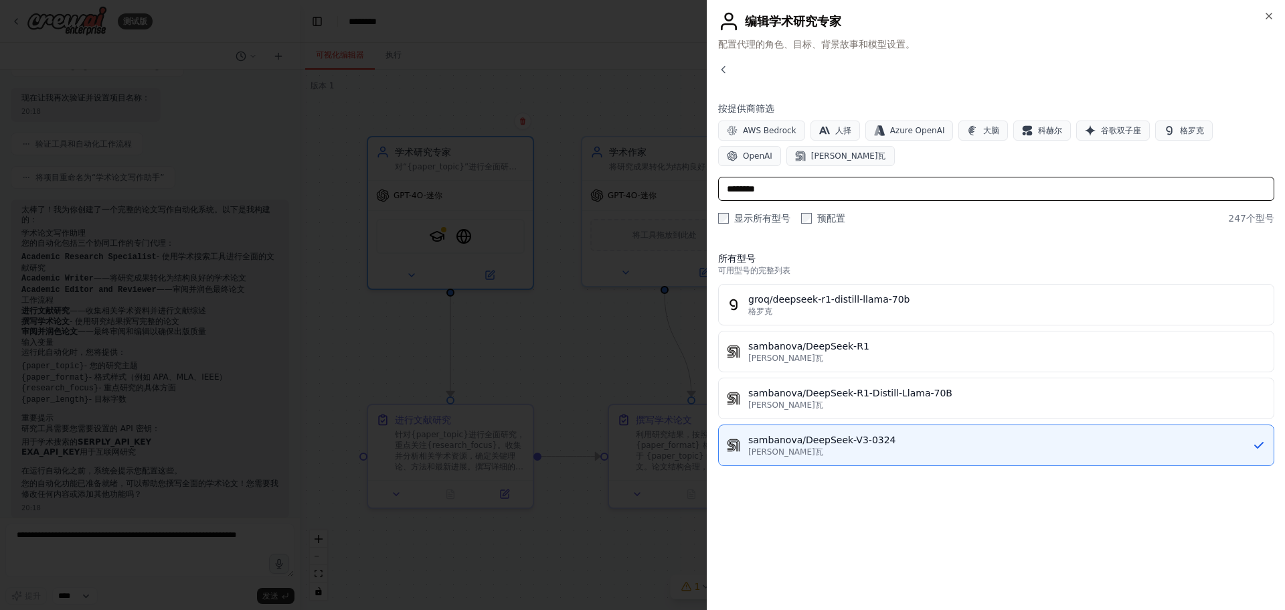
type input "********"
click at [1003, 537] on div "所有型号 可用型号的完整列表 groq/deepseek-r1-distill-llama-70b 格罗克 sambanova/DeepSeek-R1 桑巴诺…" at bounding box center [996, 420] width 556 height 358
click at [721, 65] on icon "button" at bounding box center [723, 69] width 11 height 11
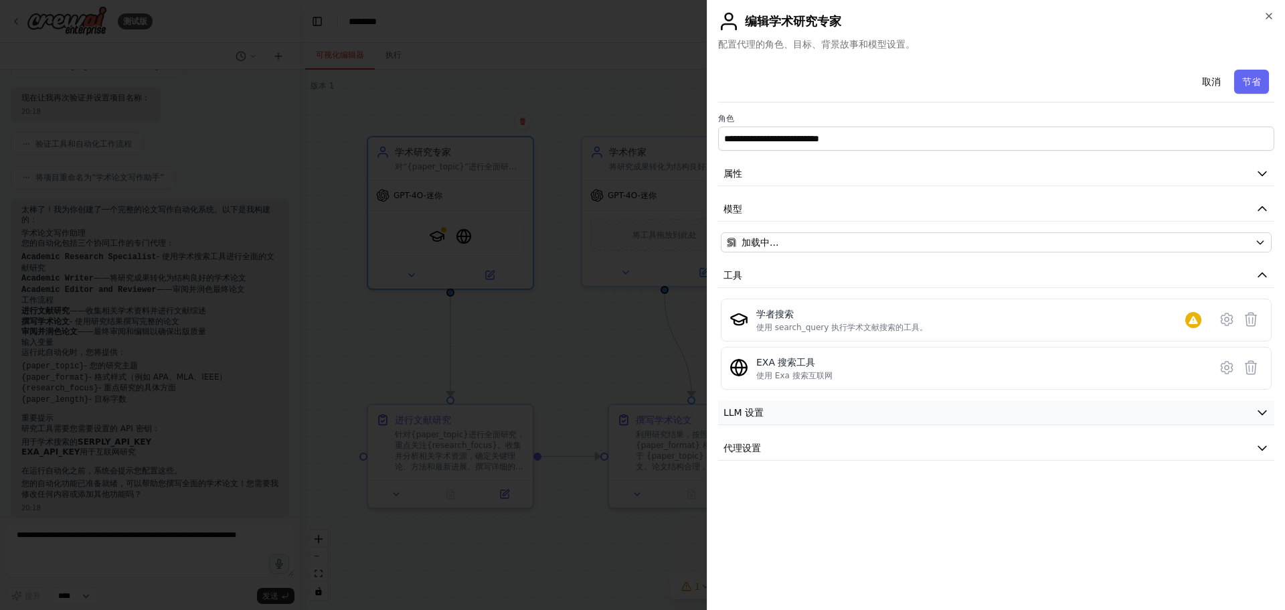
click at [1010, 413] on button "LLM 设置" at bounding box center [996, 412] width 556 height 25
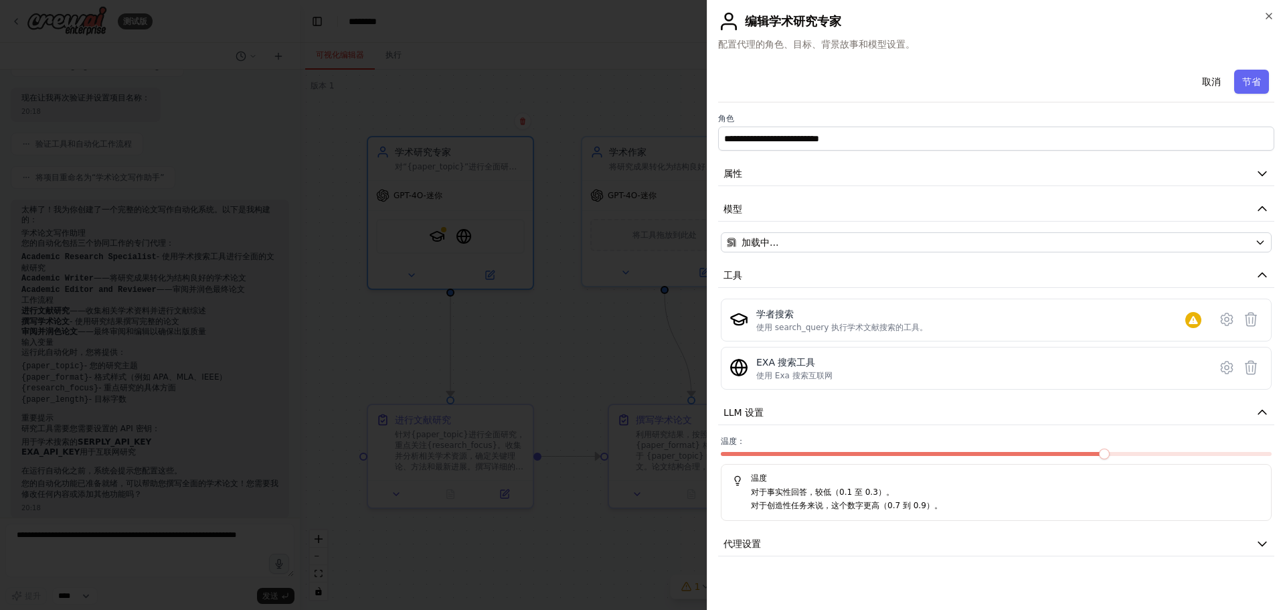
click at [801, 491] on font "对于事实性回答，较低（0.1 至 0.3）。" at bounding box center [822, 491] width 143 height 9
click at [788, 493] on font "对于事实性回答，较低（0.1 至 0.3）。" at bounding box center [822, 491] width 143 height 9
click at [891, 495] on p "对于事实性回答，较低（0.1 至 0.3）。" at bounding box center [1005, 492] width 509 height 13
click at [824, 533] on button "代理设置" at bounding box center [996, 543] width 556 height 25
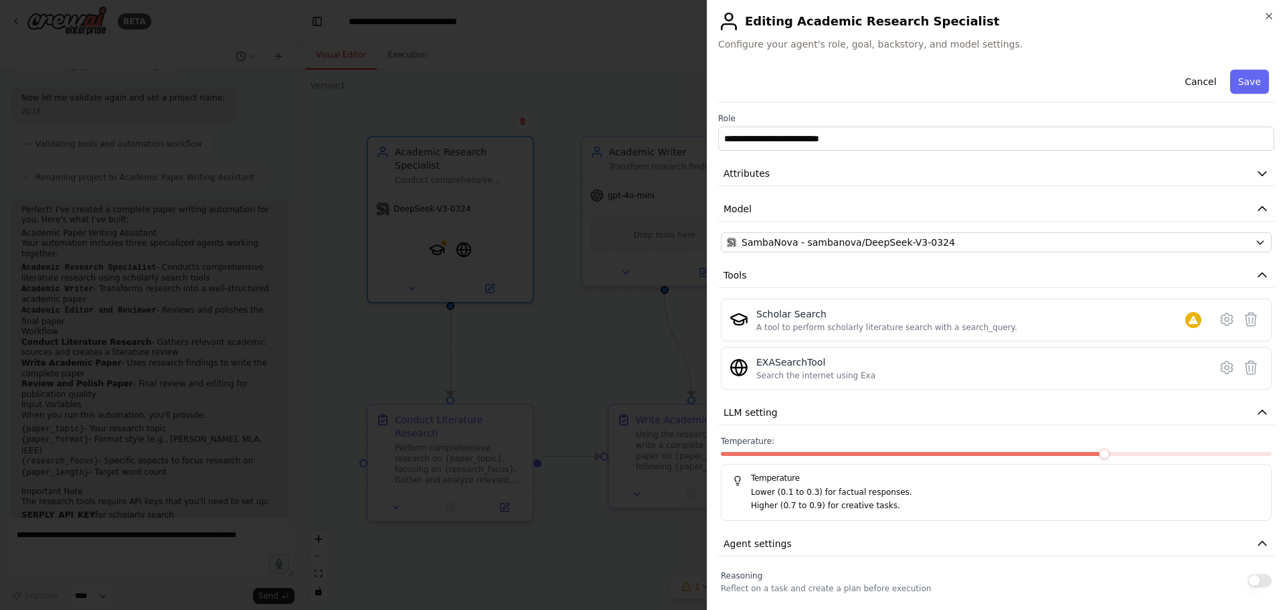
scroll to position [1031, 0]
click at [1047, 60] on div "**********" at bounding box center [996, 305] width 578 height 610
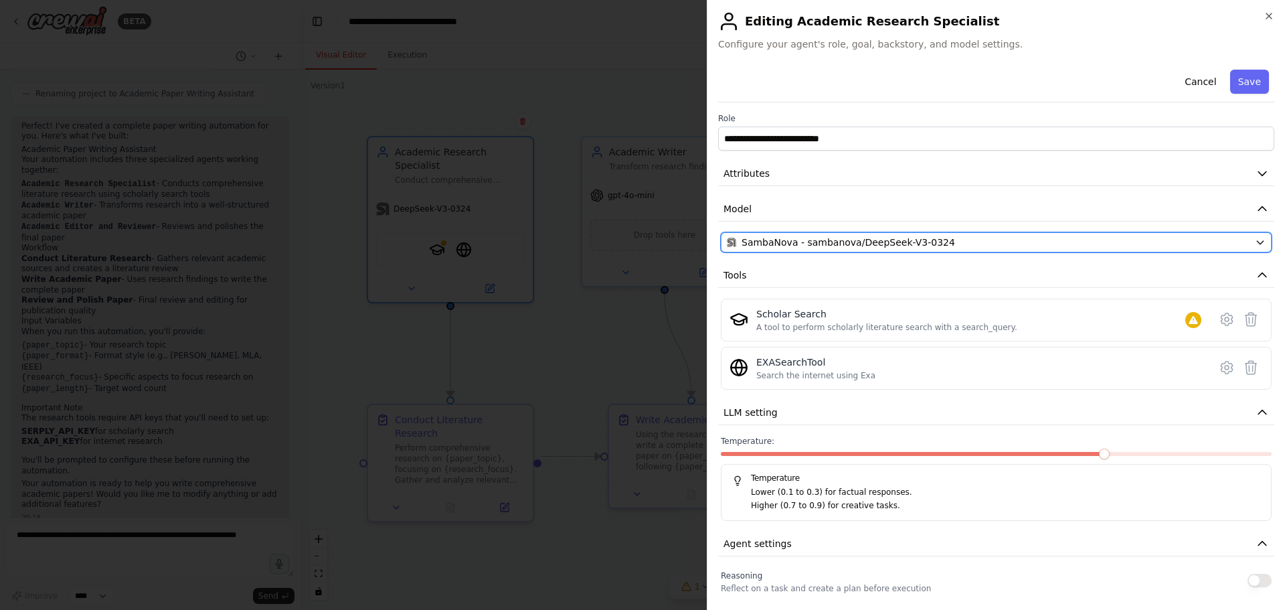
click at [900, 239] on span "SambaNova - sambanova/DeepSeek-V3-0324" at bounding box center [847, 242] width 213 height 13
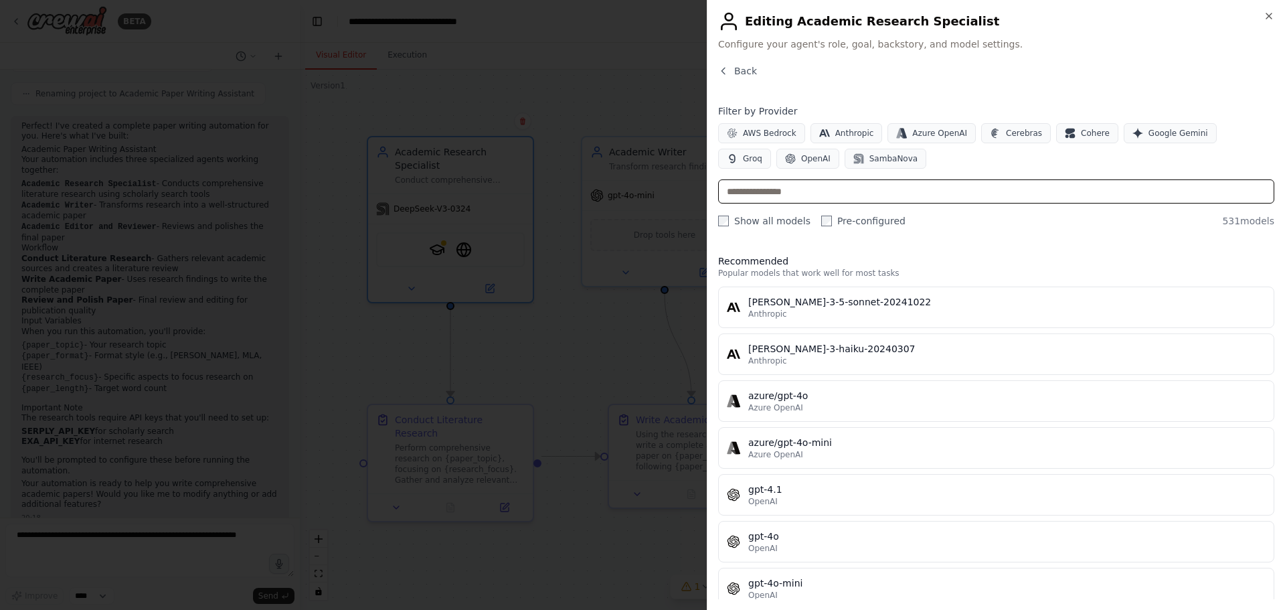
click at [897, 199] on input "text" at bounding box center [996, 191] width 556 height 24
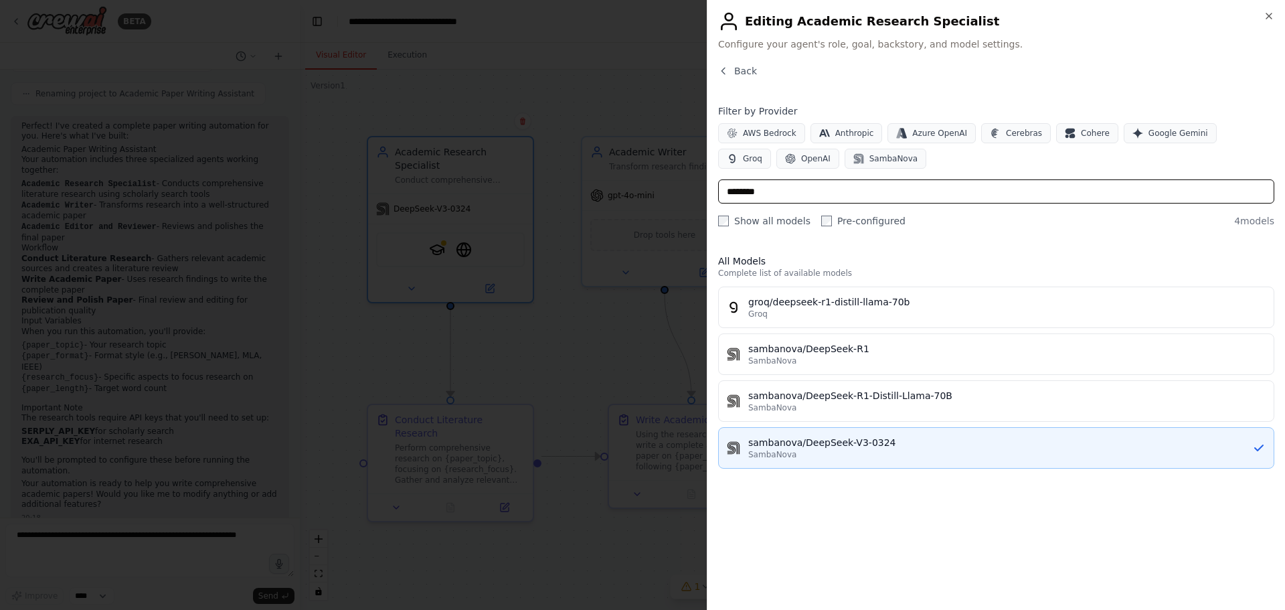
type input "********"
click at [997, 447] on div "sambanova/DeepSeek-V3-0324" at bounding box center [1000, 442] width 504 height 13
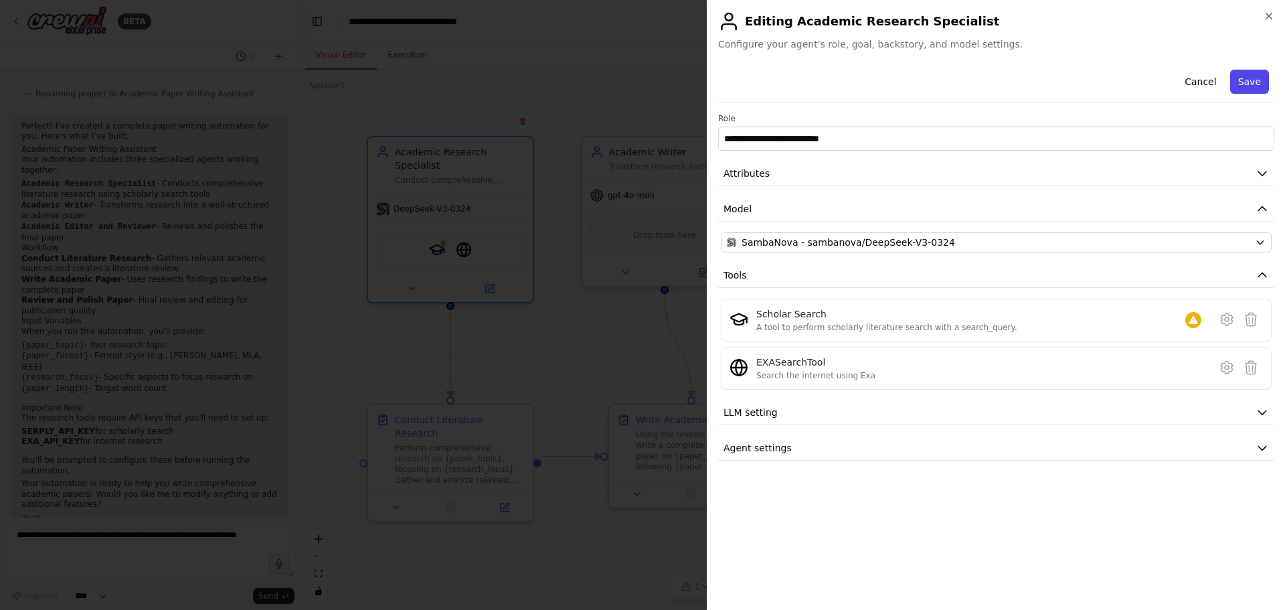
click at [1246, 83] on button "Save" at bounding box center [1249, 82] width 39 height 24
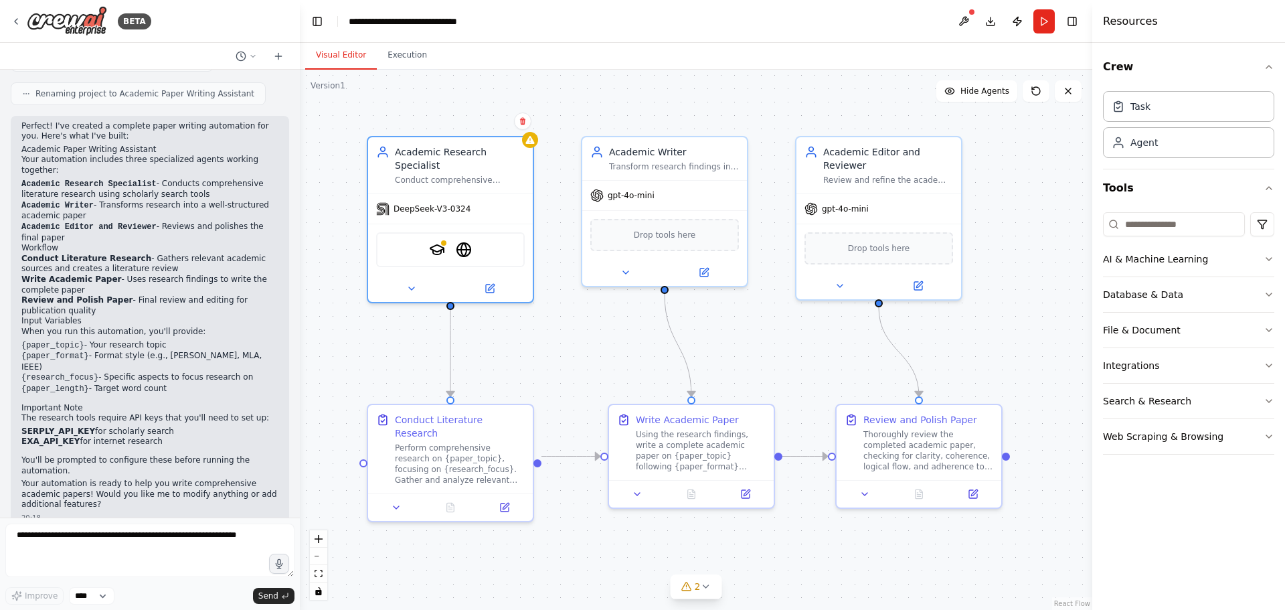
click at [549, 355] on div ".deletable-edge-delete-btn { width: 20px; height: 20px; border: 0px solid #ffff…" at bounding box center [696, 340] width 792 height 540
click at [474, 207] on div "DeepSeek-V3-0324" at bounding box center [450, 205] width 165 height 29
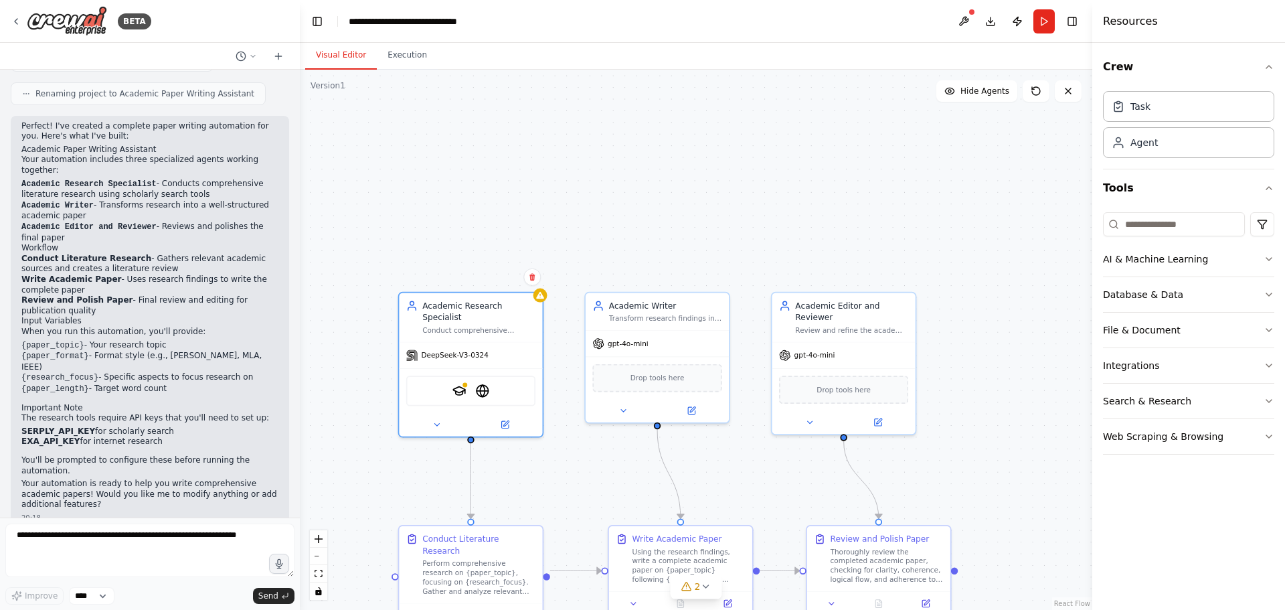
drag, startPoint x: 565, startPoint y: 179, endPoint x: 554, endPoint y: 327, distance: 149.0
click at [562, 339] on div ".deletable-edge-delete-btn { width: 20px; height: 20px; border: 0px solid #ffff…" at bounding box center [696, 340] width 792 height 540
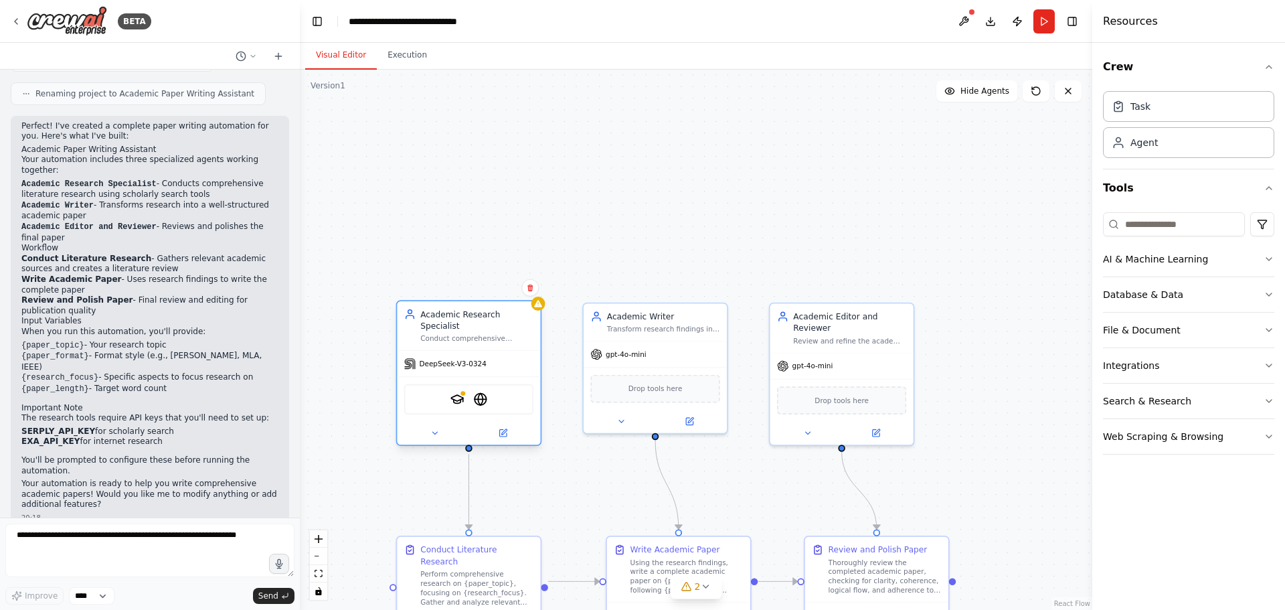
click at [487, 367] on div "DeepSeek-V3-0324" at bounding box center [468, 363] width 143 height 25
click at [501, 433] on icon at bounding box center [502, 433] width 7 height 7
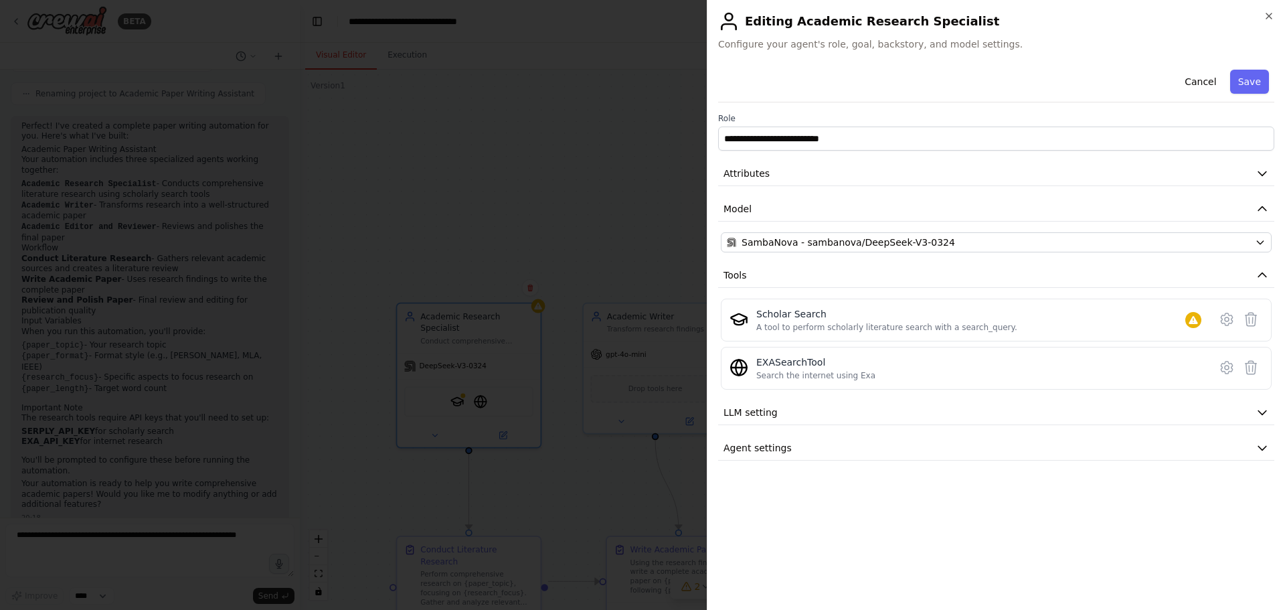
click at [494, 206] on div at bounding box center [642, 305] width 1285 height 610
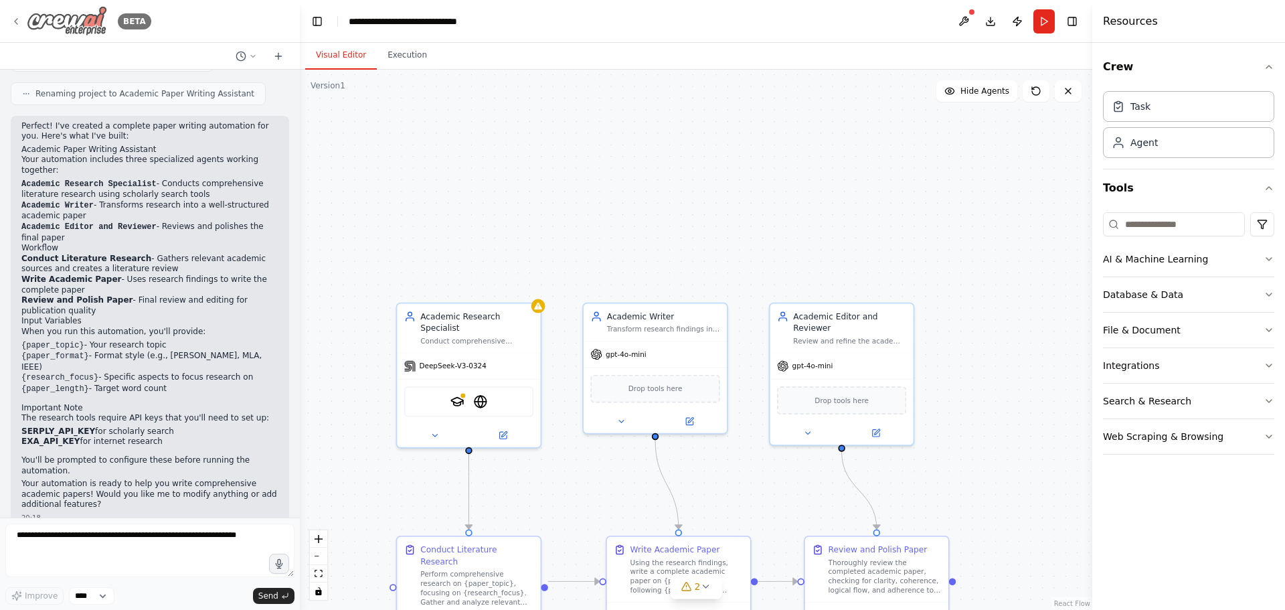
click at [19, 19] on icon at bounding box center [16, 21] width 11 height 11
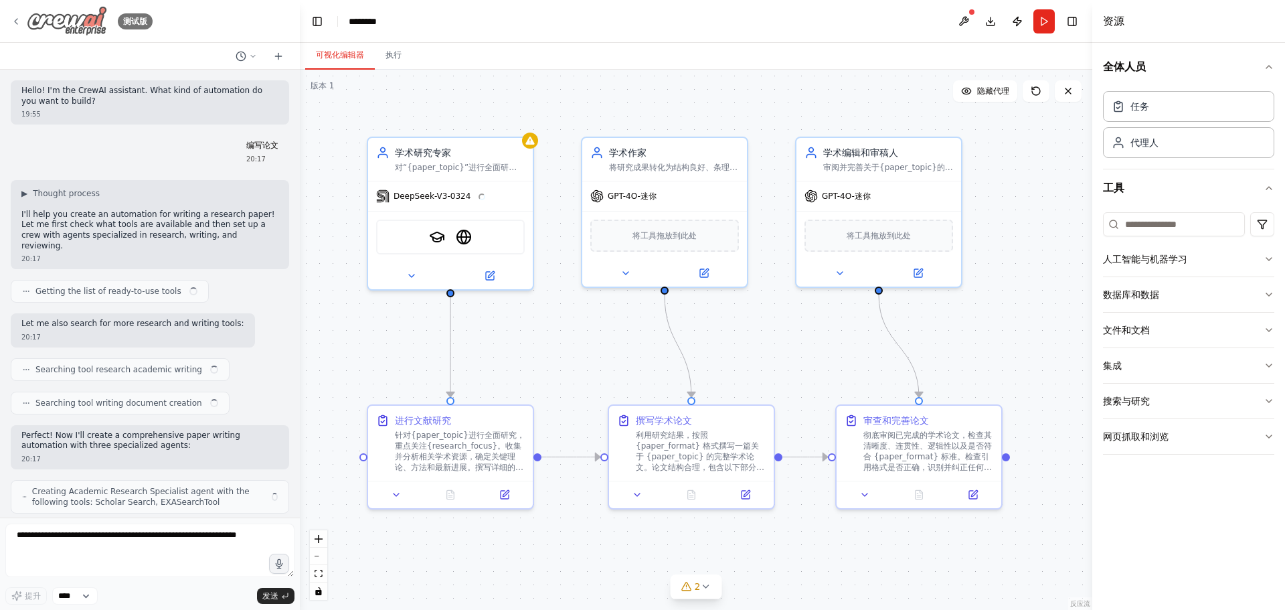
scroll to position [1031, 0]
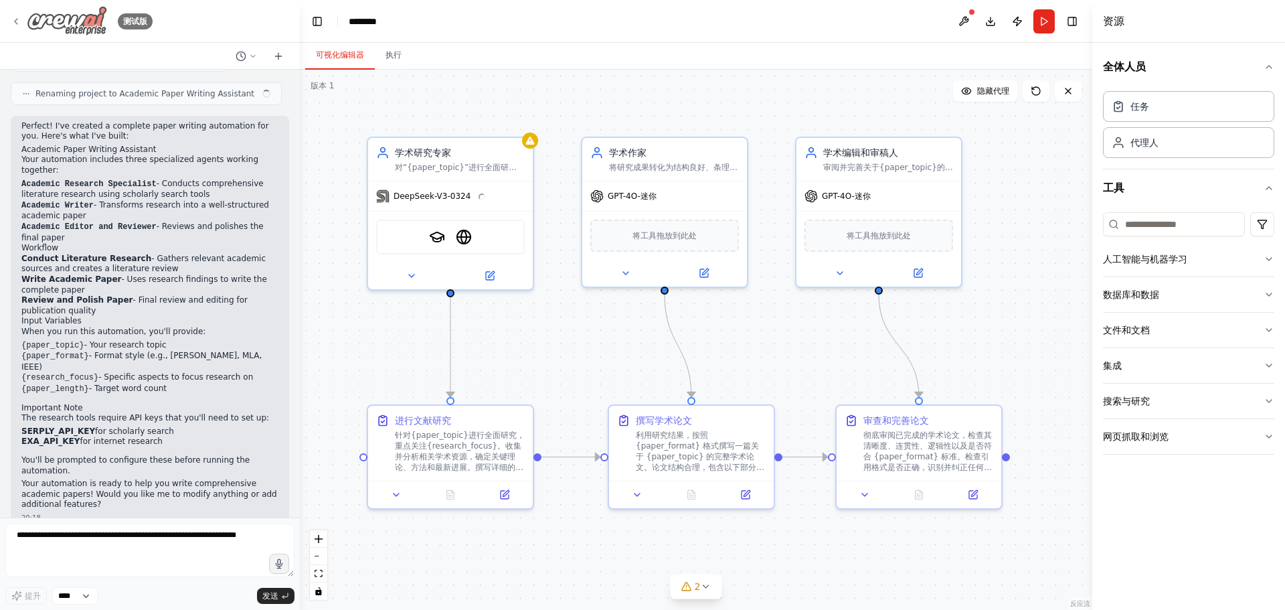
click at [76, 18] on img at bounding box center [67, 21] width 80 height 30
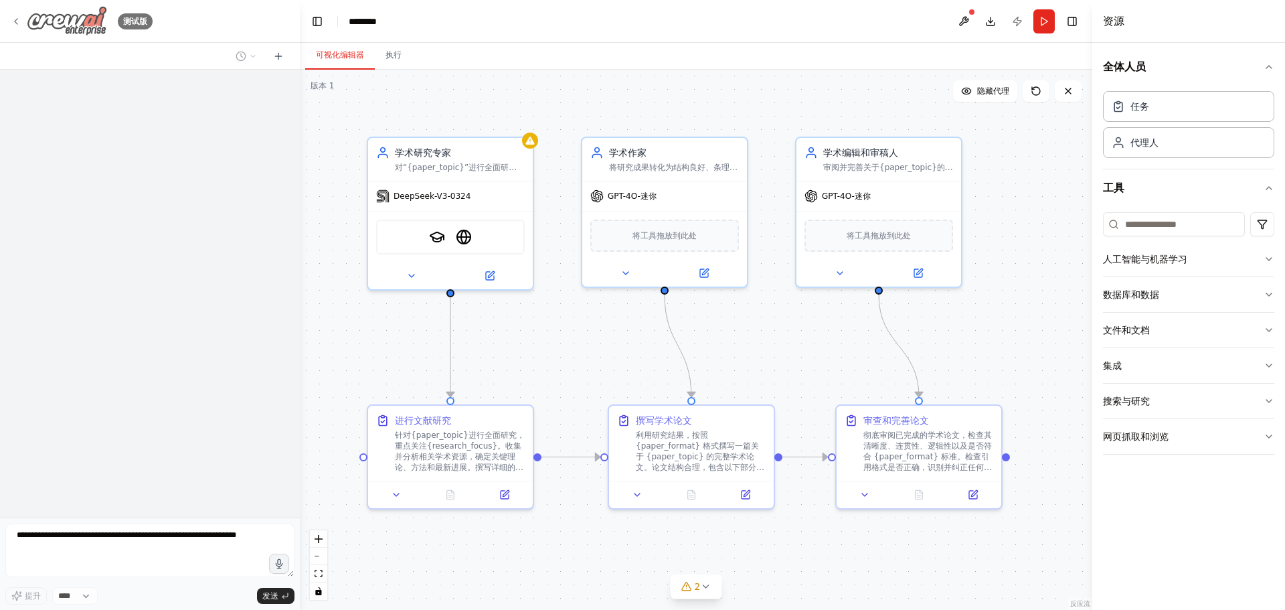
click at [60, 24] on img at bounding box center [67, 21] width 80 height 30
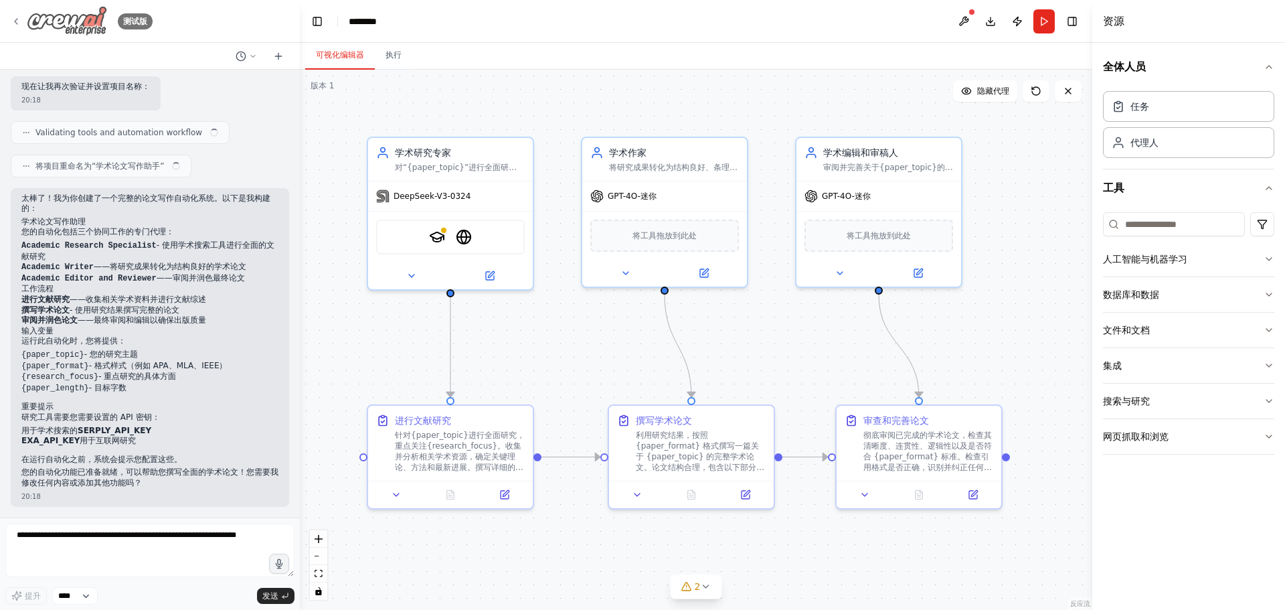
scroll to position [947, 0]
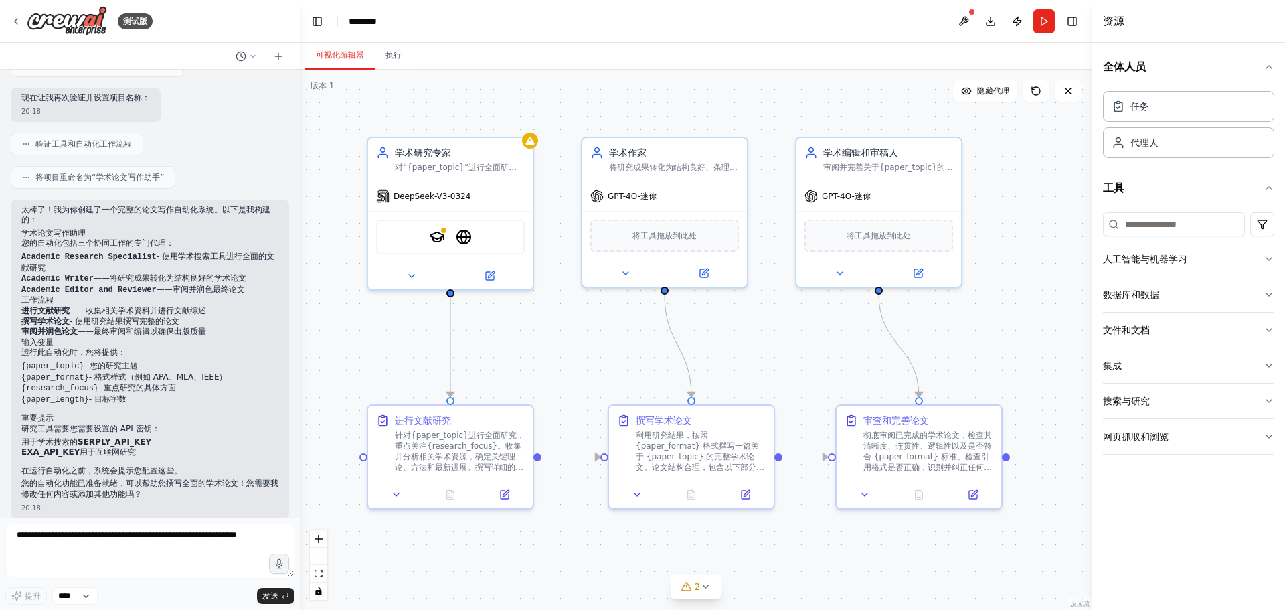
drag, startPoint x: 1013, startPoint y: 311, endPoint x: 962, endPoint y: 312, distance: 51.5
click at [1013, 311] on div ".deletable-edge-delete-btn { width: 20px; height: 20px; border: 0px solid #ffff…" at bounding box center [696, 340] width 792 height 540
click at [415, 199] on span "DeepSeek-V3-0324" at bounding box center [431, 194] width 77 height 11
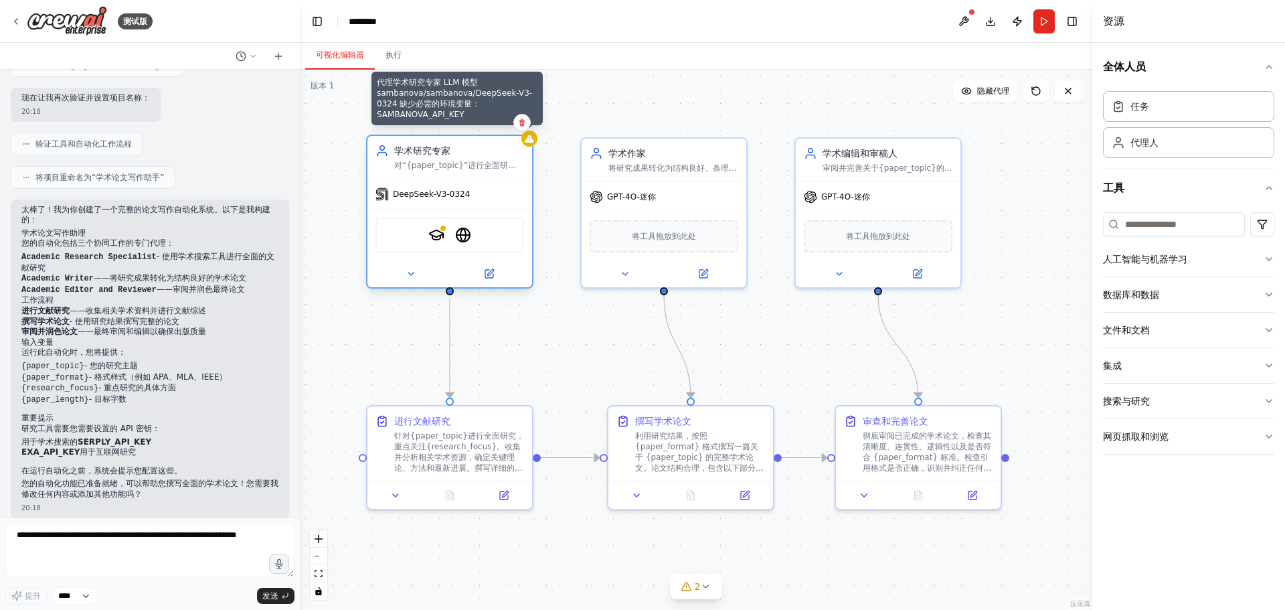
click at [531, 143] on icon at bounding box center [529, 139] width 9 height 8
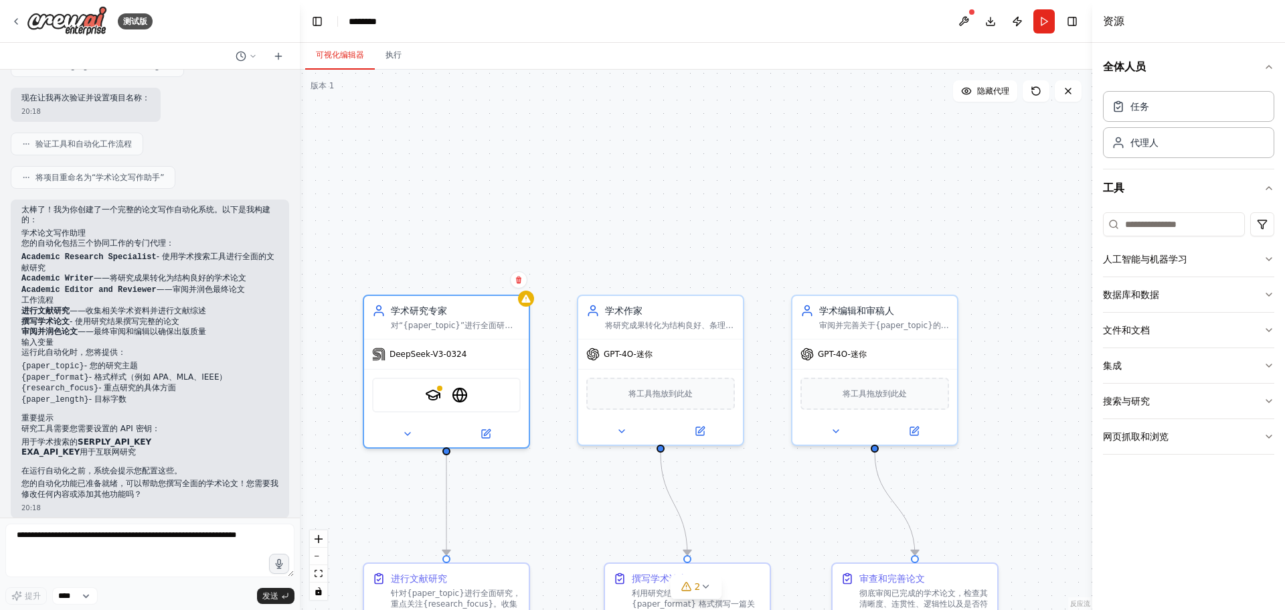
drag, startPoint x: 559, startPoint y: 199, endPoint x: 556, endPoint y: 357, distance: 157.3
click at [556, 357] on div ".deletable-edge-delete-btn { width: 20px; height: 20px; border: 0px solid #ffff…" at bounding box center [696, 340] width 792 height 540
click at [964, 15] on button at bounding box center [963, 21] width 21 height 24
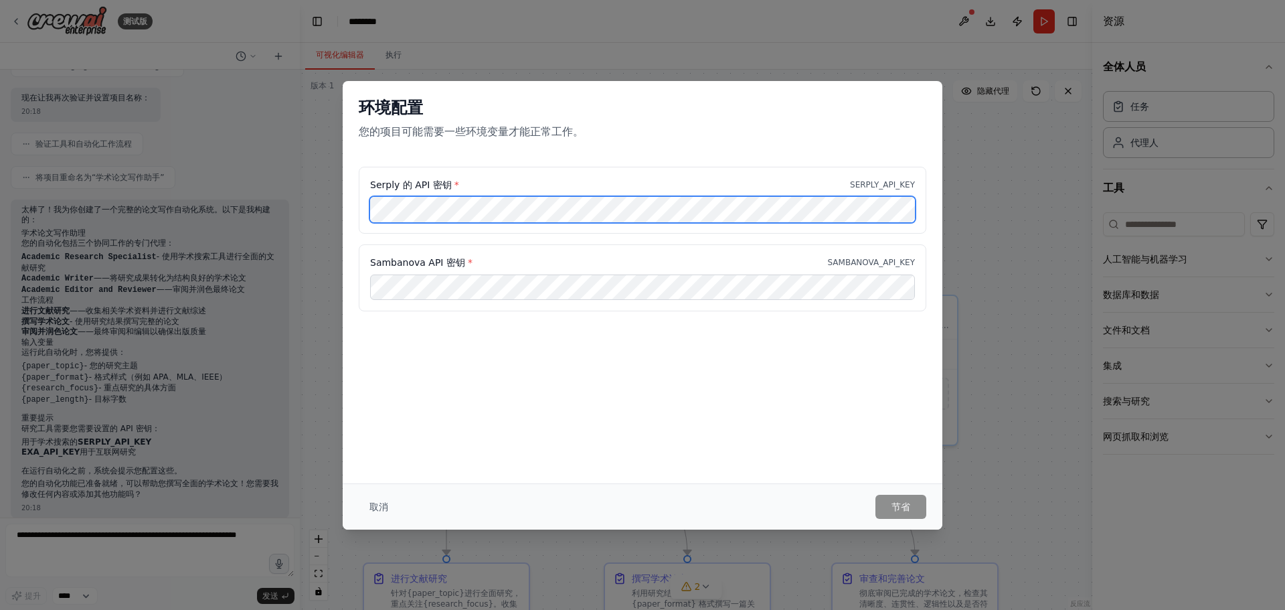
click at [357, 208] on div "Serply 的 API 密钥 * SERPLY_API_KEY Sambanova API 密钥 * SAMBANOVA_API_KEY" at bounding box center [643, 247] width 600 height 161
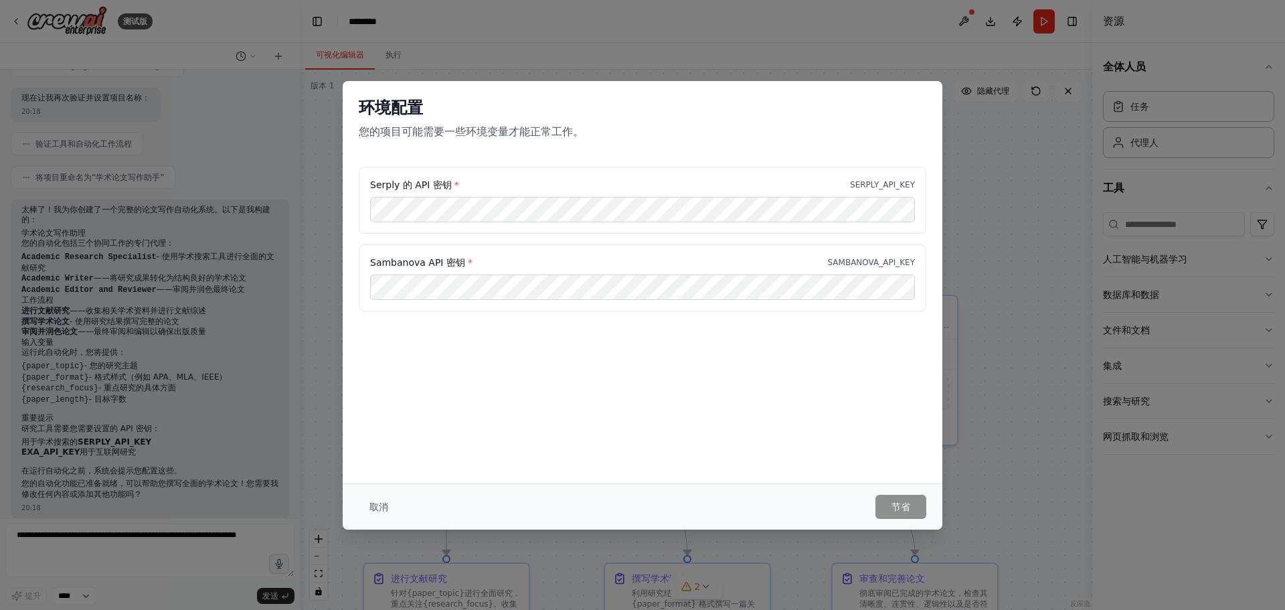
click at [486, 187] on div "Serply 的 API 密钥 * SERPLY_API_KEY" at bounding box center [642, 184] width 545 height 13
click at [544, 179] on div "Serply 的 API 密钥 * SERPLY_API_KEY" at bounding box center [642, 184] width 545 height 13
click at [851, 265] on p "SAMBANOVA_API_KEY" at bounding box center [871, 262] width 87 height 11
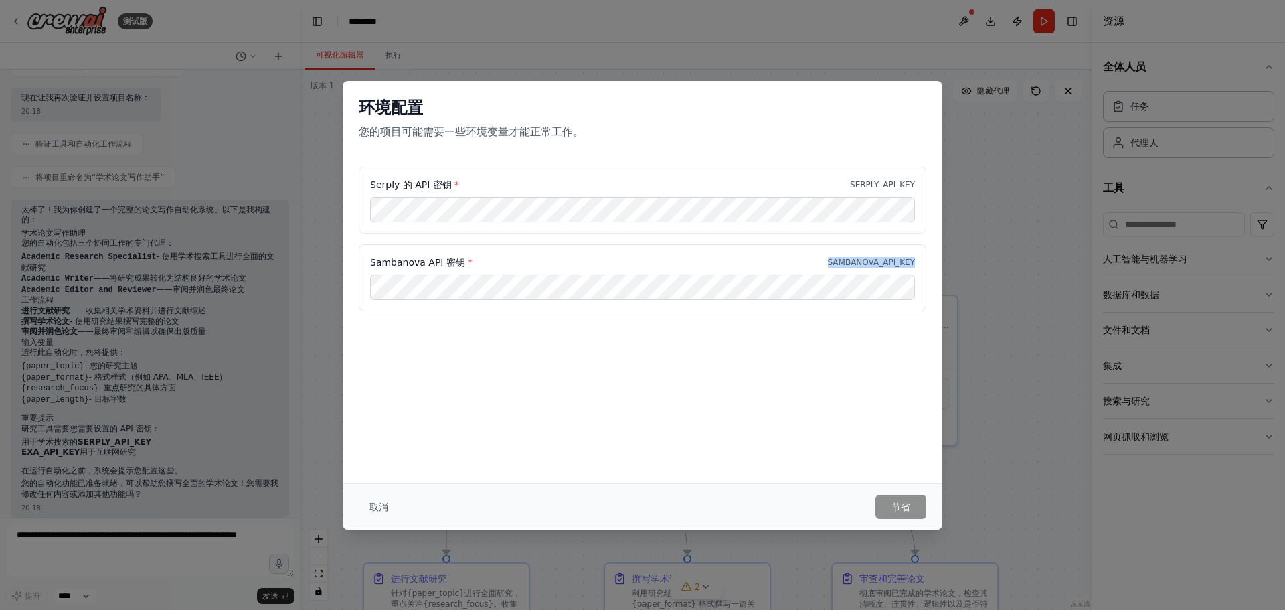
click at [796, 263] on div "Sambanova API 密钥 * SAMBANOVA_API_KEY" at bounding box center [642, 262] width 545 height 13
click at [839, 263] on p "SAMBANOVA_API_KEY" at bounding box center [871, 262] width 87 height 11
copy p "SAMBANOVA_API_KEY"
click at [365, 507] on button "取消" at bounding box center [379, 507] width 40 height 24
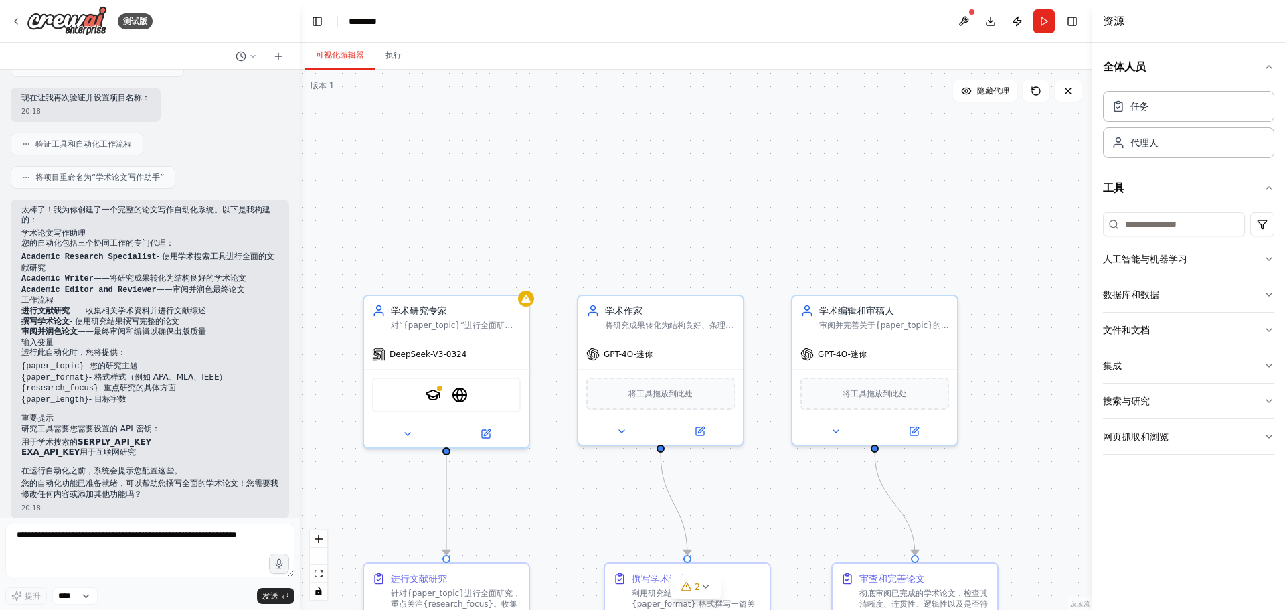
click at [652, 266] on div ".deletable-edge-delete-btn { width: 20px; height: 20px; border: 0px solid #ffff…" at bounding box center [696, 340] width 792 height 540
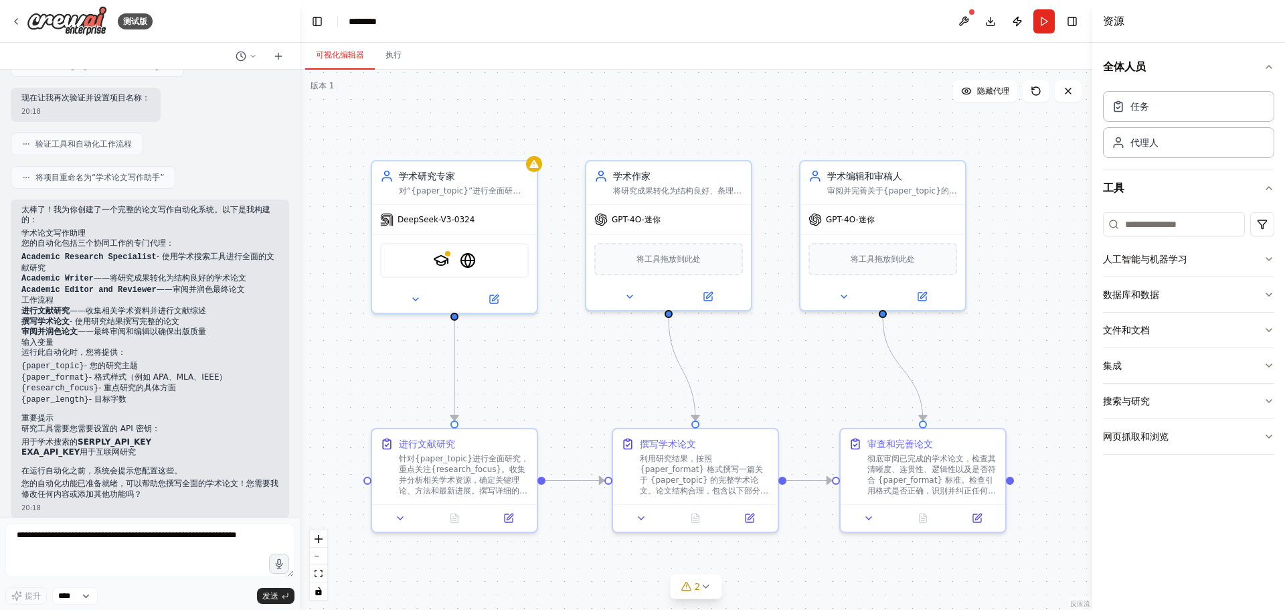
drag, startPoint x: 638, startPoint y: 247, endPoint x: 648, endPoint y: 128, distance: 118.9
click at [648, 128] on div ".deletable-edge-delete-btn { width: 20px; height: 20px; border: 0px solid #ffff…" at bounding box center [696, 340] width 792 height 540
click at [778, 367] on div ".deletable-edge-delete-btn { width: 20px; height: 20px; border: 0px solid #ffff…" at bounding box center [696, 340] width 792 height 540
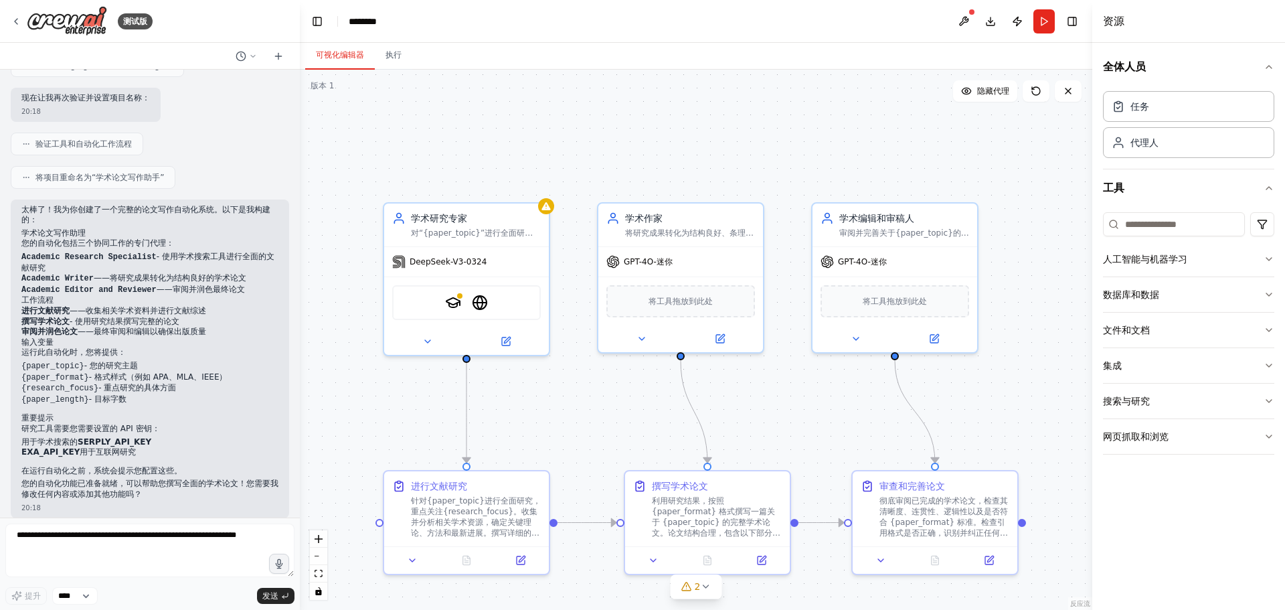
drag, startPoint x: 762, startPoint y: 72, endPoint x: 785, endPoint y: 123, distance: 56.6
click at [785, 122] on div ".deletable-edge-delete-btn { width: 20px; height: 20px; border: 0px solid #ffff…" at bounding box center [696, 340] width 792 height 540
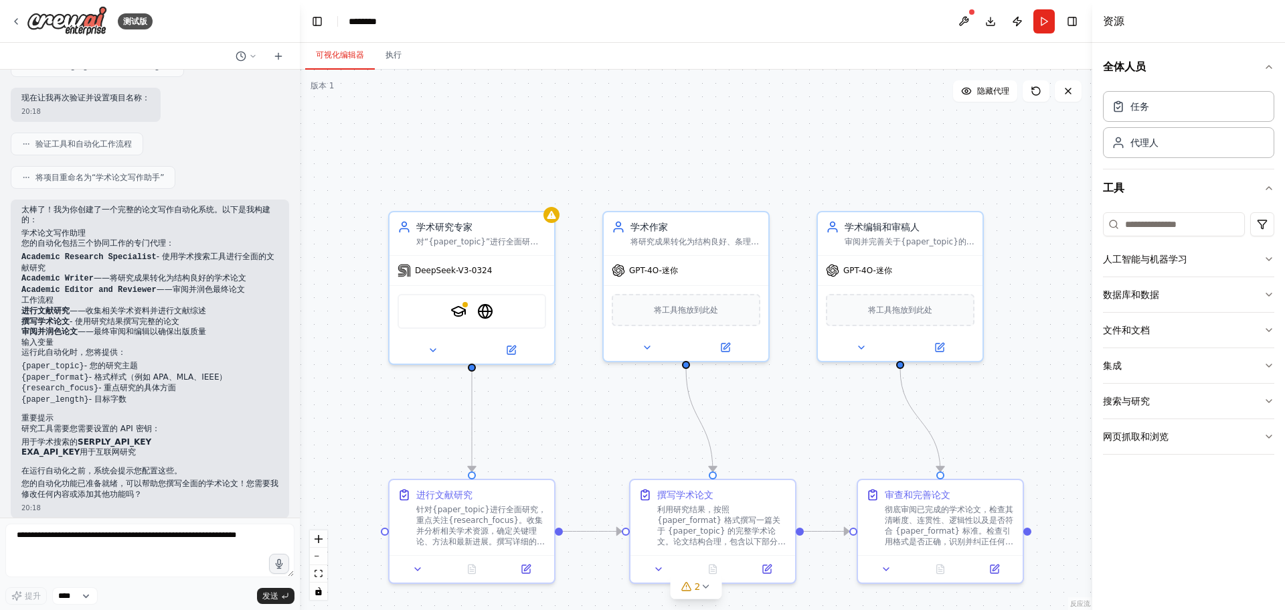
drag, startPoint x: 705, startPoint y: 130, endPoint x: 683, endPoint y: 130, distance: 22.1
click at [684, 130] on div ".deletable-edge-delete-btn { width: 20px; height: 20px; border: 0px solid #ffff…" at bounding box center [696, 340] width 792 height 540
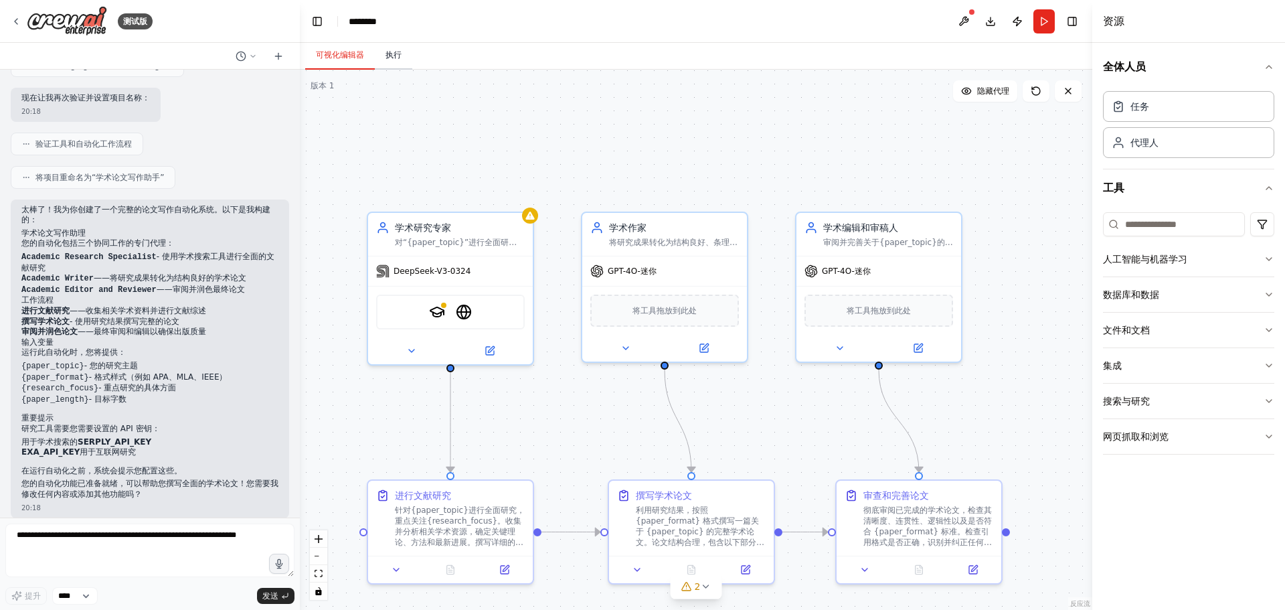
click at [404, 52] on button "执行" at bounding box center [393, 55] width 37 height 28
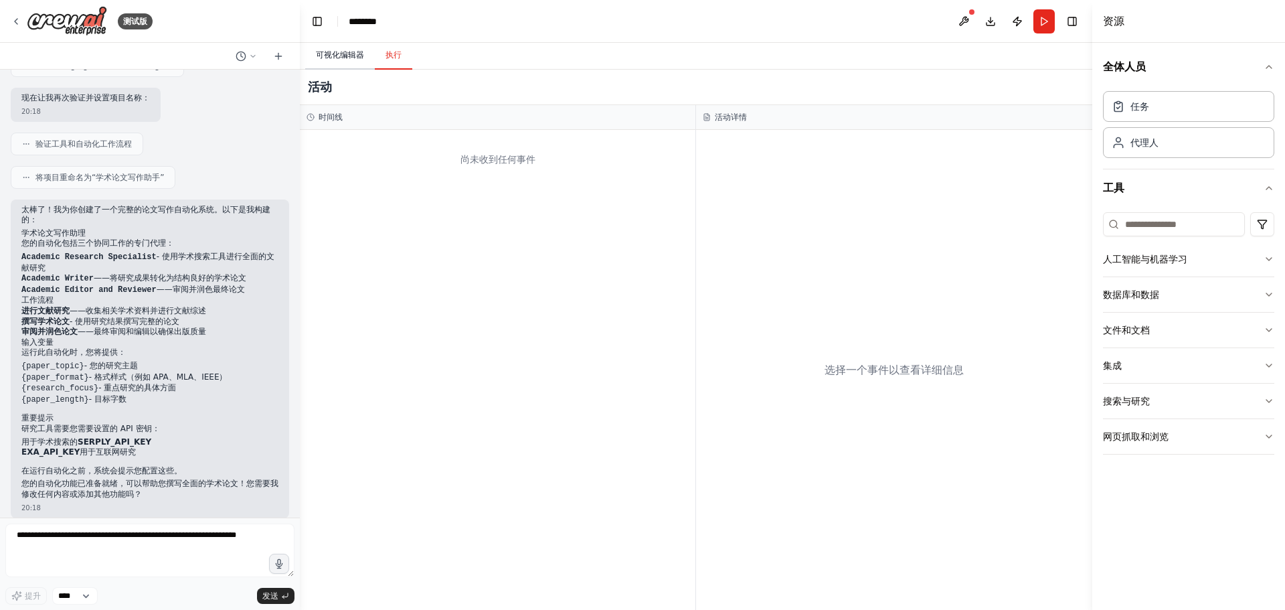
click at [337, 58] on font "可视化编辑器" at bounding box center [340, 54] width 48 height 9
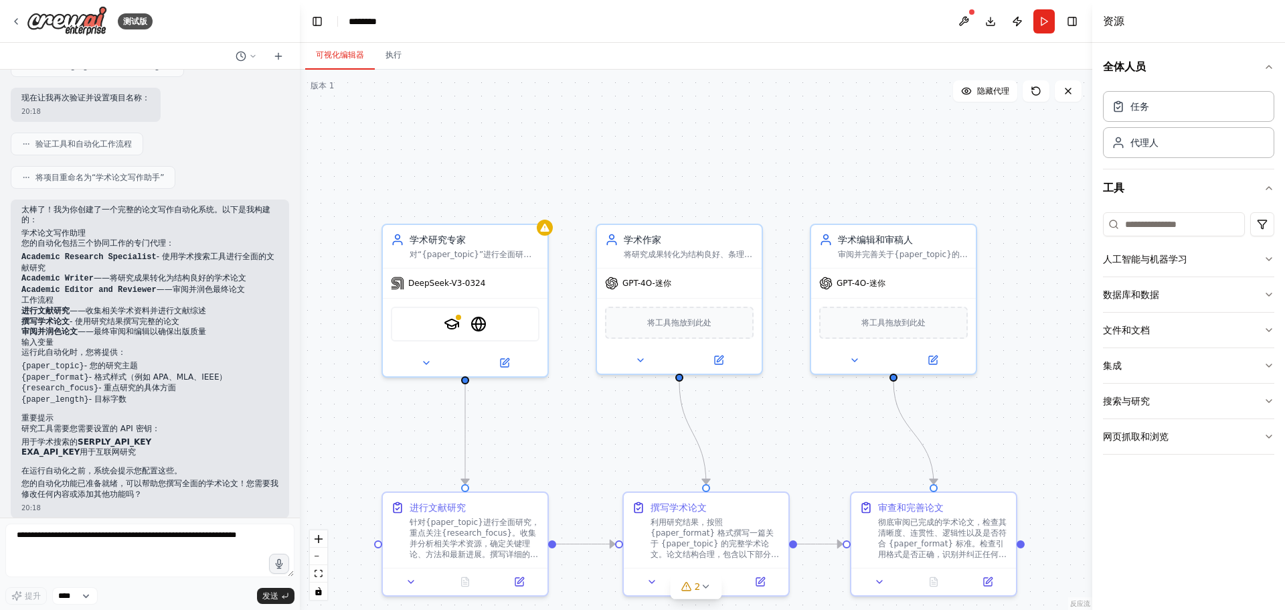
drag, startPoint x: 800, startPoint y: 143, endPoint x: 815, endPoint y: 155, distance: 19.0
click at [815, 155] on div ".deletable-edge-delete-btn { width: 20px; height: 20px; border: 0px solid #ffff…" at bounding box center [696, 340] width 792 height 540
click at [503, 328] on div "SerplyScholar 搜索工具 EXA 搜索工具" at bounding box center [465, 321] width 149 height 35
click at [503, 360] on icon at bounding box center [506, 358] width 6 height 6
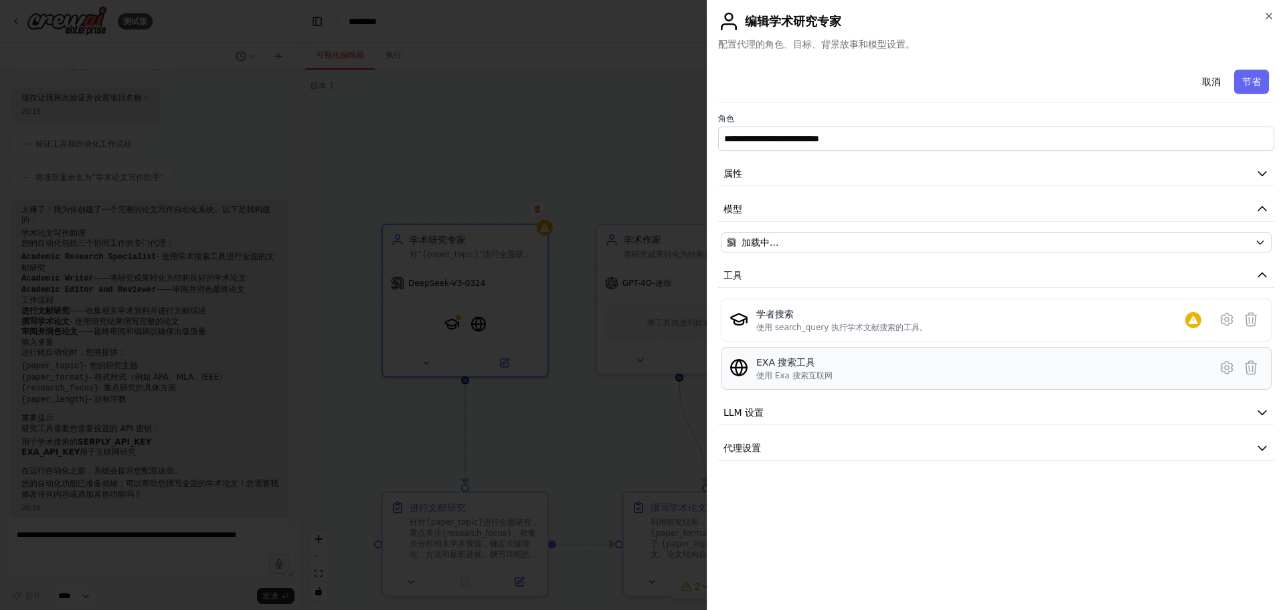
click at [897, 388] on div "EXA 搜索工具 使用 Exa 搜索互联网" at bounding box center [996, 368] width 551 height 43
click at [910, 342] on div "学者搜索 使用 search_query 执行学术文献搜索的工具。 EXA 搜索工具 使用 Exa 搜索互联网" at bounding box center [996, 343] width 551 height 91
drag, startPoint x: 1017, startPoint y: 326, endPoint x: 1113, endPoint y: 323, distance: 95.7
click at [1019, 325] on div "学者搜索 使用 search_query 执行学术文献搜索的工具。" at bounding box center [981, 319] width 450 height 25
click at [556, 416] on div at bounding box center [642, 305] width 1285 height 610
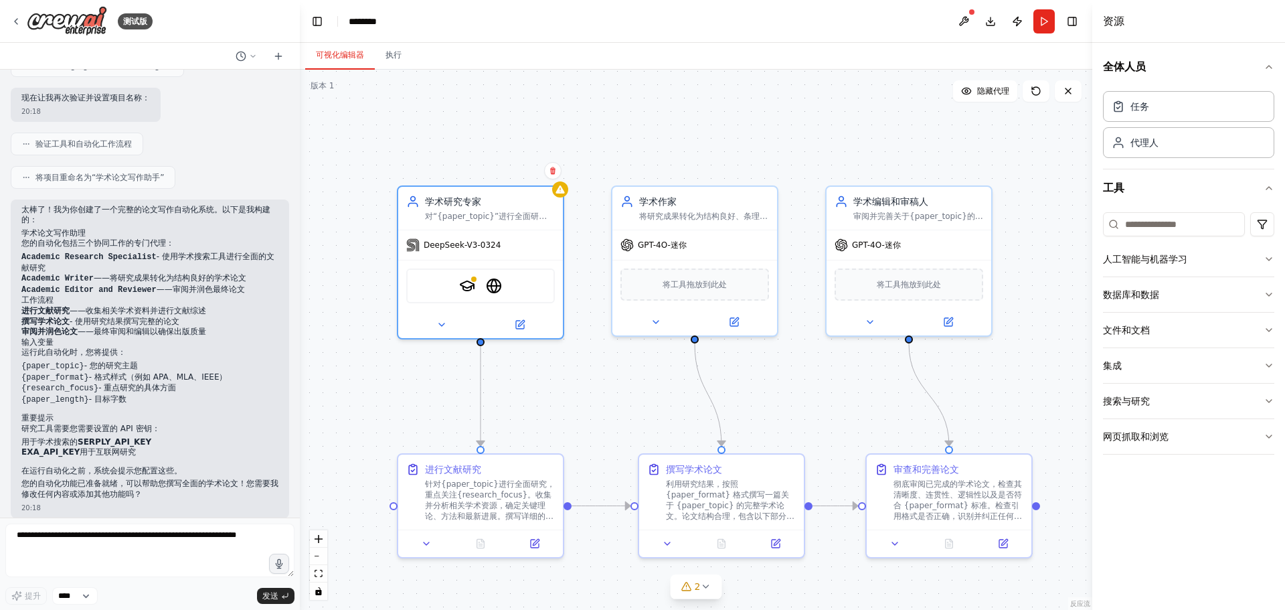
drag, startPoint x: 600, startPoint y: 415, endPoint x: 596, endPoint y: 375, distance: 40.4
click at [620, 343] on div ".deletable-edge-delete-btn { width: 20px; height: 20px; border: 0px solid #ffff…" at bounding box center [696, 340] width 792 height 540
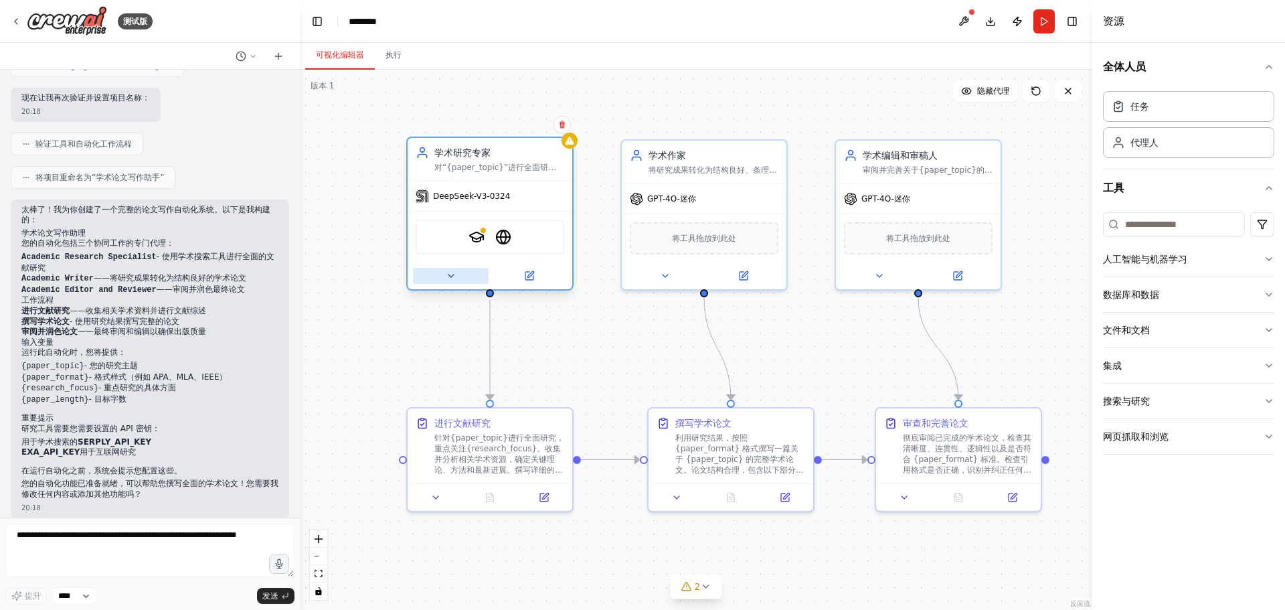
click at [451, 281] on button at bounding box center [451, 276] width 76 height 16
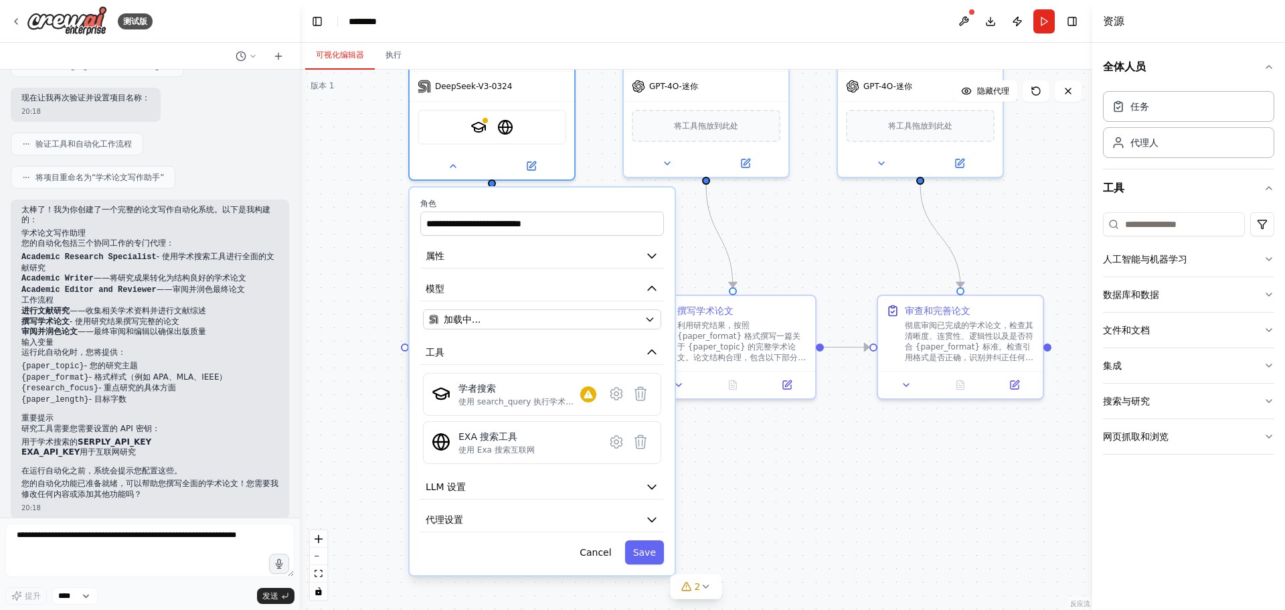
drag, startPoint x: 708, startPoint y: 370, endPoint x: 709, endPoint y: 253, distance: 117.1
click at [709, 253] on div ".deletable-edge-delete-btn { width: 20px; height: 20px; border: 0px solid #ffff…" at bounding box center [696, 340] width 792 height 540
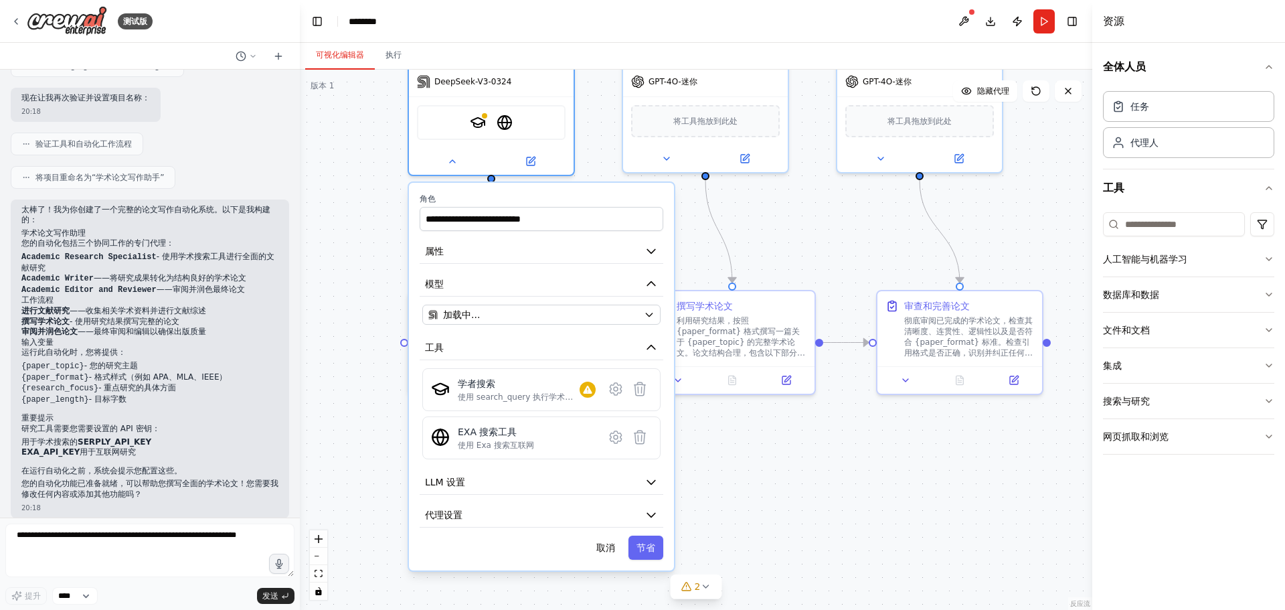
click at [505, 411] on div "学者搜索 使用 search_query 执行学术文献搜索的工具。 EXA 搜索工具 使用 Exa 搜索互联网" at bounding box center [541, 413] width 238 height 91
click at [599, 389] on div "学者搜索 使用 search_query 执行学术文献搜索的工具。" at bounding box center [541, 389] width 221 height 25
click at [618, 392] on icon at bounding box center [615, 389] width 11 height 12
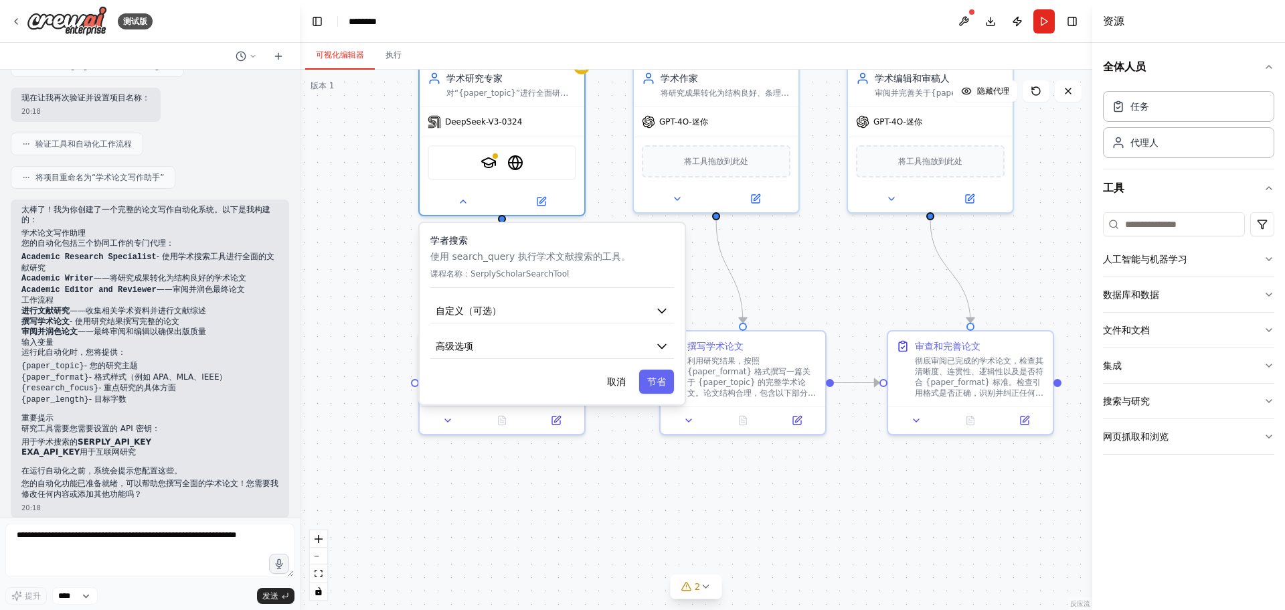
drag, startPoint x: 693, startPoint y: 232, endPoint x: 691, endPoint y: 297, distance: 64.9
click at [710, 302] on div ".deletable-edge-delete-btn { width: 20px; height: 20px; border: 0px solid #ffff…" at bounding box center [696, 340] width 792 height 540
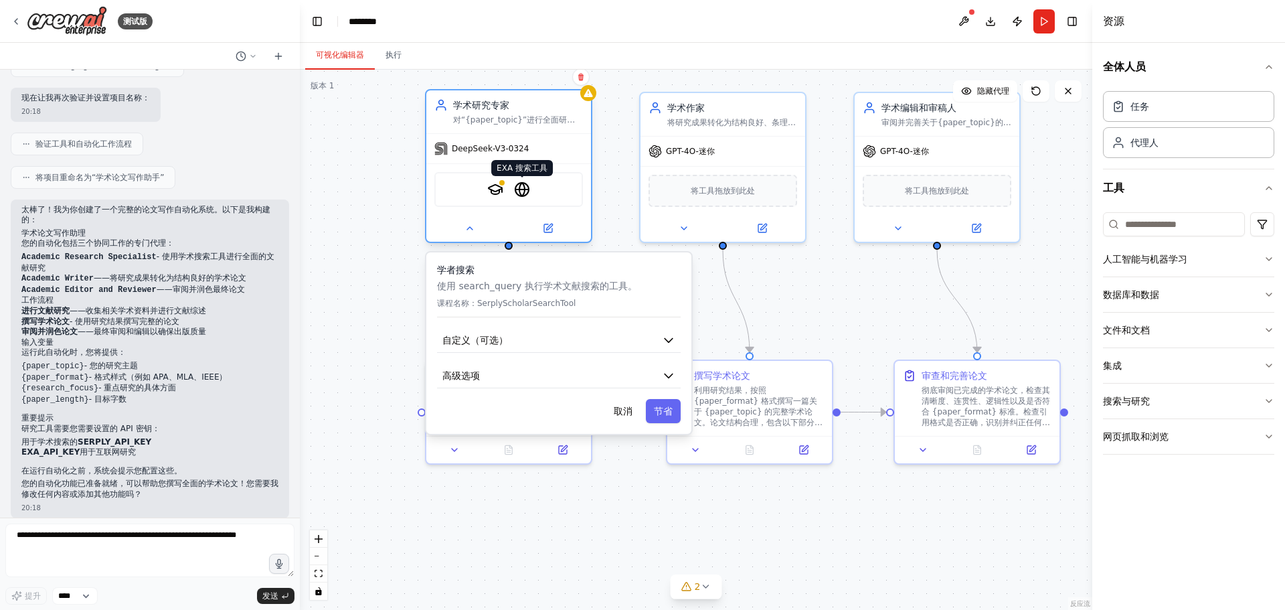
click at [515, 197] on img at bounding box center [522, 189] width 16 height 16
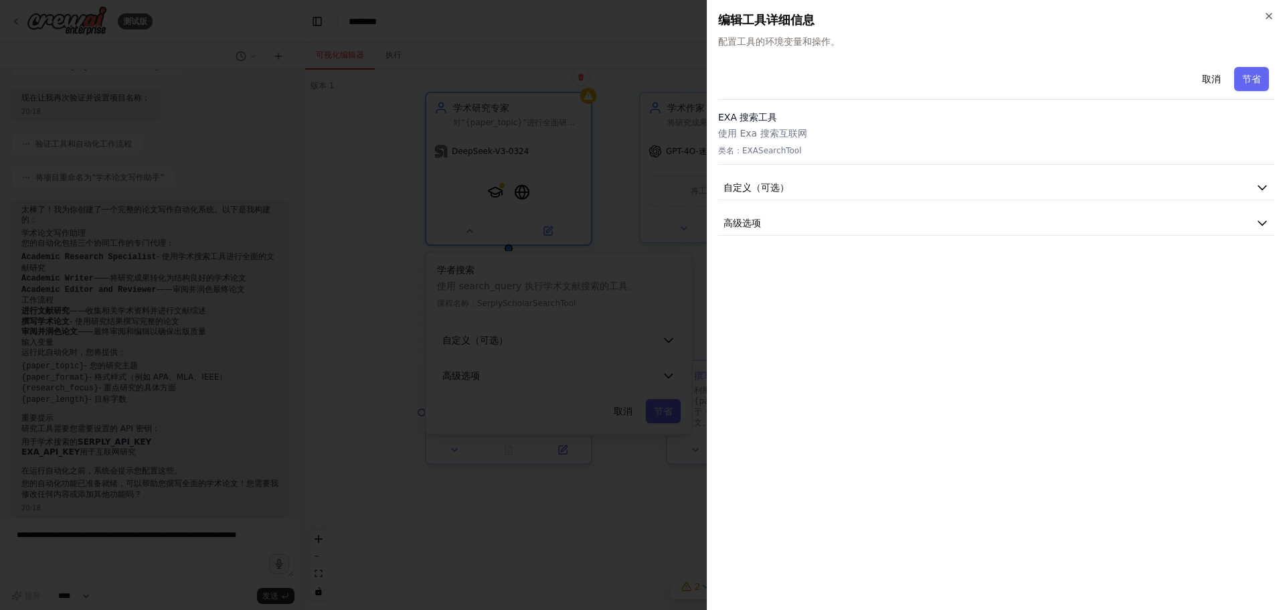
click at [625, 135] on div at bounding box center [642, 305] width 1285 height 610
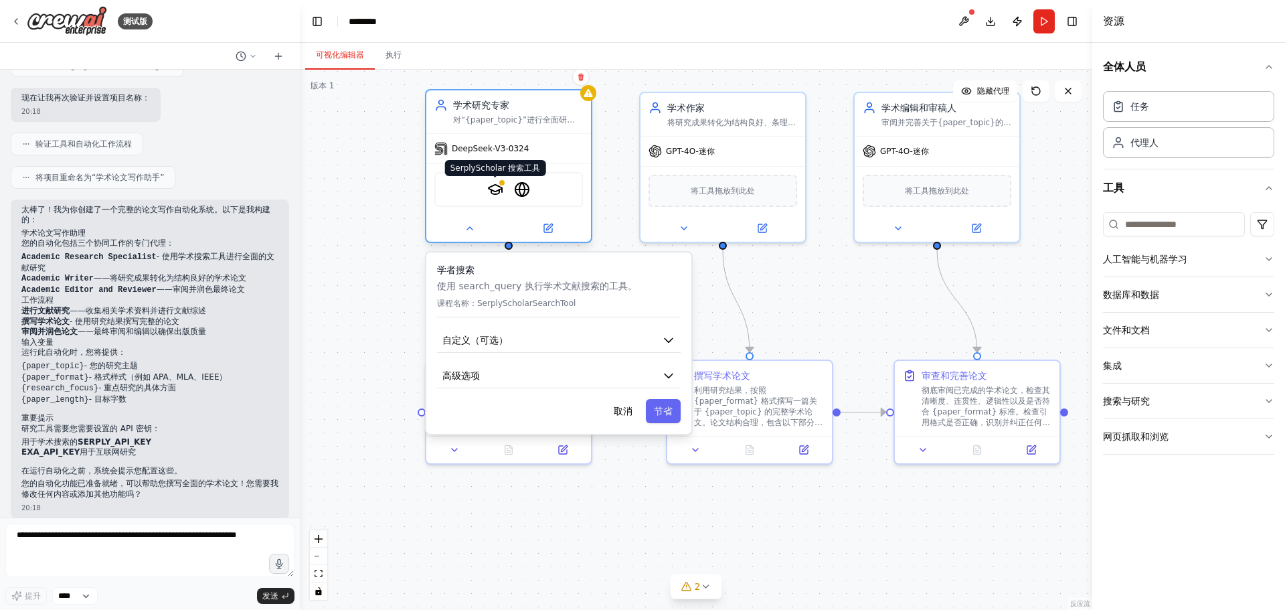
click at [499, 190] on img at bounding box center [495, 189] width 16 height 16
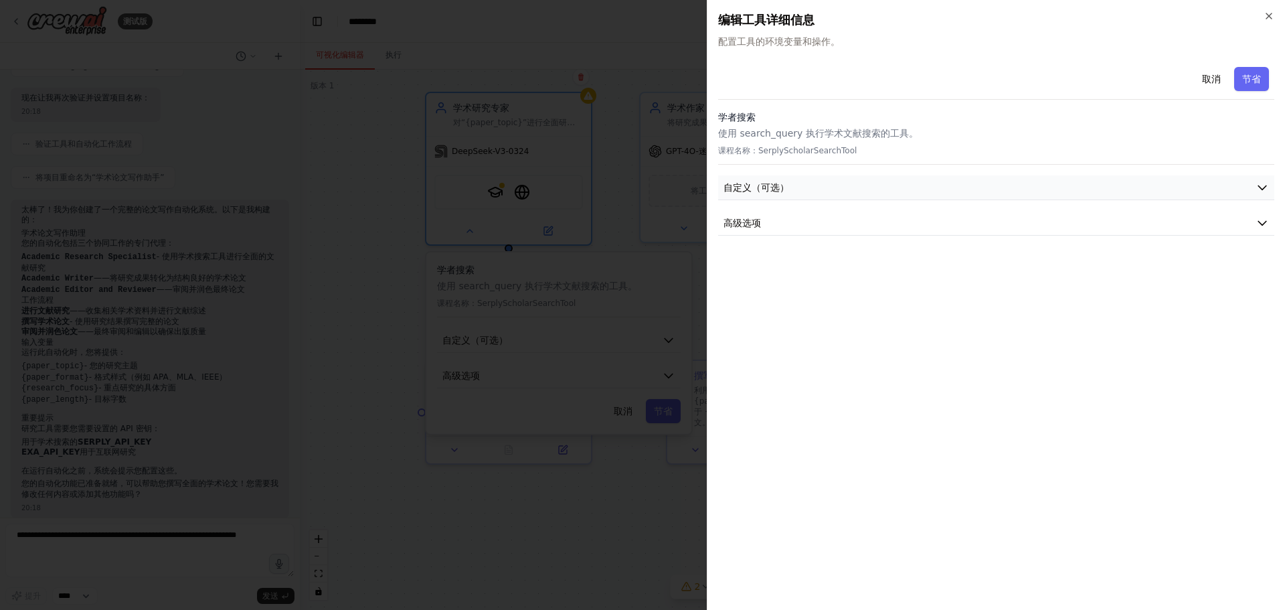
click at [889, 182] on button "自定义（可选）" at bounding box center [996, 187] width 556 height 25
click at [881, 185] on button "自定义（可选）" at bounding box center [996, 187] width 556 height 25
click at [823, 229] on button "高级选项" at bounding box center [996, 223] width 556 height 25
click at [958, 194] on button "自定义（可选）" at bounding box center [996, 187] width 556 height 25
click at [980, 143] on div "学者搜索 使用 search_query 执行学术文献搜索的工具。 课程名称：SerplyScholarSearchTool" at bounding box center [996, 137] width 556 height 54
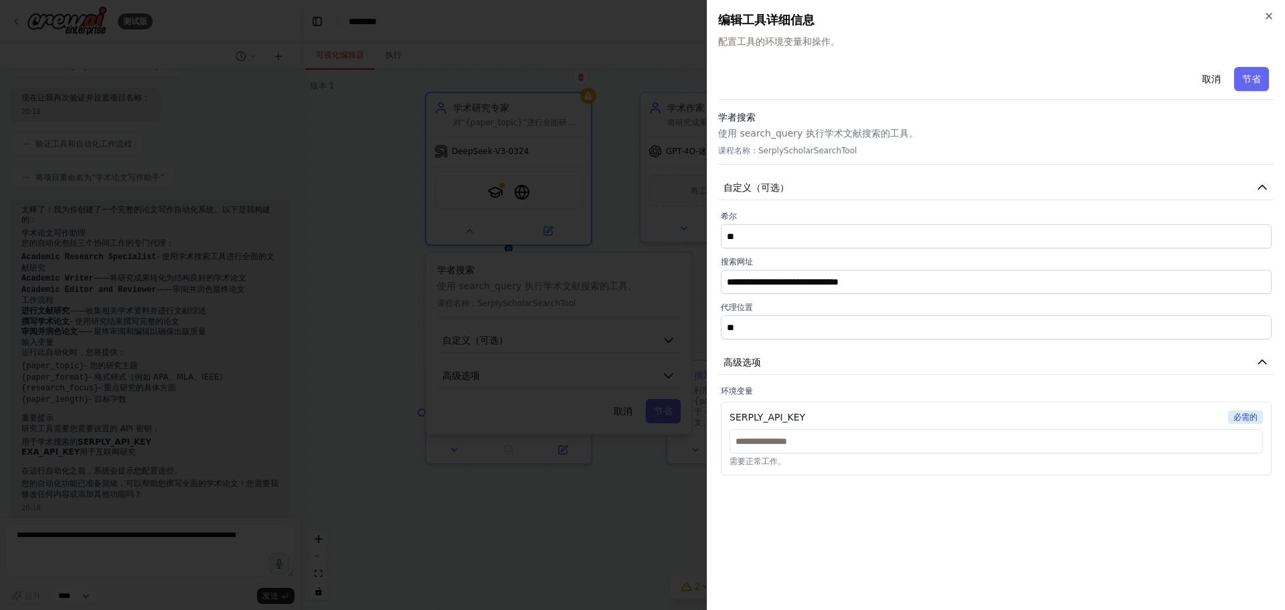
click at [857, 130] on font "使用 search_query 执行学术文献搜索的工具。" at bounding box center [818, 133] width 200 height 11
click at [615, 78] on div at bounding box center [642, 305] width 1285 height 610
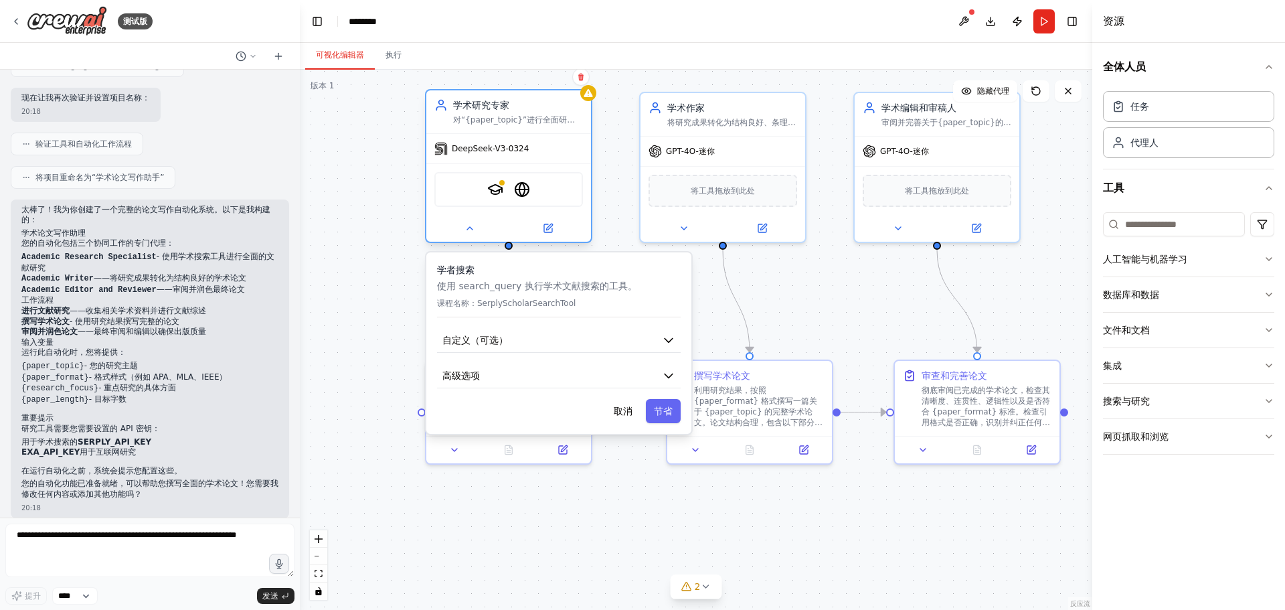
click at [537, 115] on font "对“{paper_topic}”进行全面研究，收集相关学术资源，识别该领域的关键概念、理论和最新发展。整合研究成果，为学术写作奠定坚实的基础。" at bounding box center [517, 141] width 128 height 52
click at [632, 209] on div ".deletable-edge-delete-btn { width: 20px; height: 20px; border: 0px solid #ffff…" at bounding box center [696, 340] width 792 height 540
click at [547, 227] on icon at bounding box center [549, 228] width 8 height 8
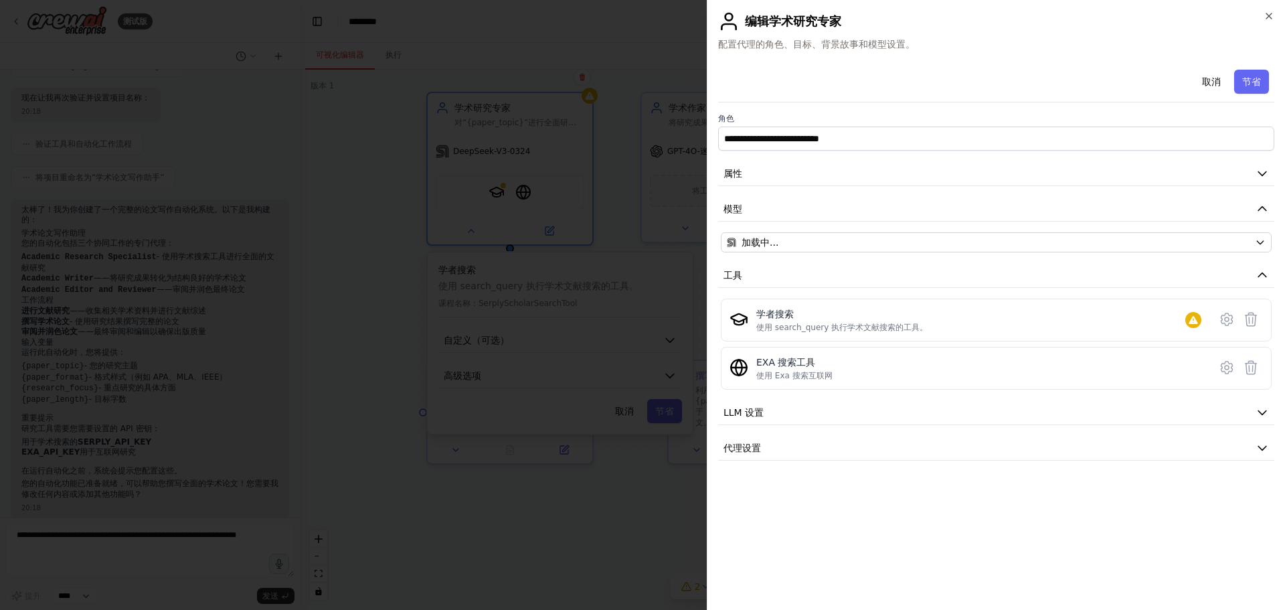
click at [564, 497] on div at bounding box center [642, 305] width 1285 height 610
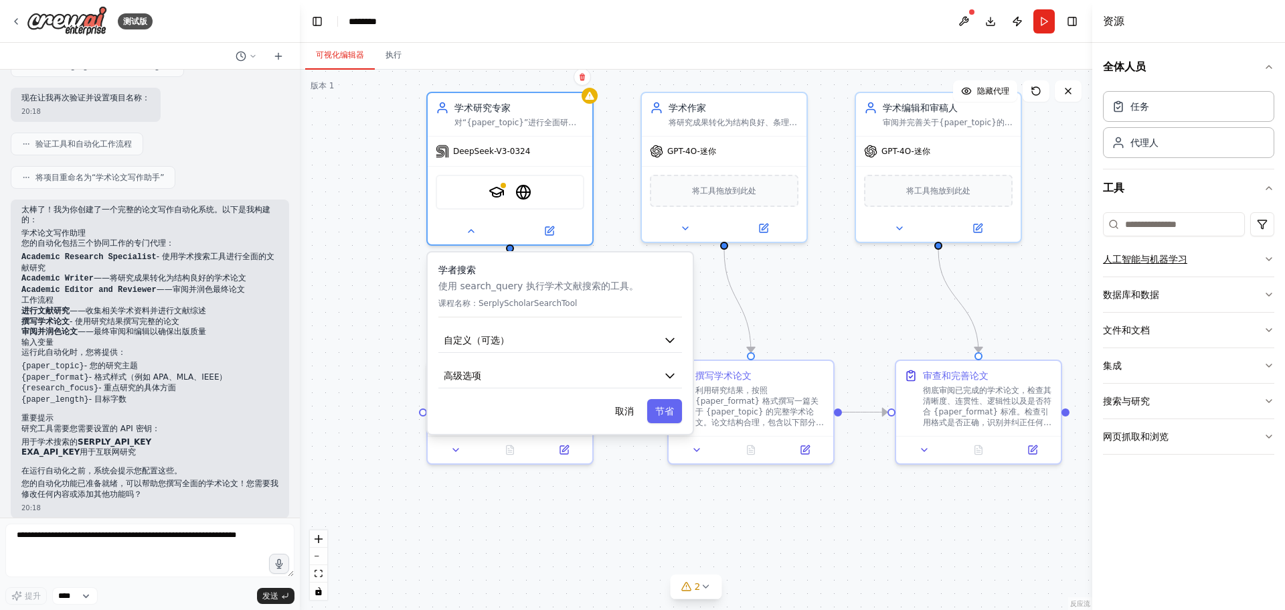
click at [1270, 260] on icon "button" at bounding box center [1268, 259] width 11 height 11
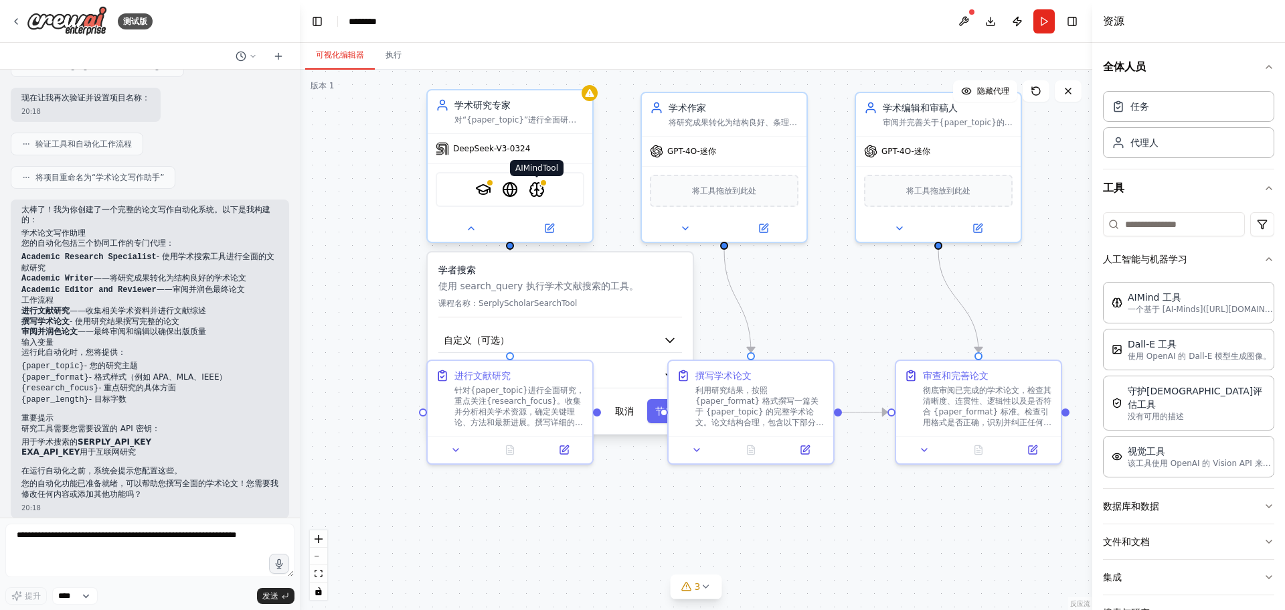
click at [539, 193] on img at bounding box center [537, 189] width 16 height 16
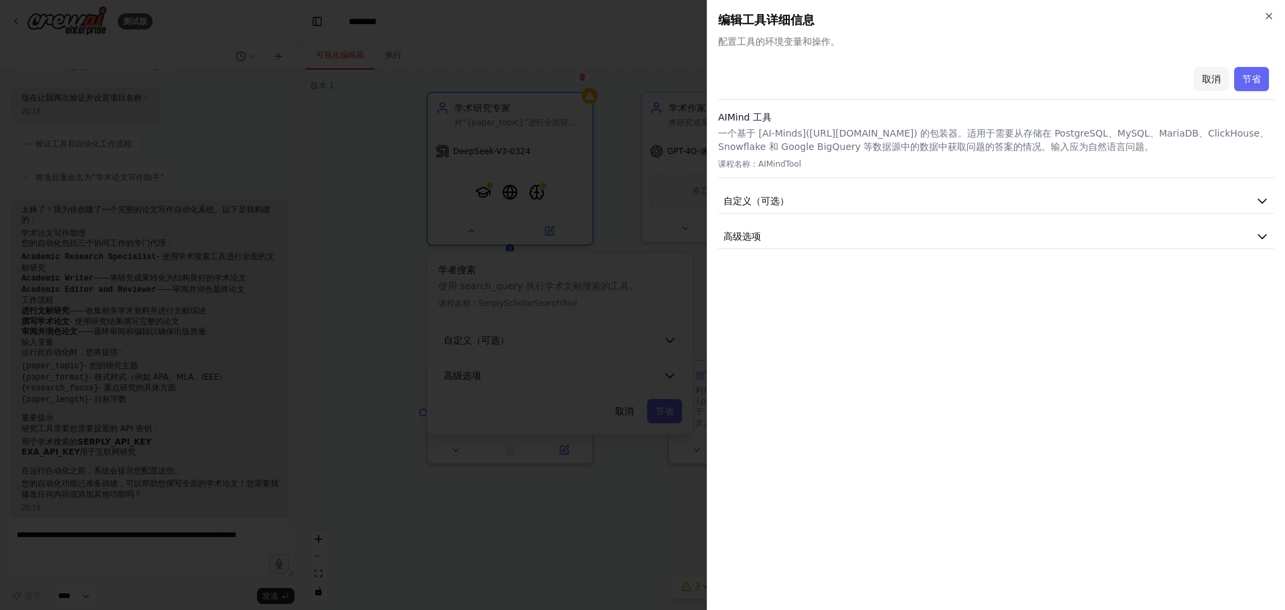
drag, startPoint x: 1210, startPoint y: 76, endPoint x: 1114, endPoint y: 101, distance: 99.5
click at [1210, 77] on font "取消" at bounding box center [1211, 79] width 19 height 11
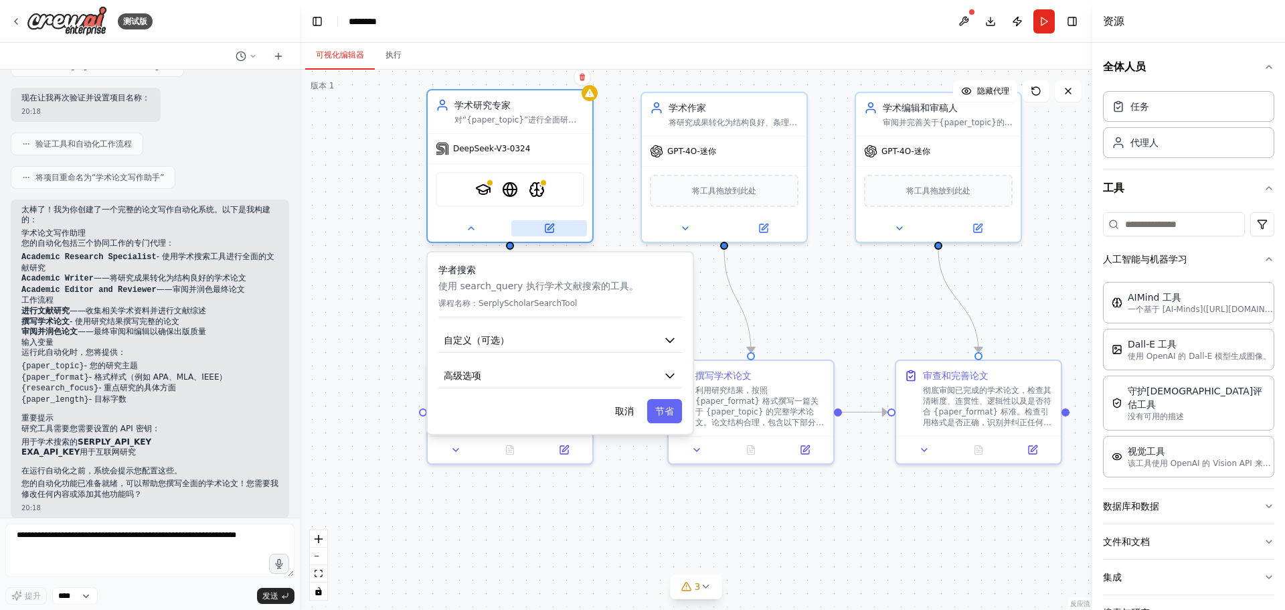
click at [548, 226] on icon at bounding box center [549, 228] width 8 height 8
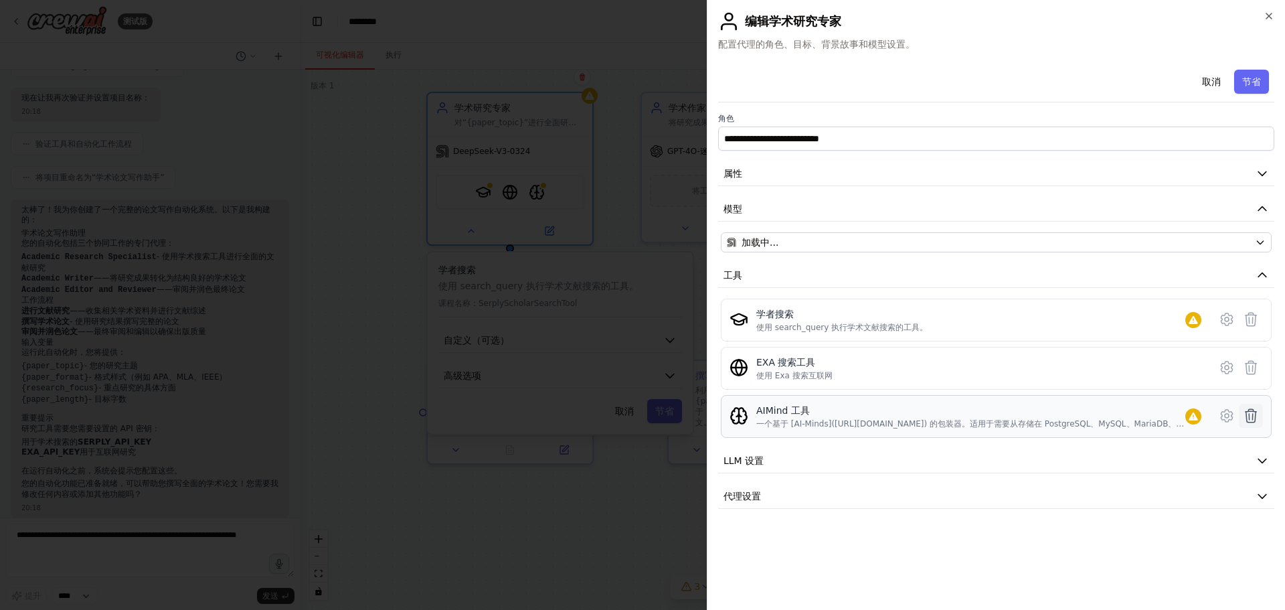
click at [1253, 416] on icon at bounding box center [1250, 415] width 11 height 13
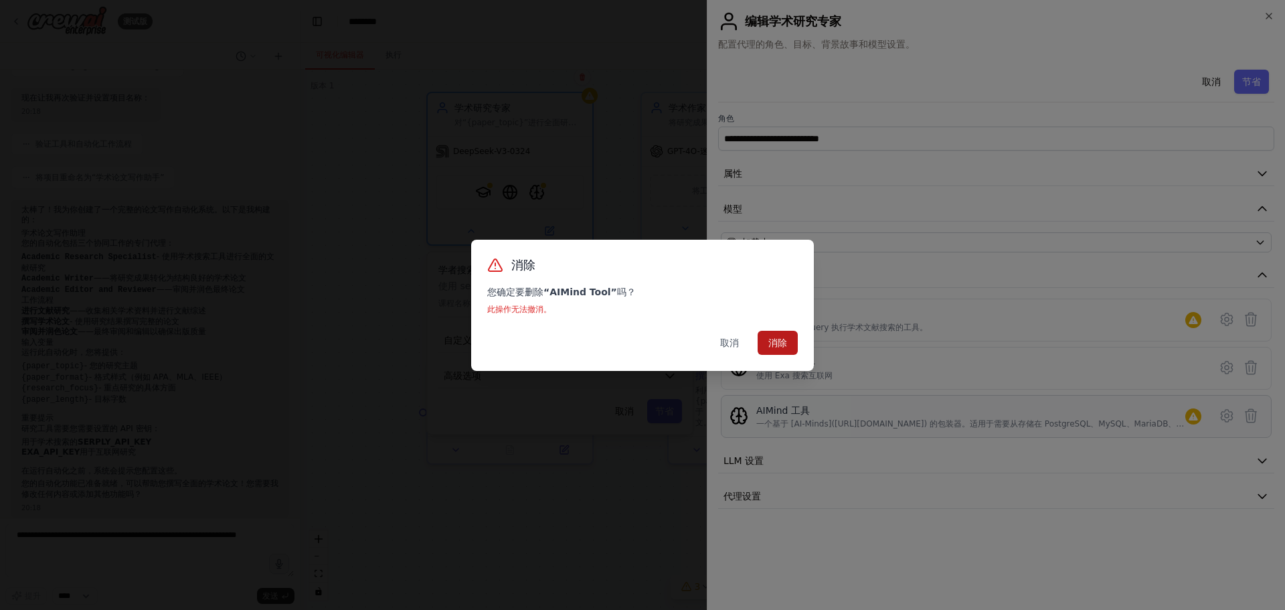
click at [770, 342] on font "消除" at bounding box center [777, 342] width 19 height 11
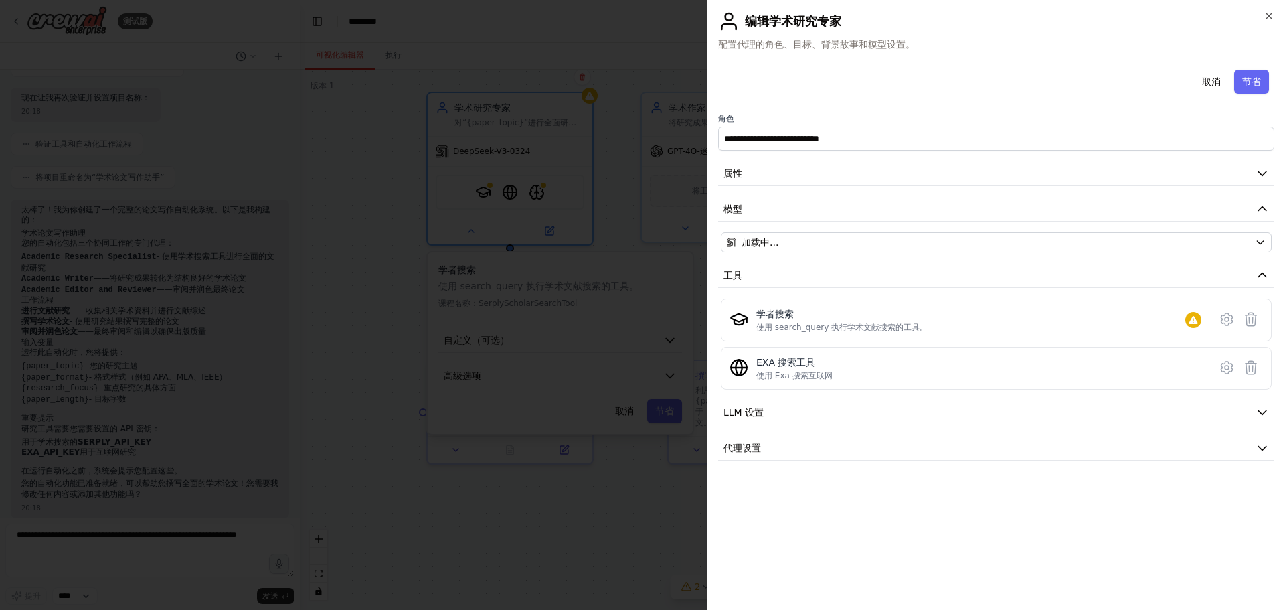
click at [611, 505] on div at bounding box center [642, 305] width 1285 height 610
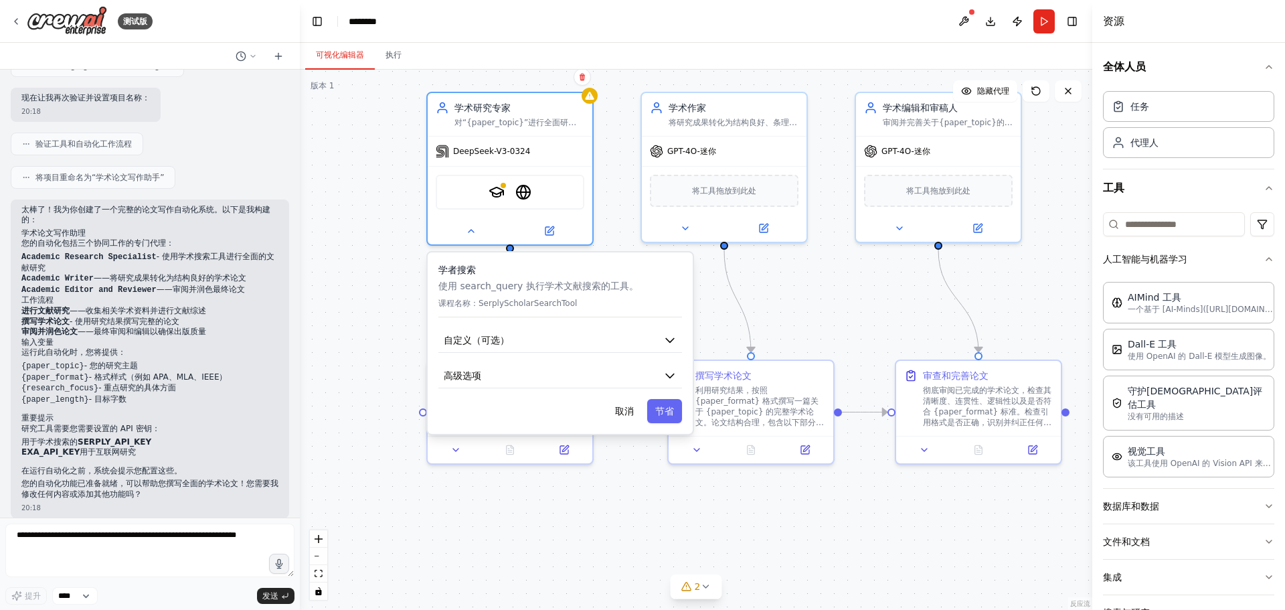
click at [764, 509] on div ".deletable-edge-delete-btn { width: 20px; height: 20px; border: 0px solid #ffff…" at bounding box center [696, 340] width 792 height 540
click at [828, 299] on div ".deletable-edge-delete-btn { width: 20px; height: 20px; border: 0px solid #ffff…" at bounding box center [696, 340] width 792 height 540
click at [622, 419] on button "取消" at bounding box center [625, 411] width 35 height 24
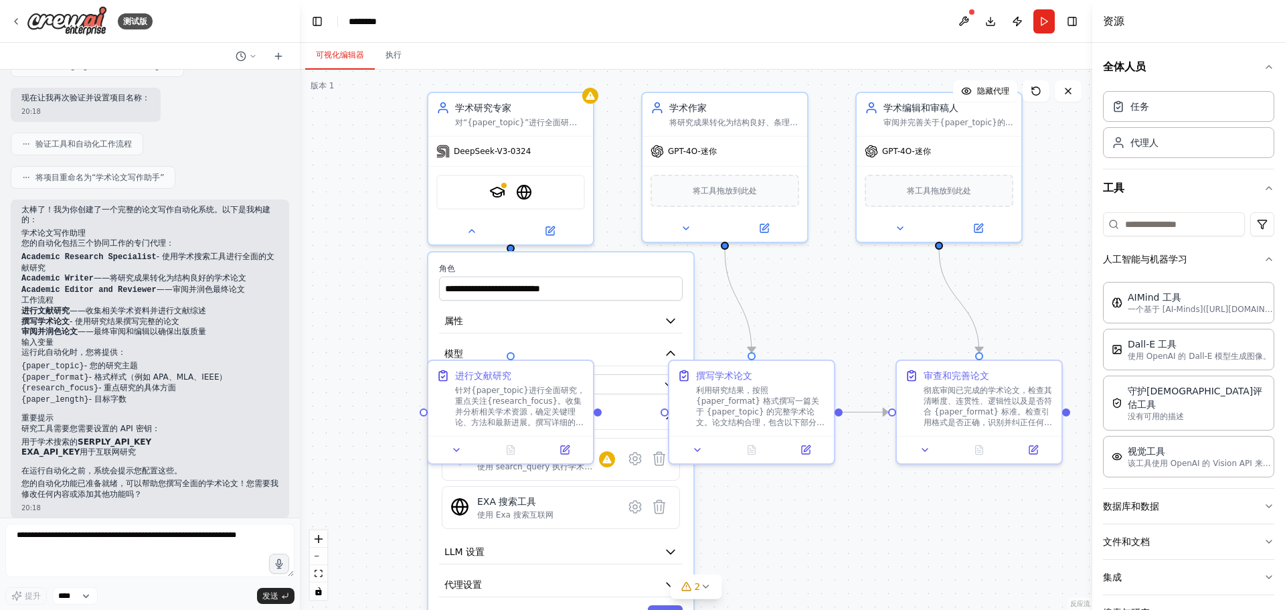
click at [843, 295] on div ".deletable-edge-delete-btn { width: 20px; height: 20px; border: 0px solid #ffff…" at bounding box center [696, 340] width 792 height 540
click at [470, 230] on icon at bounding box center [472, 228] width 11 height 11
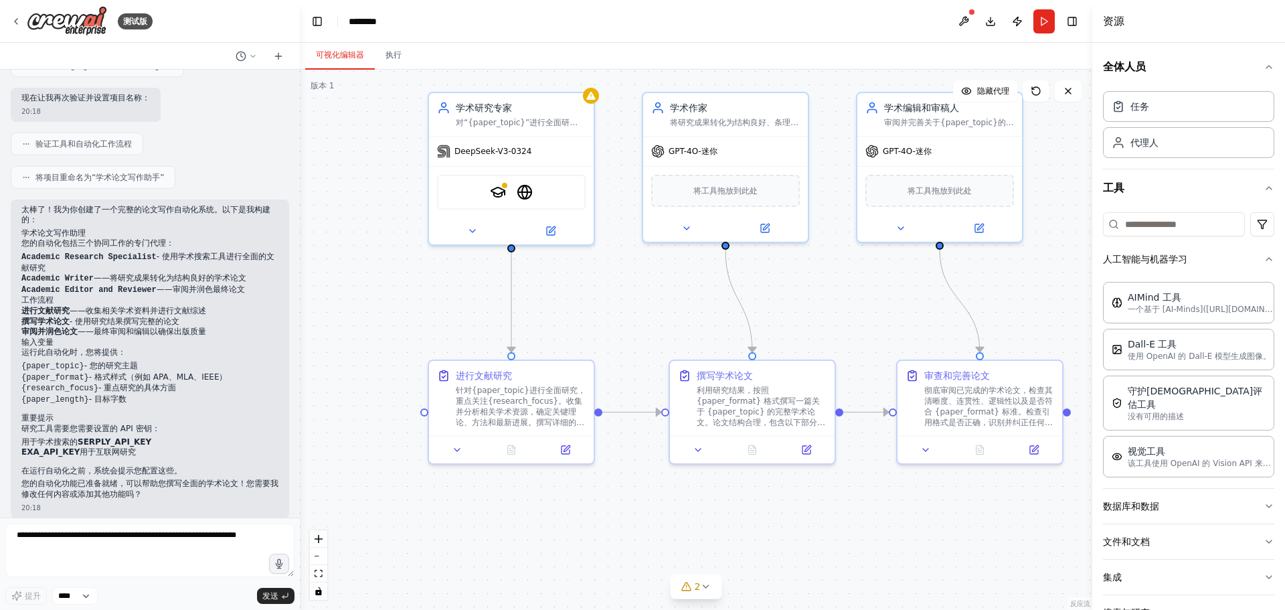
click at [636, 277] on div ".deletable-edge-delete-btn { width: 20px; height: 20px; border: 0px solid #ffff…" at bounding box center [696, 340] width 792 height 540
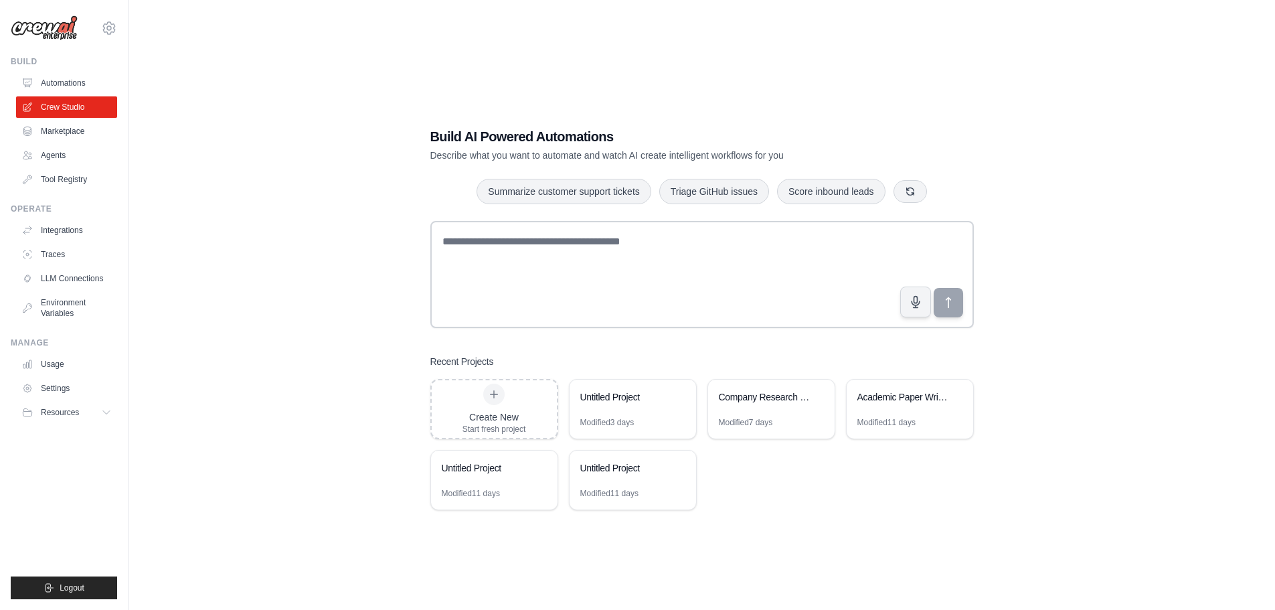
click at [275, 251] on div "Build AI Powered Automations Describe what you want to automate and watch AI cr…" at bounding box center [702, 318] width 1104 height 610
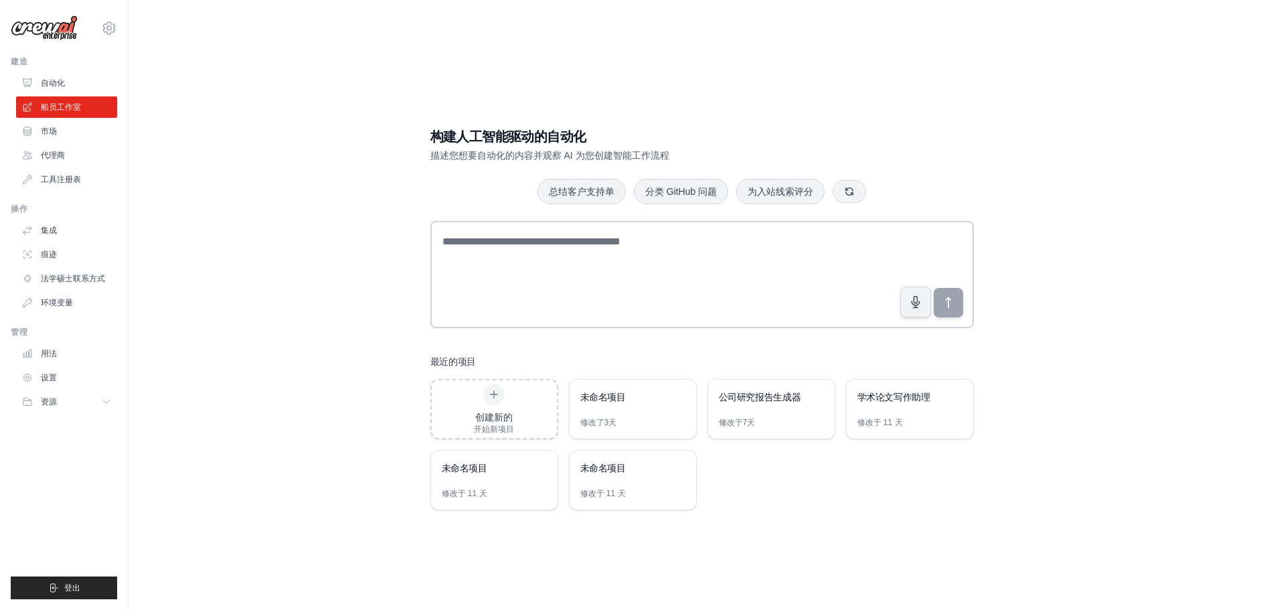
click at [163, 197] on div "构建人工智能驱动的自动化 描述您想要自动化的内容并观察 AI 为您创建智能工作流程 总结客户支持单 分类 GitHub 问题 为入站线索评分 最近的项目 创建…" at bounding box center [702, 318] width 1104 height 610
click at [58, 230] on link "集成" at bounding box center [67, 229] width 101 height 21
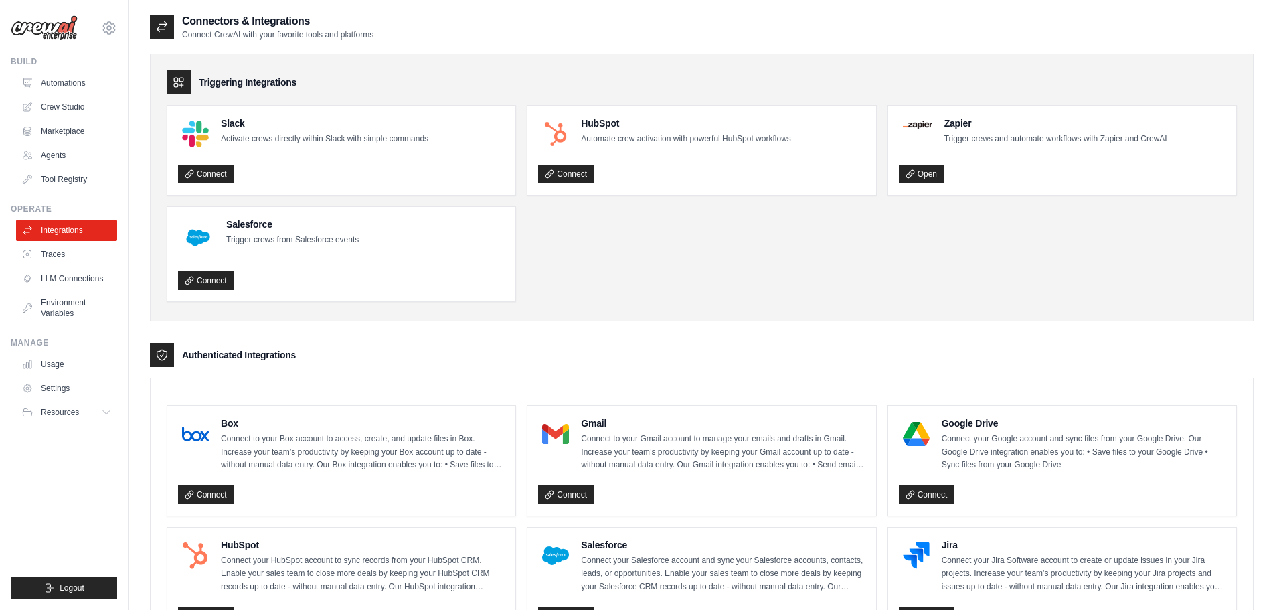
click at [772, 266] on ul "Slack Activate crews directly within Slack with simple commands Connect HubSpot…" at bounding box center [702, 203] width 1070 height 197
click at [687, 255] on ul "Slack Activate crews directly within Slack with simple commands Connect HubSpot…" at bounding box center [702, 203] width 1070 height 197
click at [54, 266] on ul "Integrations Traces LLM Connections Environment Variables" at bounding box center [66, 271] width 101 height 104
click at [58, 258] on link "Traces" at bounding box center [67, 254] width 101 height 21
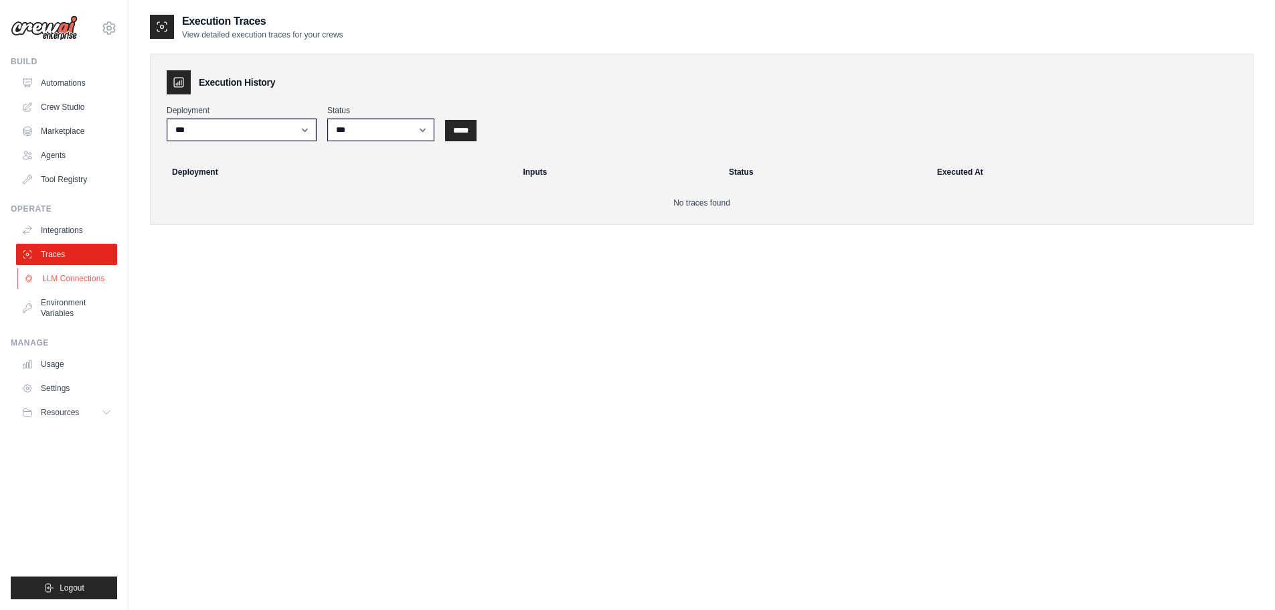
click at [58, 277] on link "LLM Connections" at bounding box center [67, 278] width 101 height 21
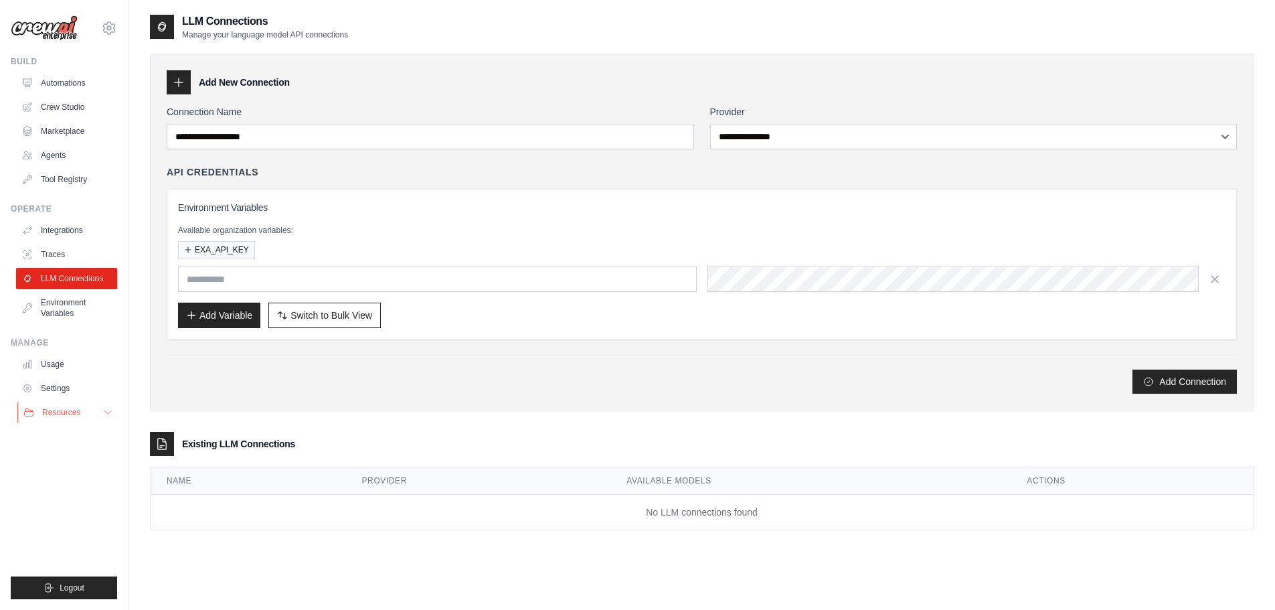
click at [107, 416] on icon at bounding box center [107, 412] width 11 height 11
click at [115, 413] on button "Resources" at bounding box center [67, 412] width 101 height 21
click at [67, 90] on link "Automations" at bounding box center [67, 82] width 101 height 21
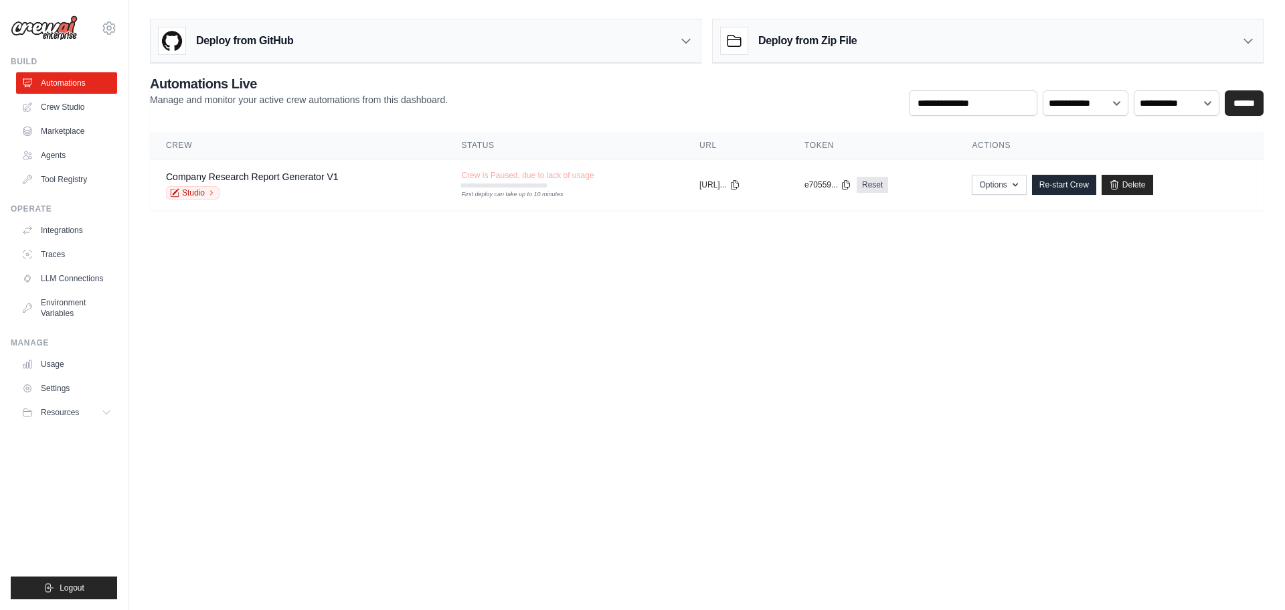
click at [460, 273] on body "leip19125@gmail.com Settings Build Automations Crew Studio" at bounding box center [642, 305] width 1285 height 610
click at [50, 157] on link "Agents" at bounding box center [67, 155] width 101 height 21
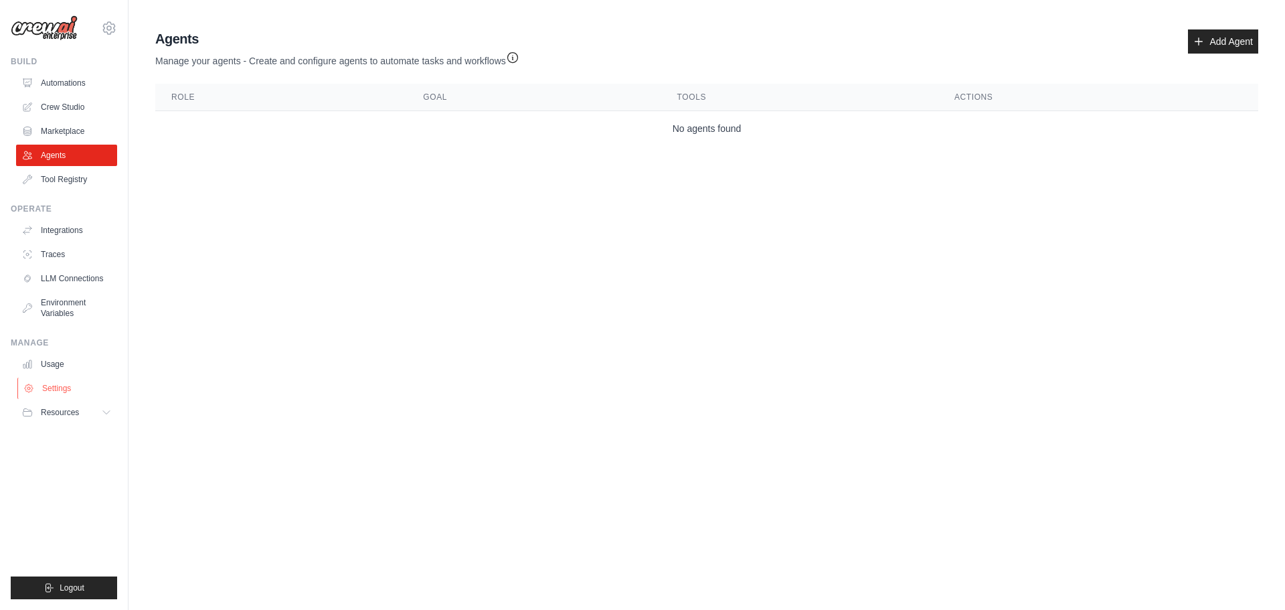
click at [56, 383] on link "Settings" at bounding box center [67, 387] width 101 height 21
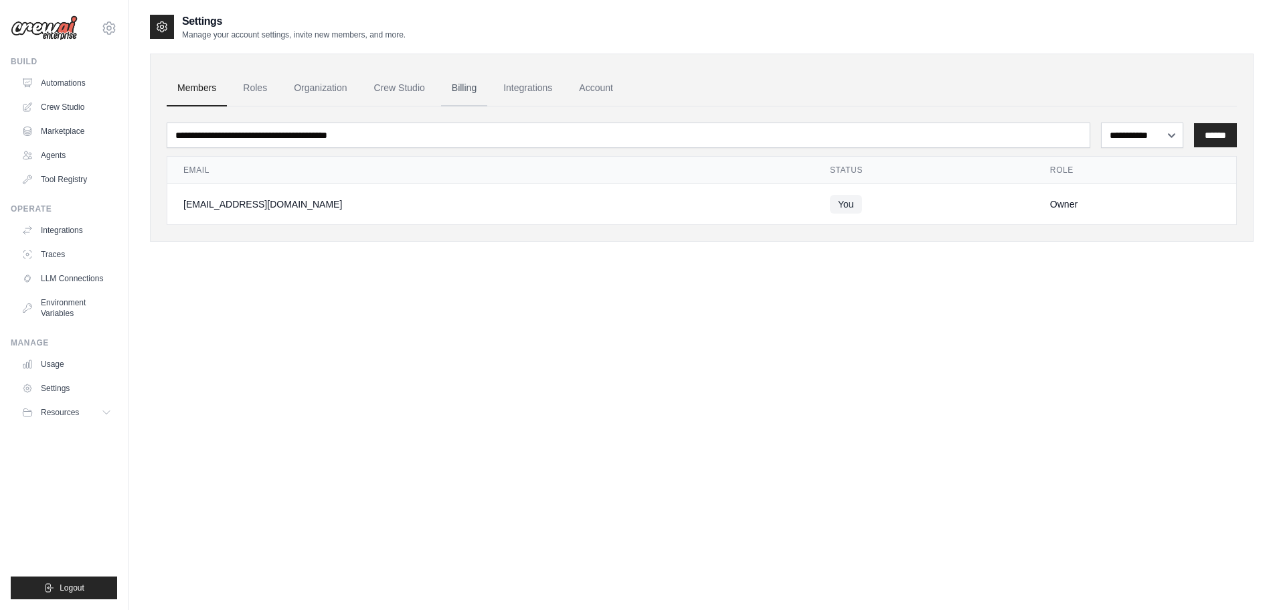
click at [470, 94] on link "Billing" at bounding box center [464, 88] width 46 height 36
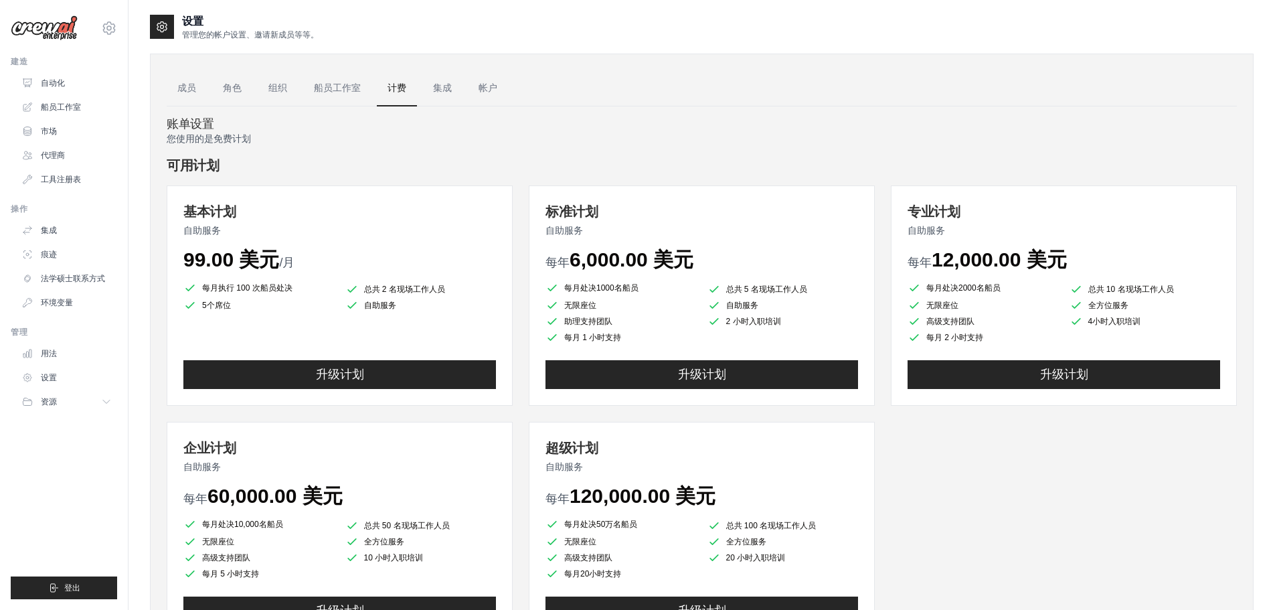
click at [608, 159] on h4 "可用计划" at bounding box center [702, 165] width 1070 height 19
click at [680, 149] on div "您使用的是免费计划 可用计划 基本计划 自助服务 99.00 美元 /月 每月执行 100 次船员处决 总共 2 名现场工作人员 5个席位 自助服务 升级计划…" at bounding box center [702, 401] width 1070 height 539
drag, startPoint x: 645, startPoint y: 148, endPoint x: 620, endPoint y: 161, distance: 28.7
click at [644, 148] on div "您使用的是免费计划 可用计划 基本计划 自助服务 99.00 美元 /月 每月执行 100 次船员处决 总共 2 名现场工作人员 5个席位 自助服务 升级计划…" at bounding box center [702, 401] width 1070 height 539
click at [328, 87] on font "船员工作室" at bounding box center [337, 87] width 47 height 11
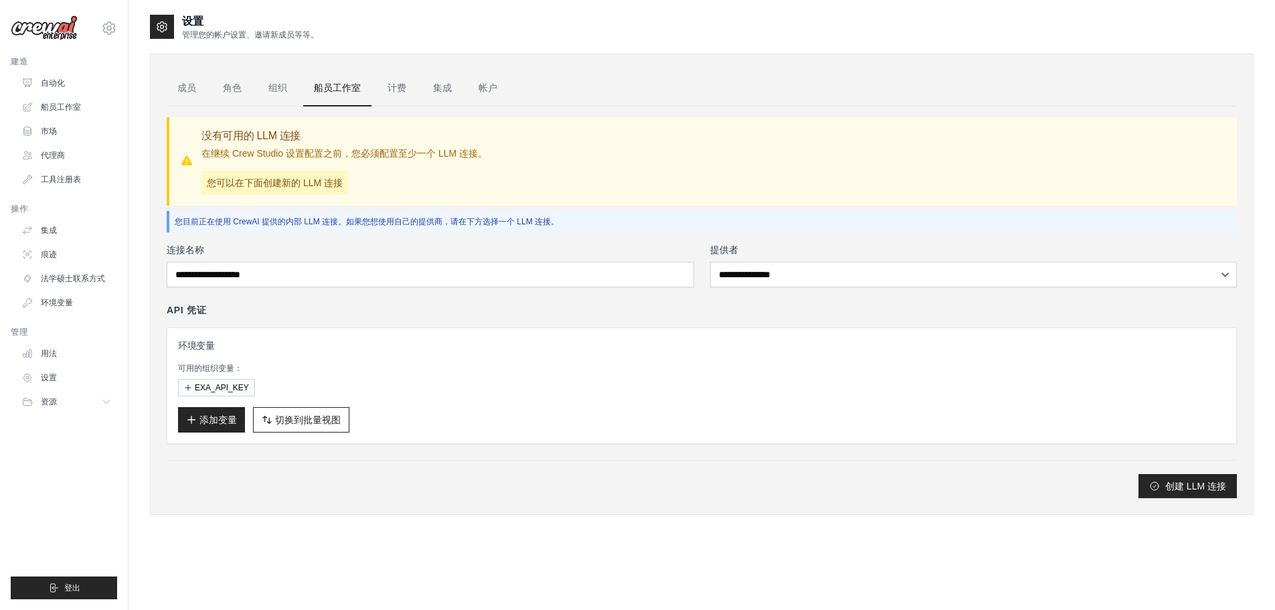
click at [460, 398] on div "环境变量 可用的组织变量： EXA_API_KEY 添加变量 切换到批量视图 Switch to Table View" at bounding box center [701, 386] width 1047 height 94
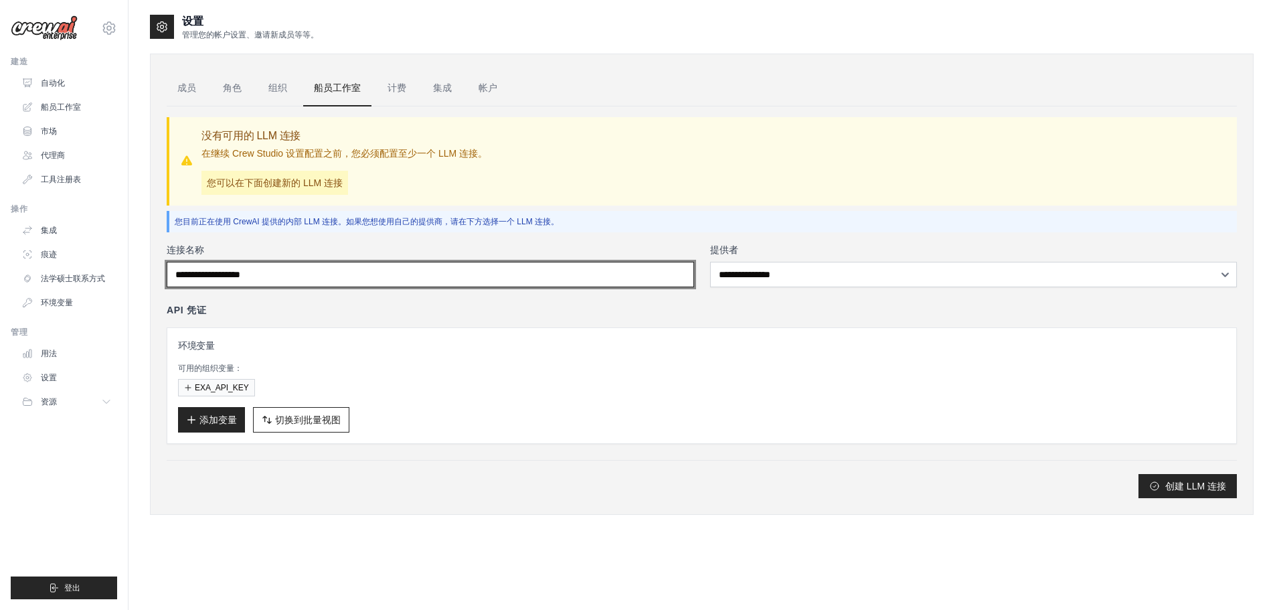
click at [288, 283] on input "连接名称" at bounding box center [430, 274] width 527 height 25
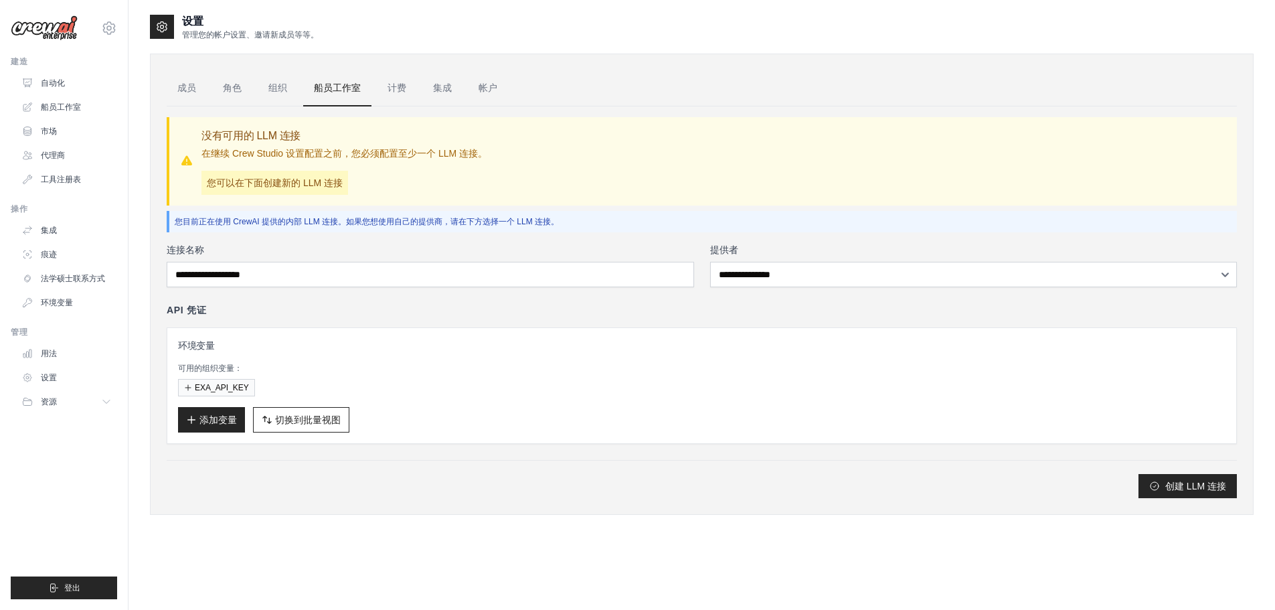
click at [485, 345] on h3 "环境变量" at bounding box center [701, 345] width 1047 height 13
click at [235, 90] on font "角色" at bounding box center [232, 87] width 19 height 11
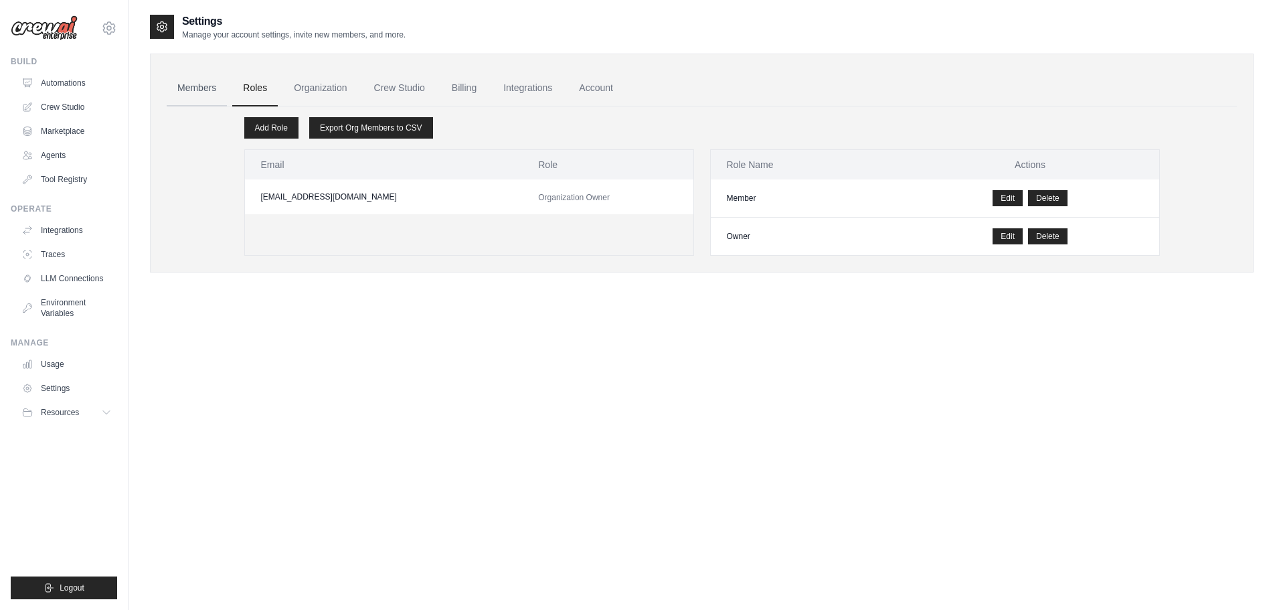
click at [188, 88] on link "Members" at bounding box center [197, 88] width 60 height 36
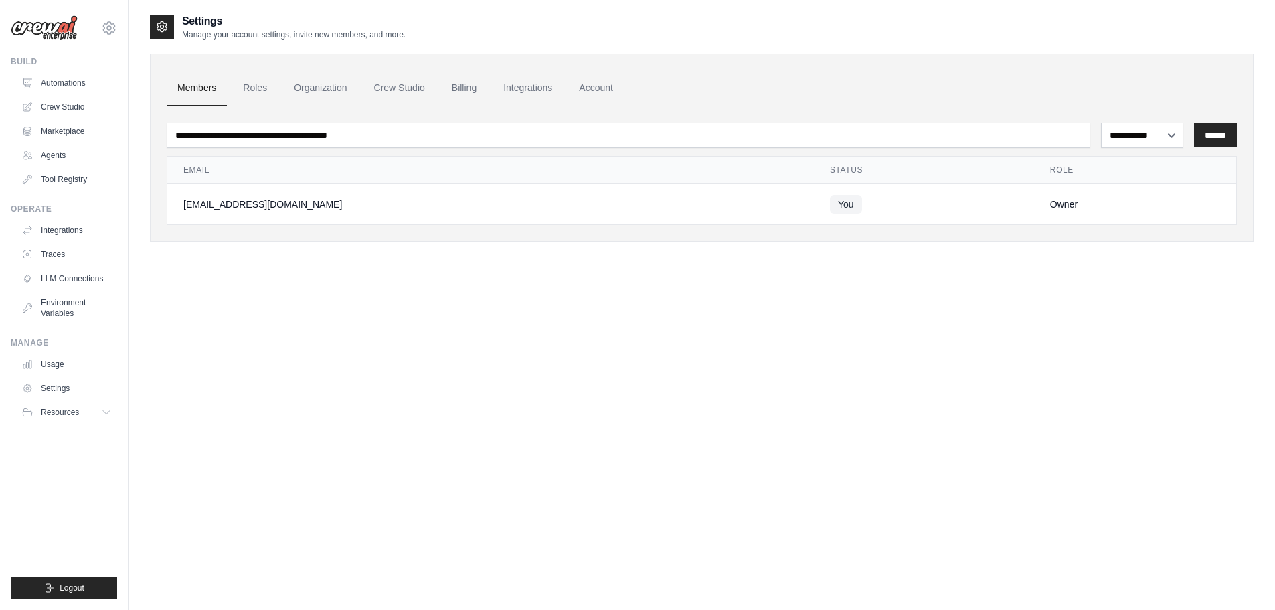
click at [335, 333] on div "**********" at bounding box center [702, 318] width 1104 height 610
click at [108, 414] on icon at bounding box center [107, 412] width 11 height 11
click at [106, 415] on icon at bounding box center [107, 412] width 11 height 11
